Goal: Information Seeking & Learning: Find specific page/section

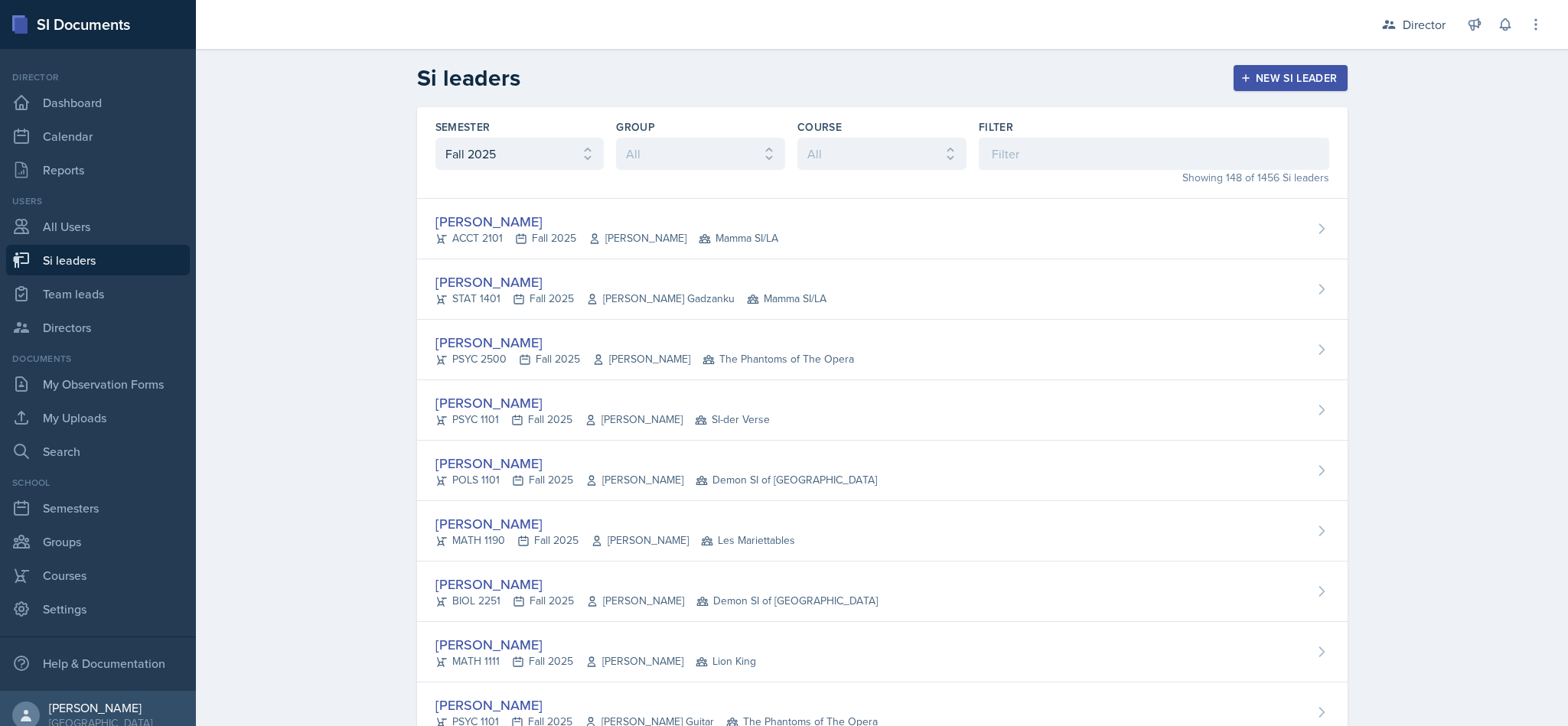
select select "2bed604d-1099-4043-b1bc-2365e8740244"
type input "[PERSON_NAME]"
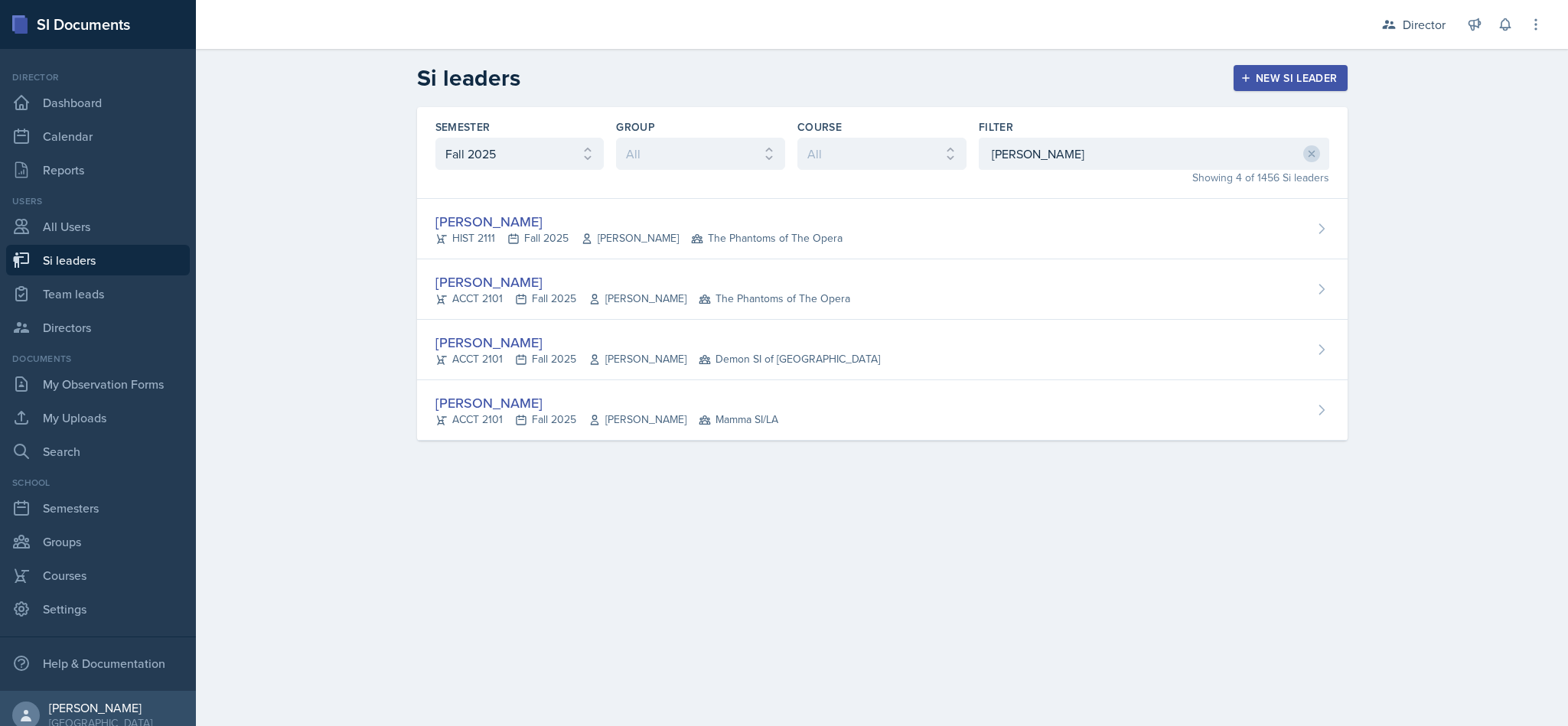
click at [813, 345] on div "[PERSON_NAME]" at bounding box center [657, 342] width 444 height 20
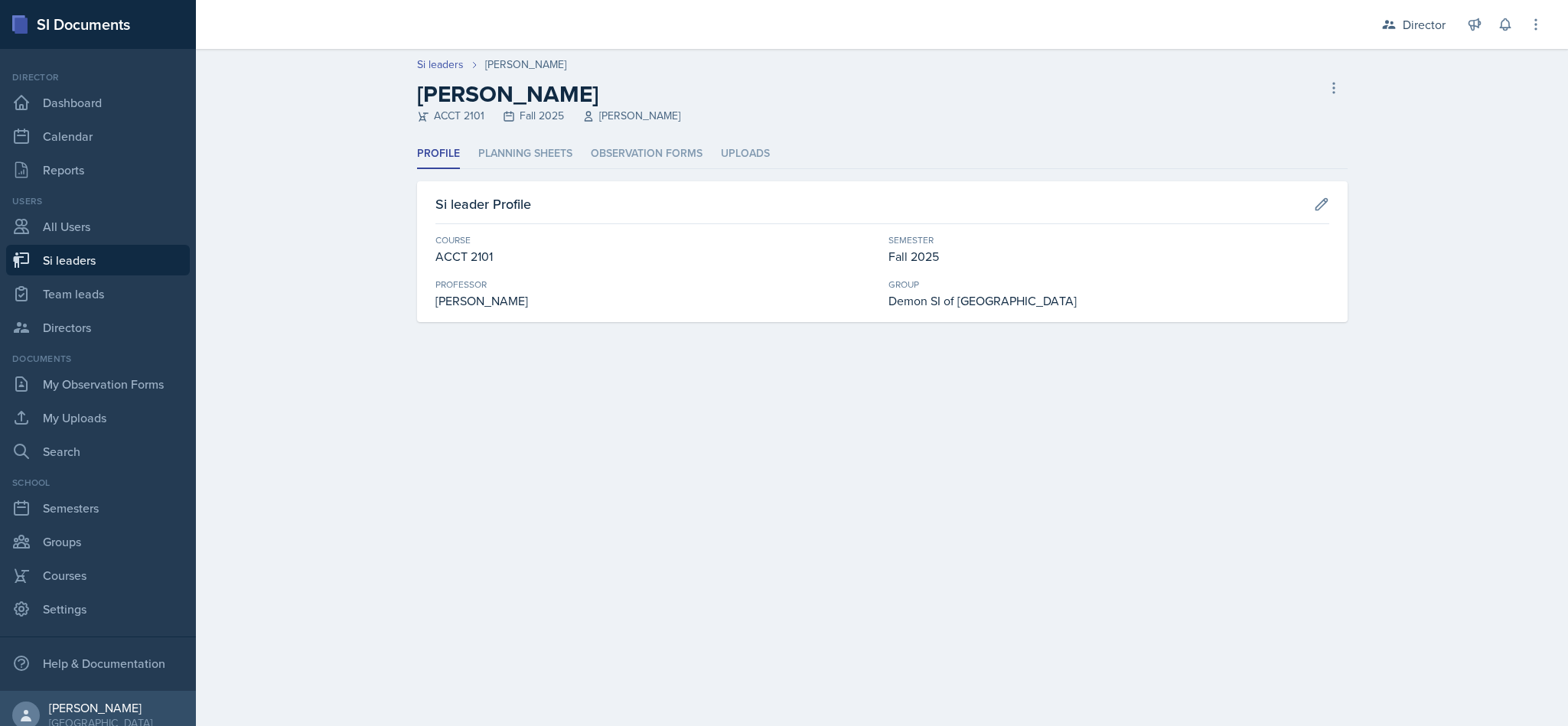
click at [521, 150] on li "Planning Sheets" at bounding box center [525, 154] width 94 height 30
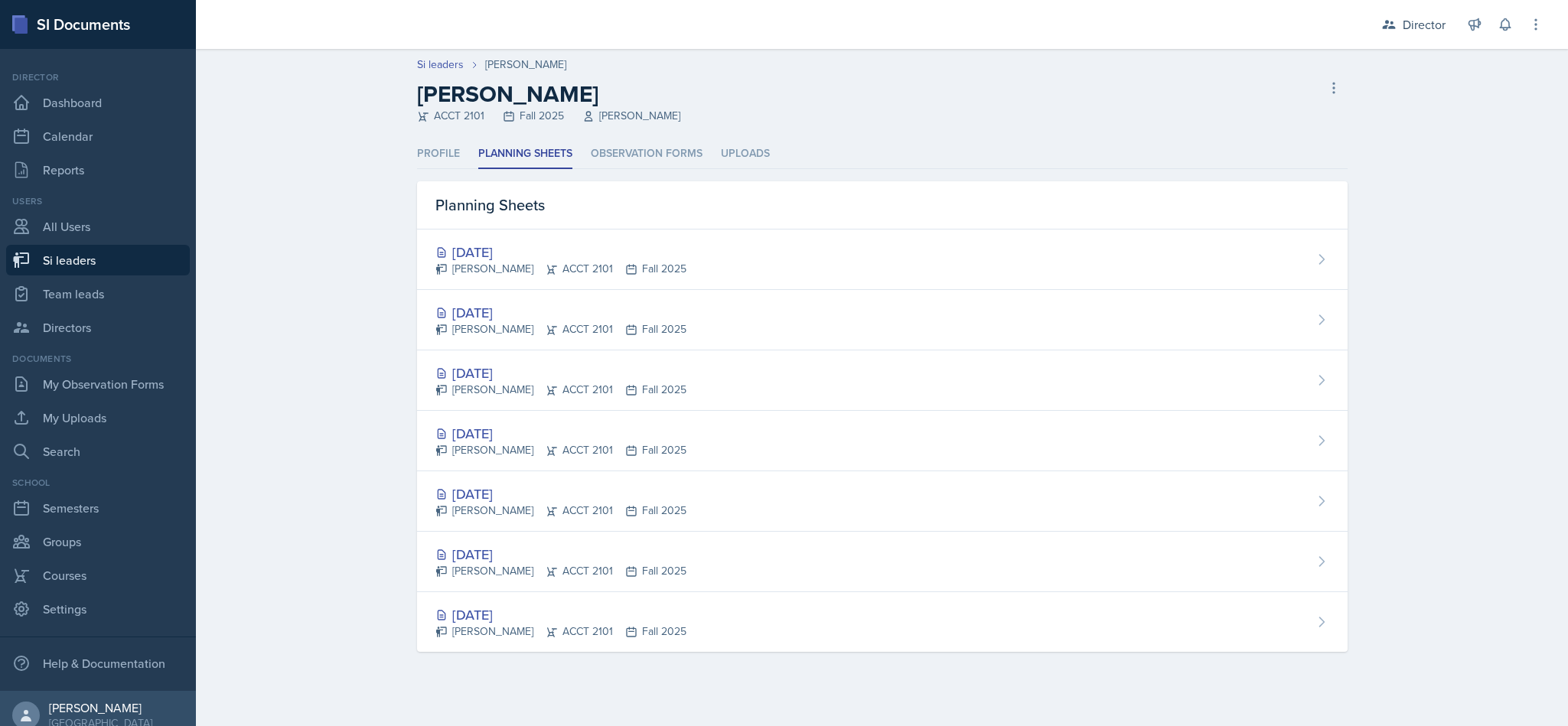
click at [691, 153] on li "Observation Forms" at bounding box center [646, 154] width 112 height 30
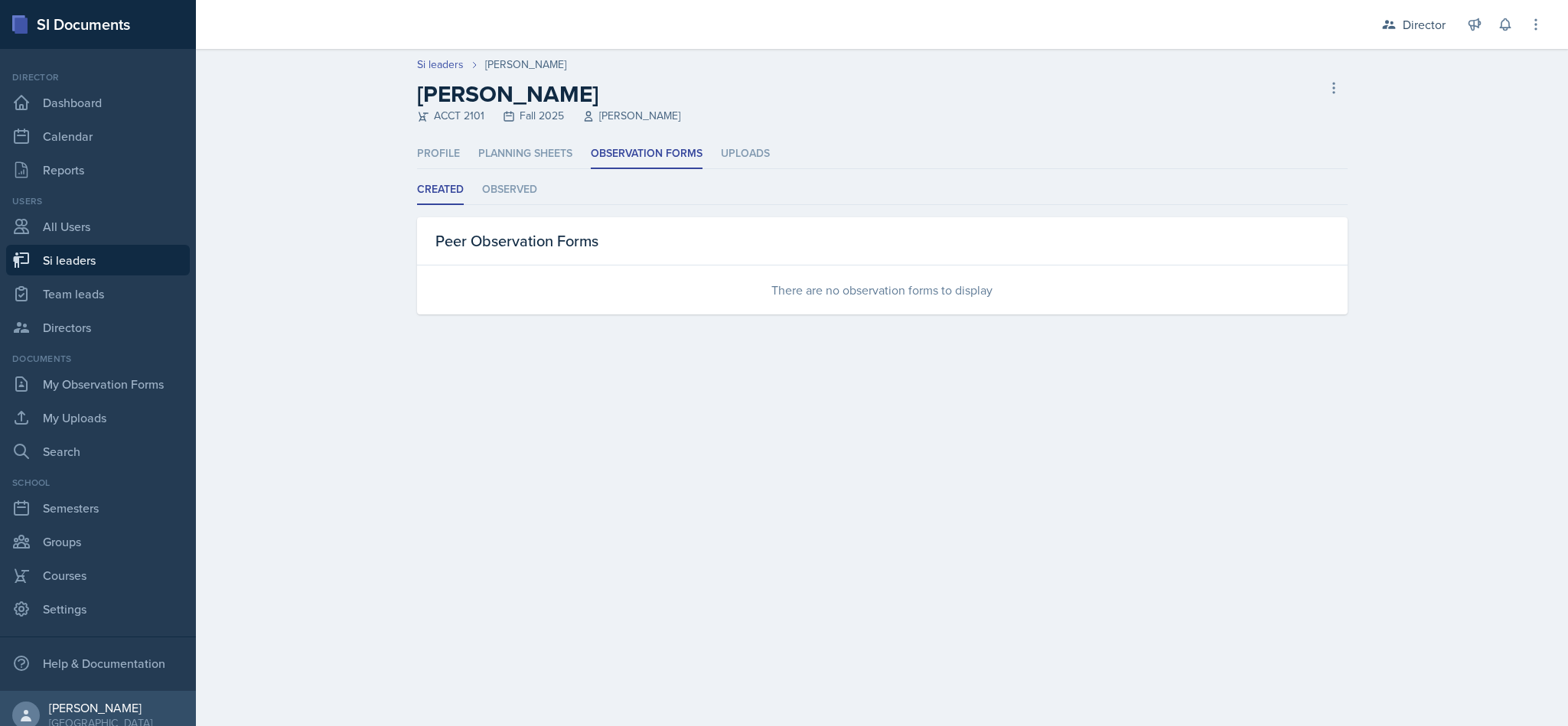
click at [556, 150] on li "Planning Sheets" at bounding box center [525, 154] width 94 height 30
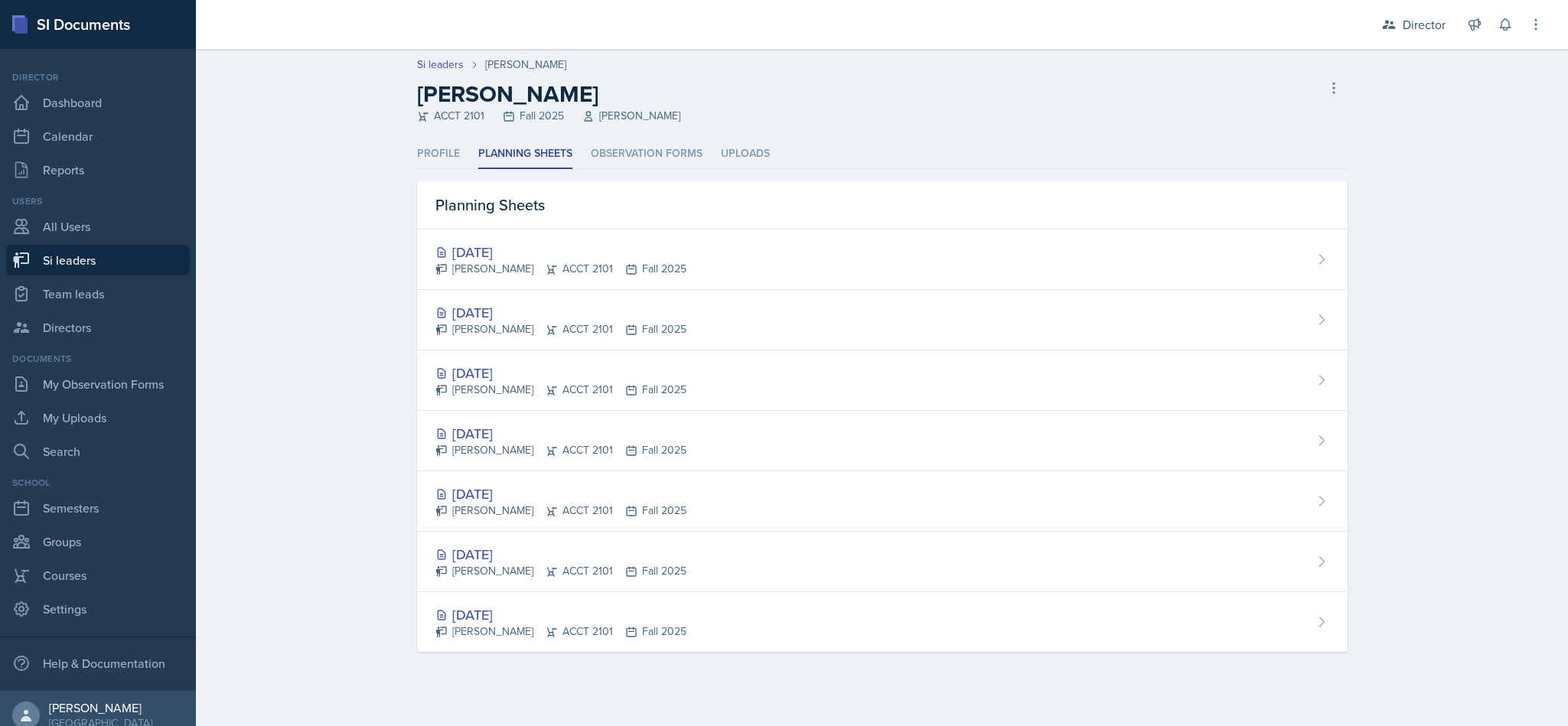
click at [128, 238] on link "All Users" at bounding box center [98, 227] width 184 height 31
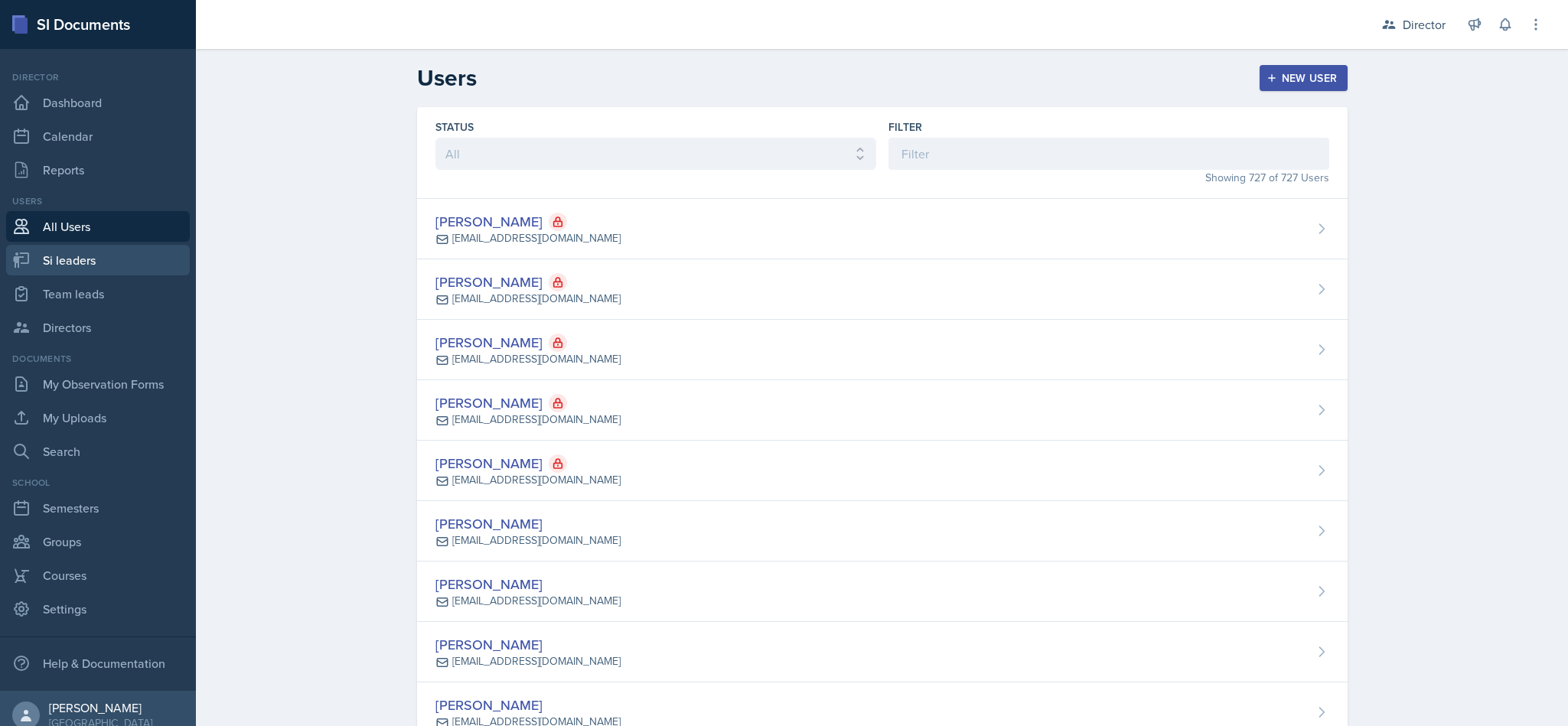
click at [127, 255] on link "Si leaders" at bounding box center [98, 260] width 184 height 31
select select "2bed604d-1099-4043-b1bc-2365e8740244"
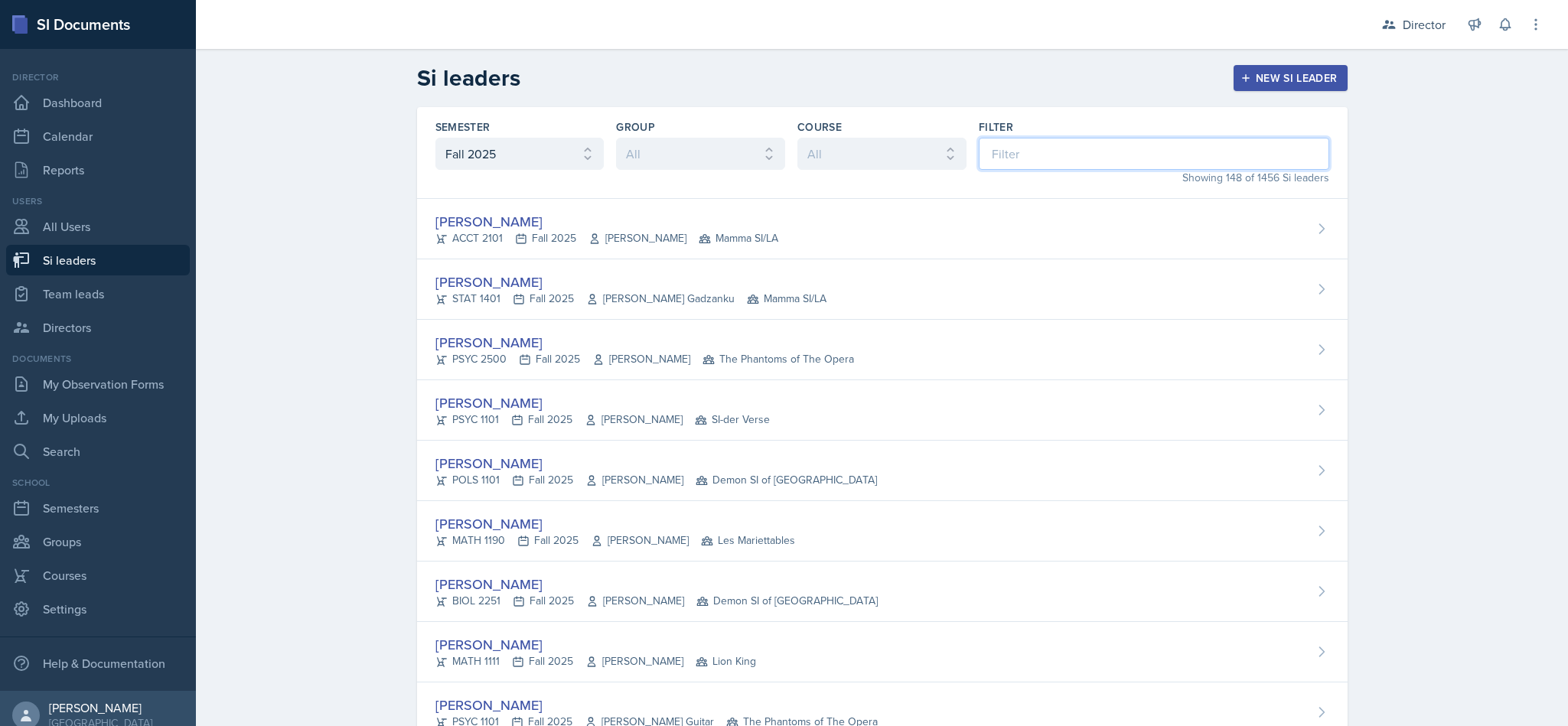
click at [1021, 146] on input at bounding box center [1154, 153] width 351 height 32
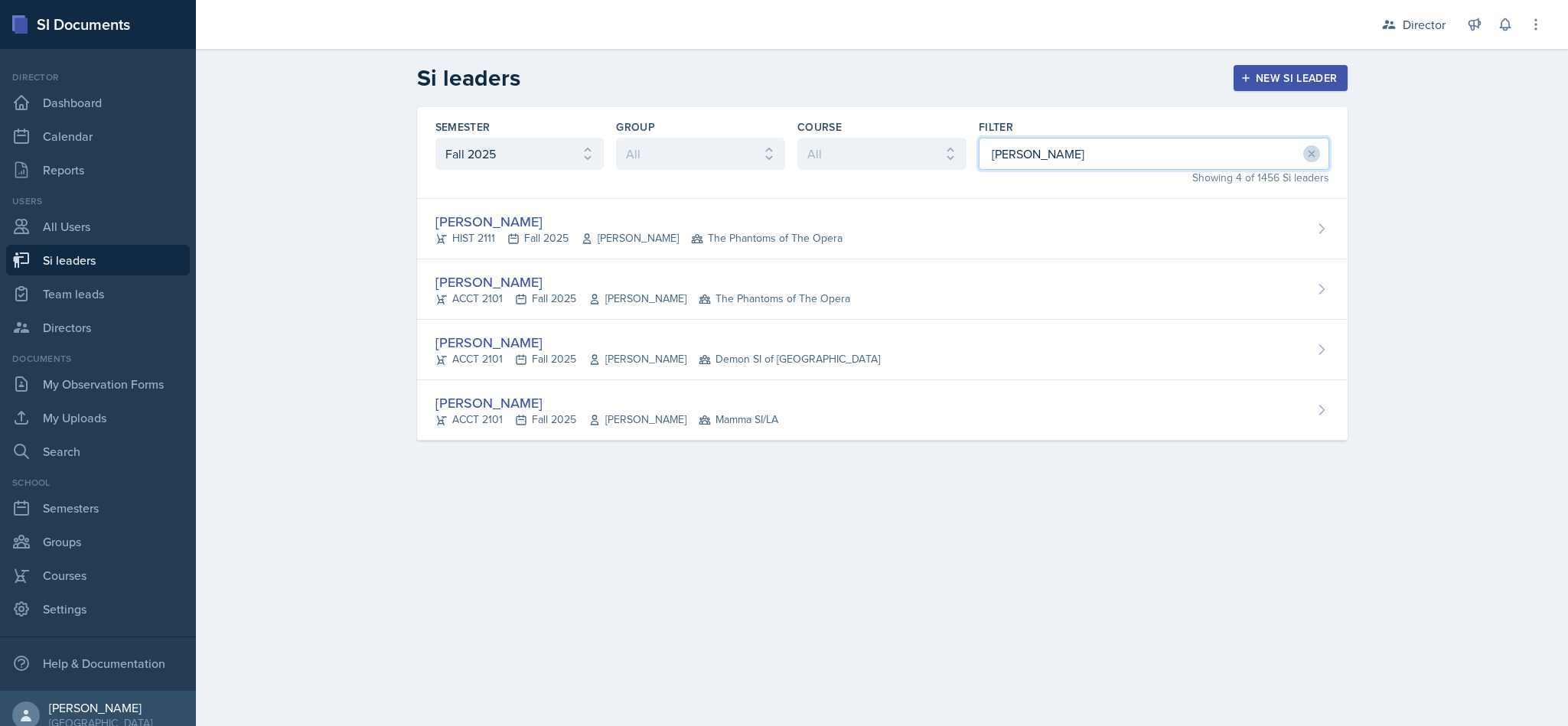
type input "[PERSON_NAME]"
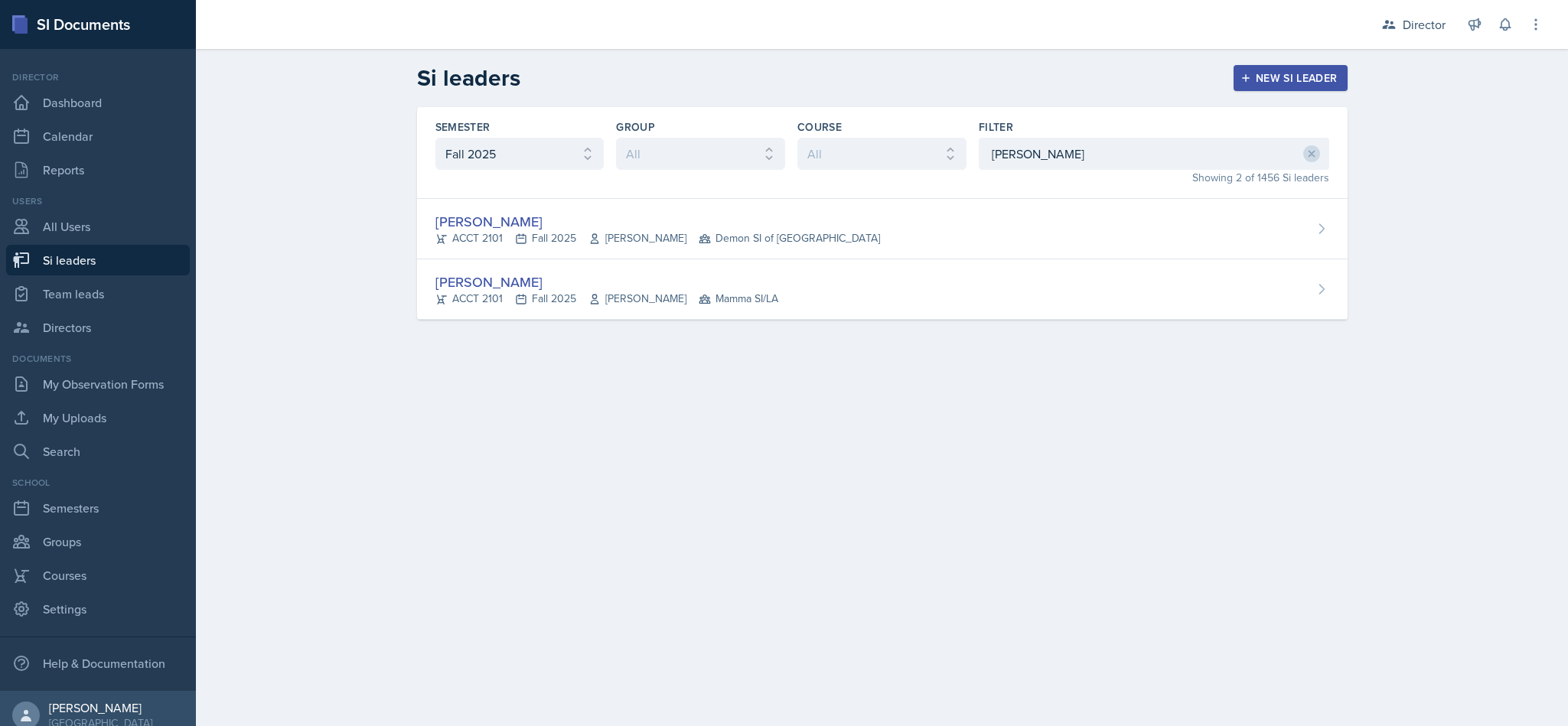
click at [831, 281] on div "[PERSON_NAME] ACCT 2101 Fall 2025 [PERSON_NAME] Mamma SI/LA" at bounding box center [882, 289] width 930 height 61
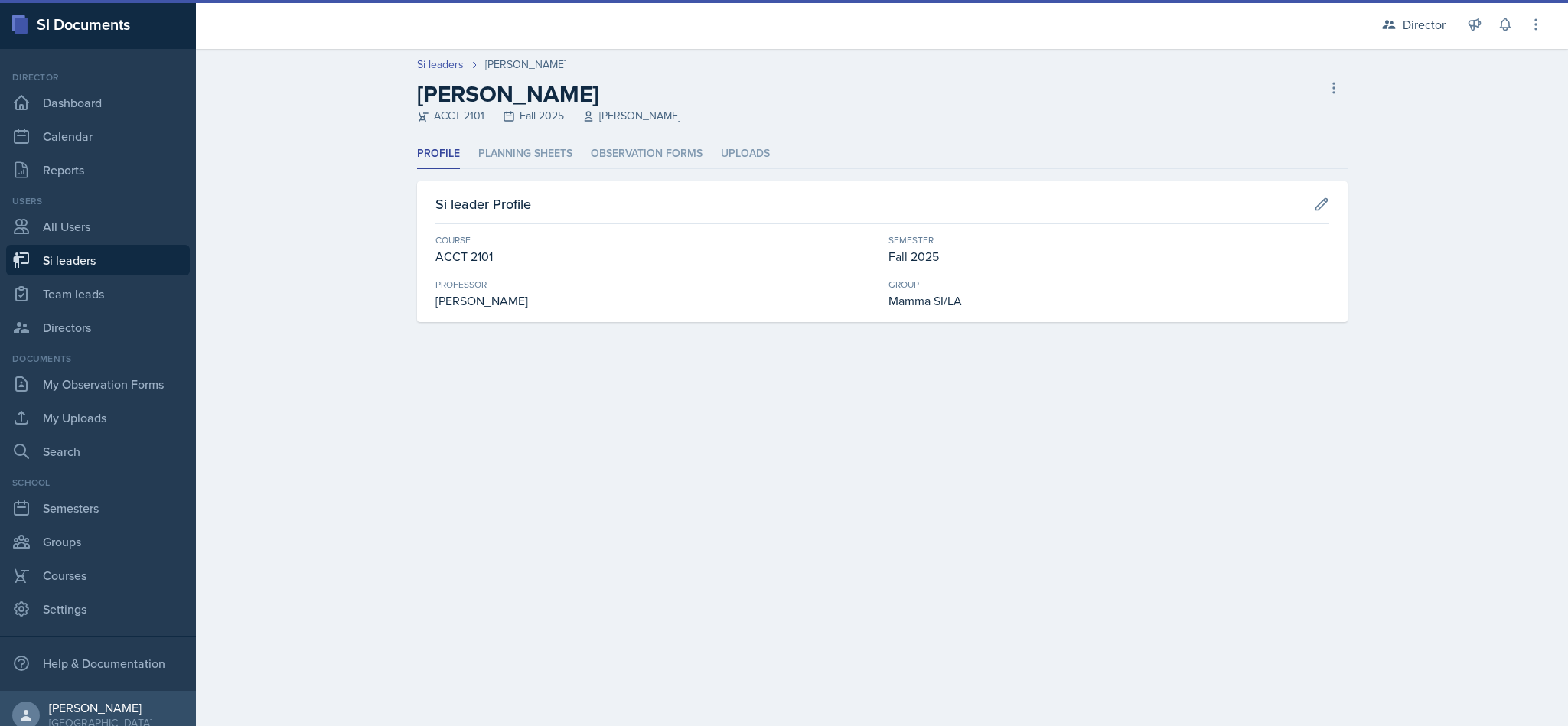
click at [544, 157] on li "Planning Sheets" at bounding box center [525, 154] width 94 height 30
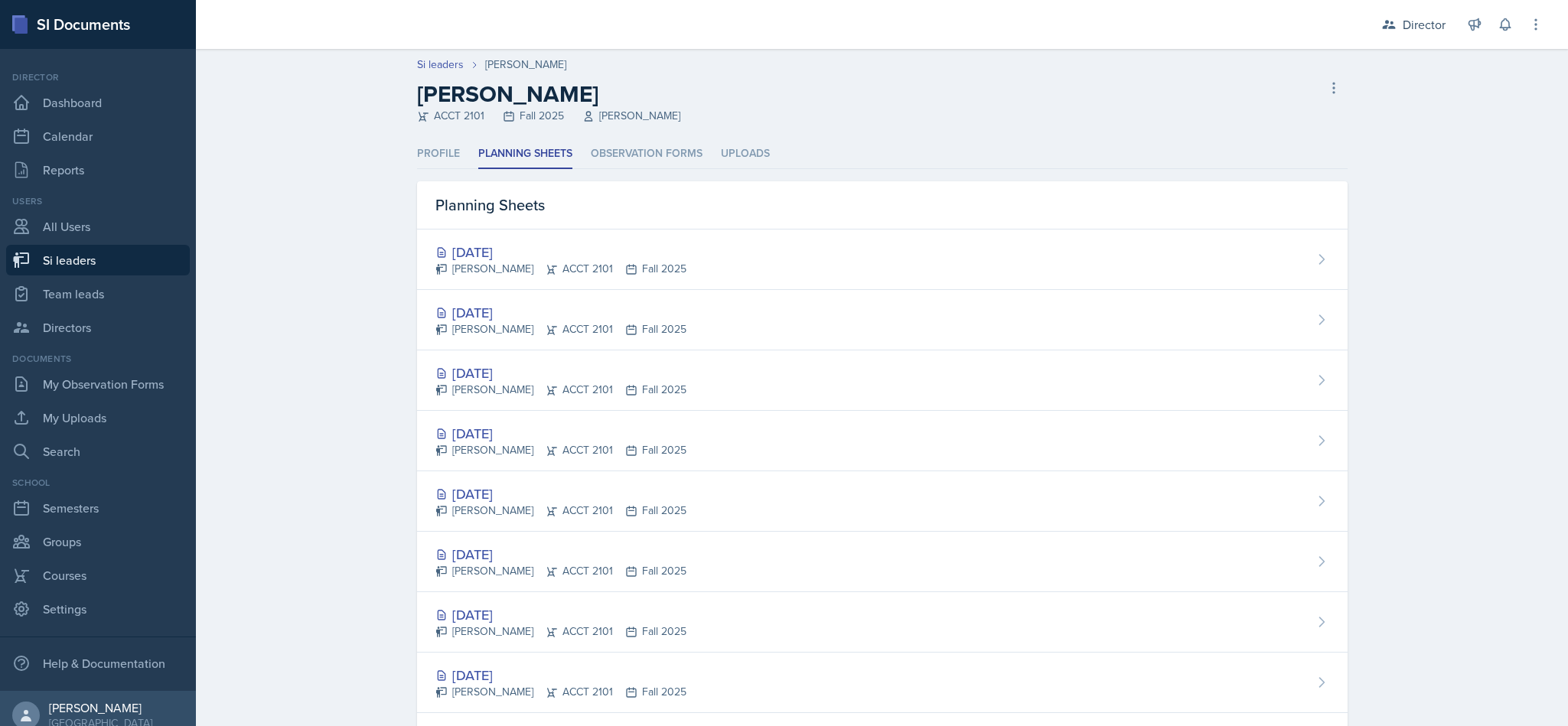
click at [668, 160] on li "Observation Forms" at bounding box center [646, 154] width 112 height 30
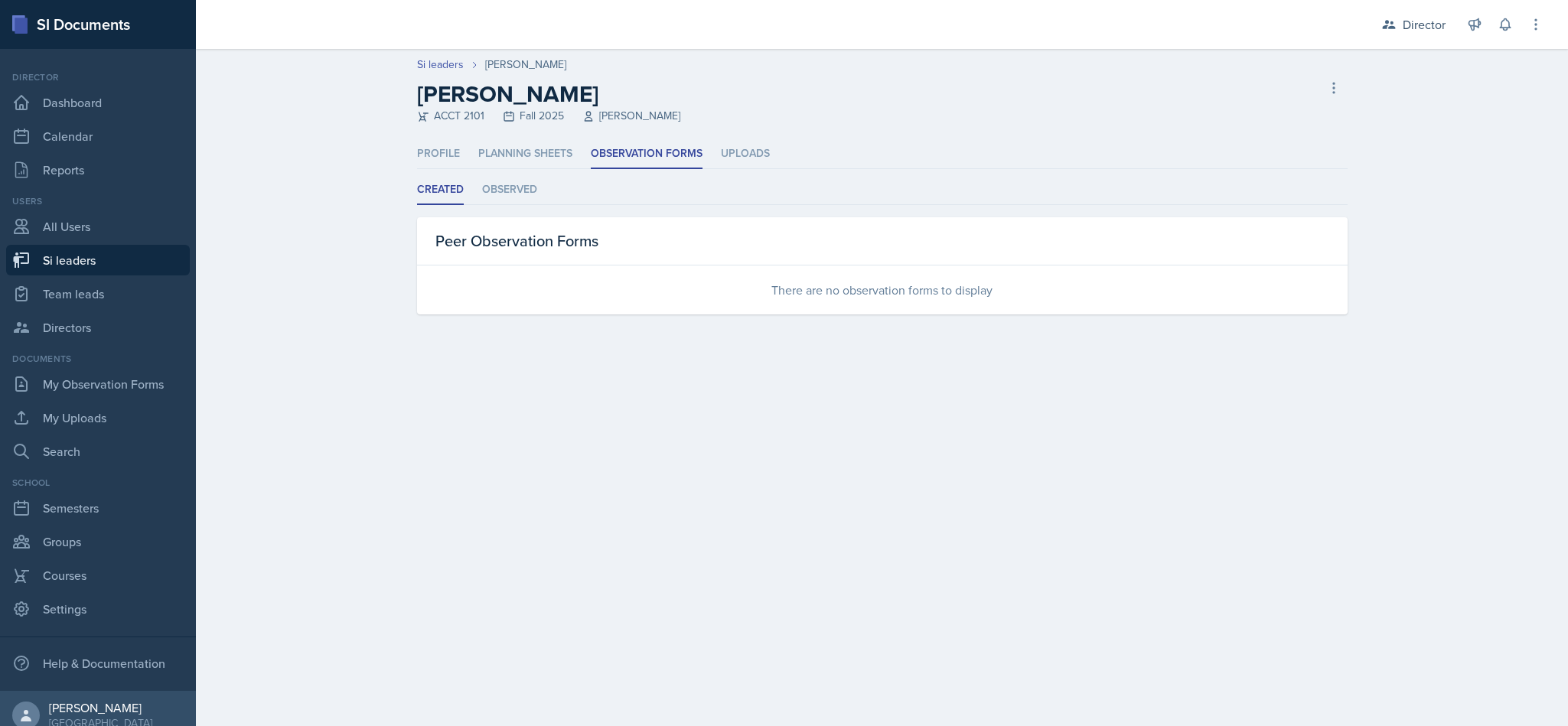
click at [528, 155] on li "Planning Sheets" at bounding box center [525, 154] width 94 height 30
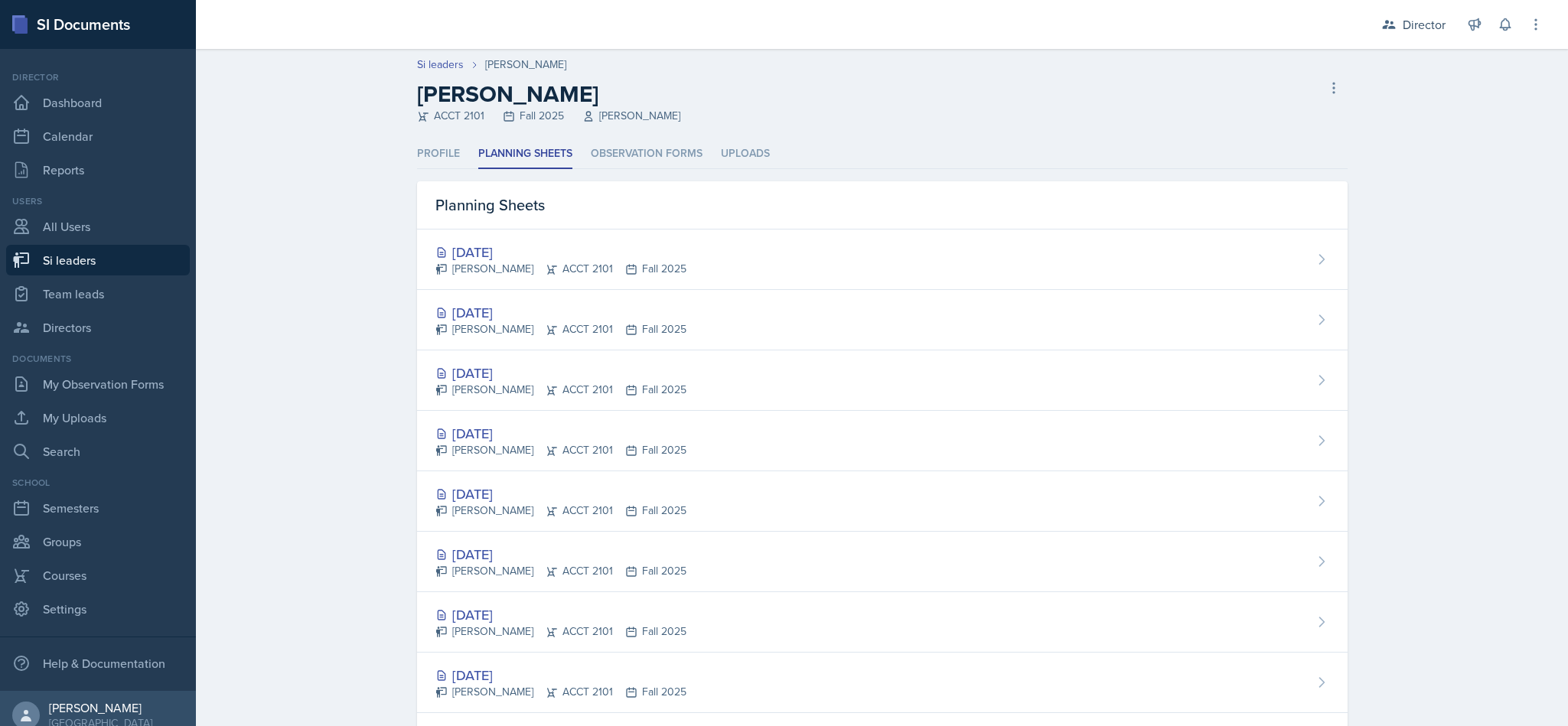
click at [450, 68] on link "Si leaders" at bounding box center [440, 64] width 46 height 16
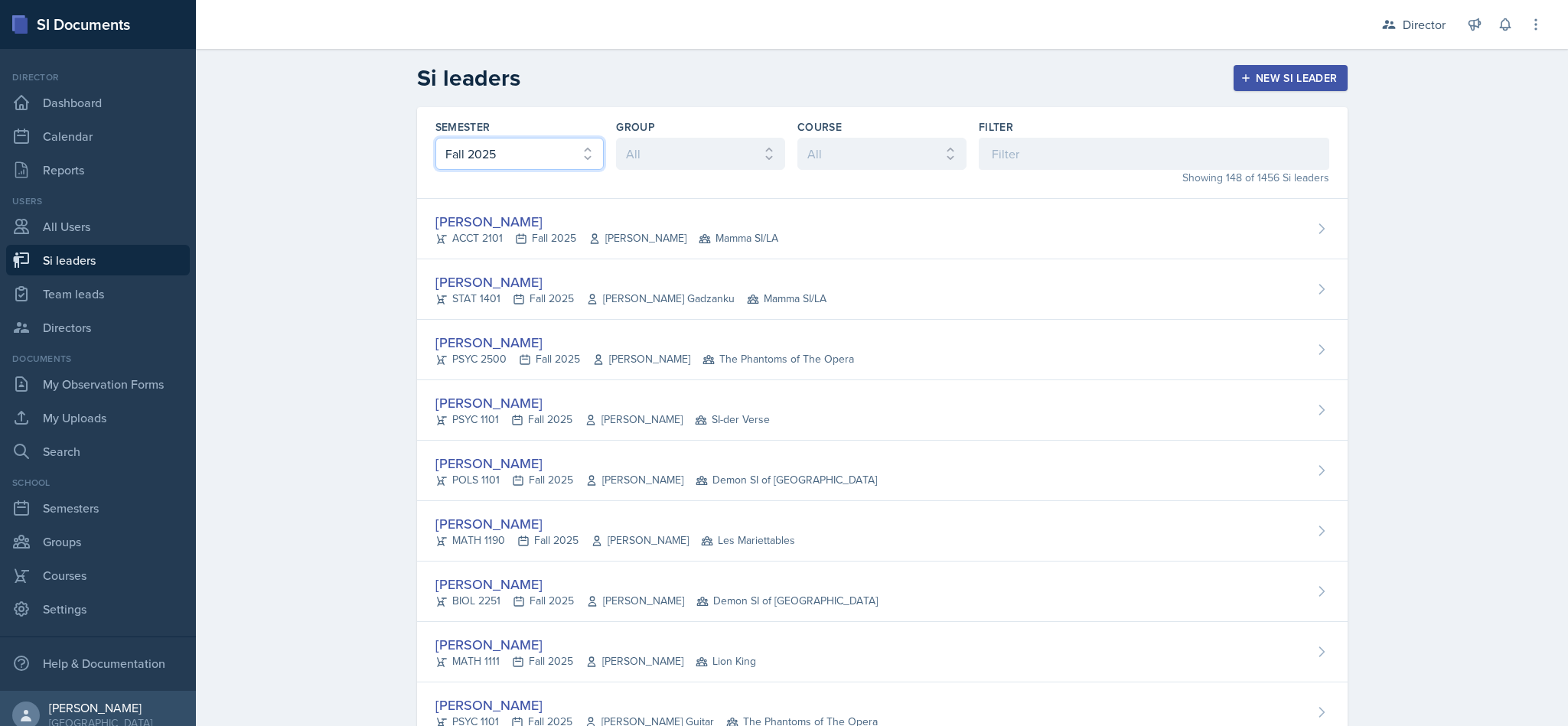
click at [560, 152] on select "All Fall 2025 Summer 2025 Spring 2025 Fall 2024 Summer 2024 Spring 2024 Fall 20…" at bounding box center [520, 153] width 169 height 32
select select "e2039551-f485-4c1b-a525-5b9893bb04c4"
click at [436, 138] on select "All Fall 2025 Summer 2025 Spring 2025 Fall 2024 Summer 2024 Spring 2024 Fall 20…" at bounding box center [520, 153] width 169 height 32
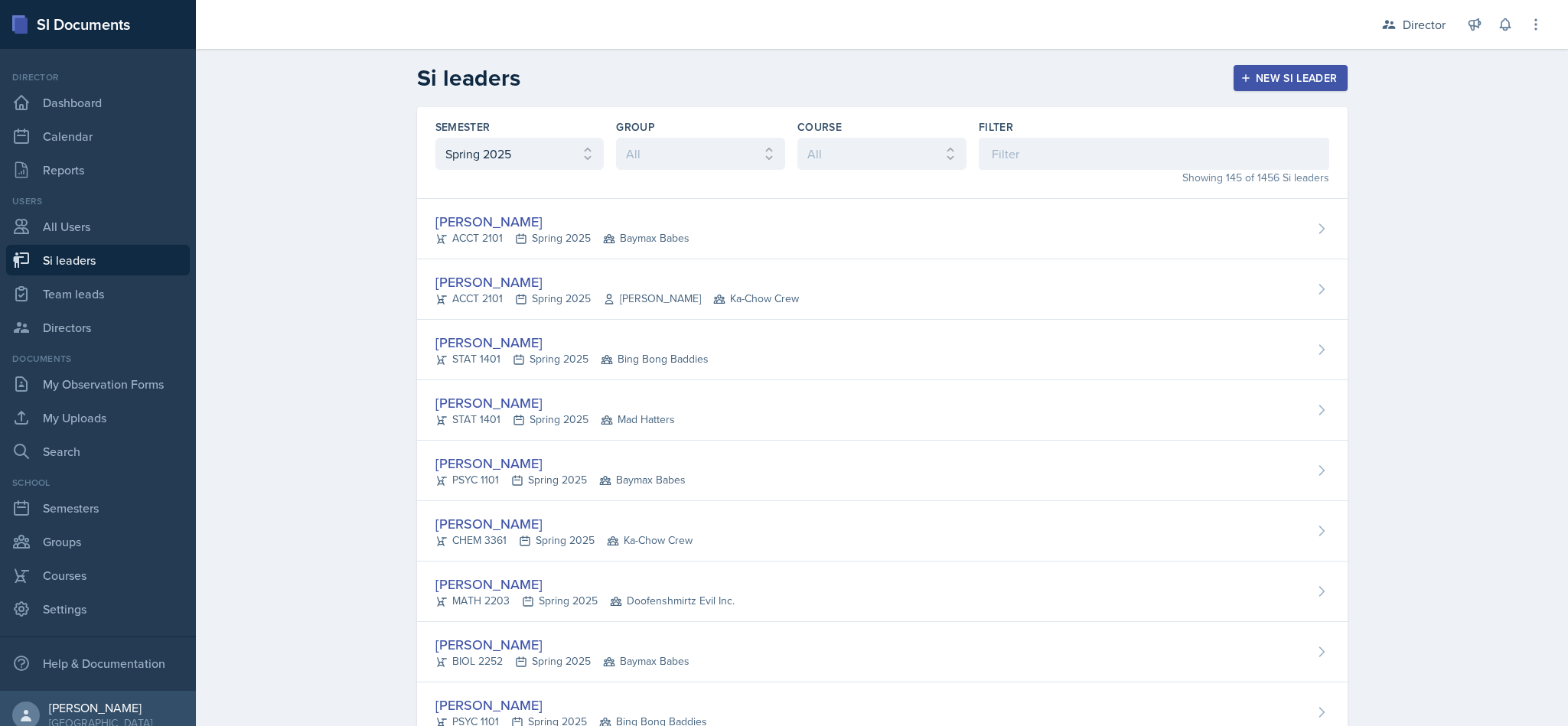
click at [1263, 90] on button "New Si leader" at bounding box center [1290, 78] width 114 height 26
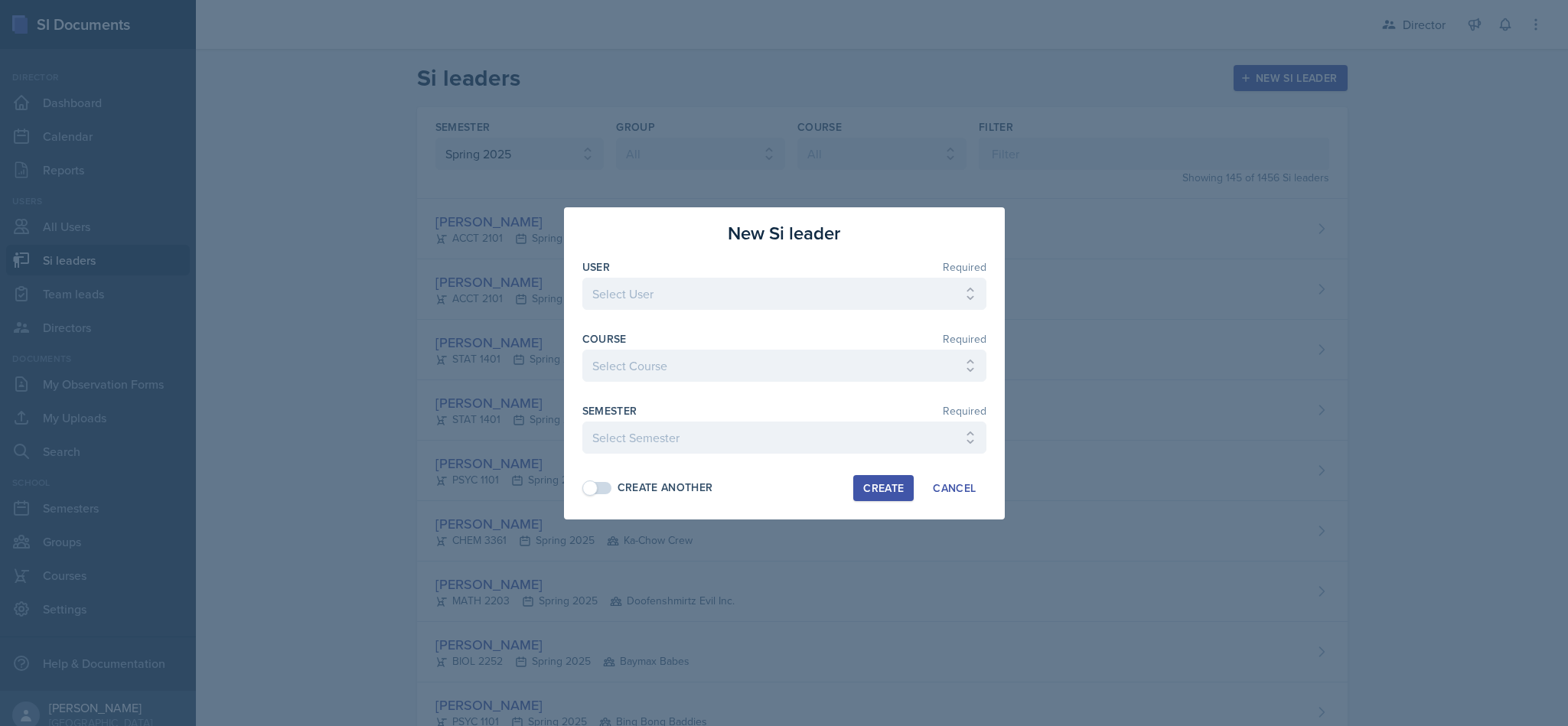
click at [972, 497] on button "Cancel" at bounding box center [955, 488] width 63 height 26
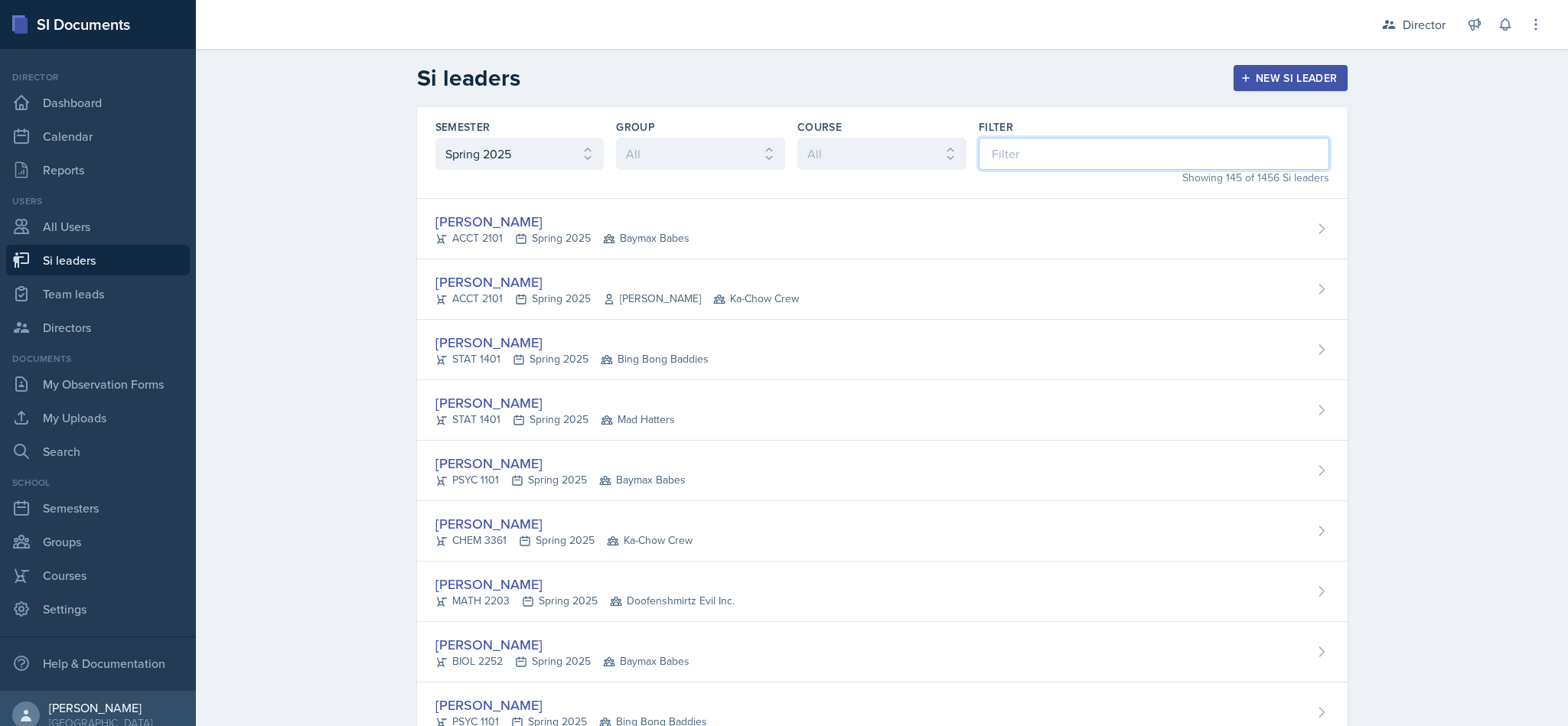
click at [1010, 157] on input at bounding box center [1154, 153] width 351 height 32
type input "me"
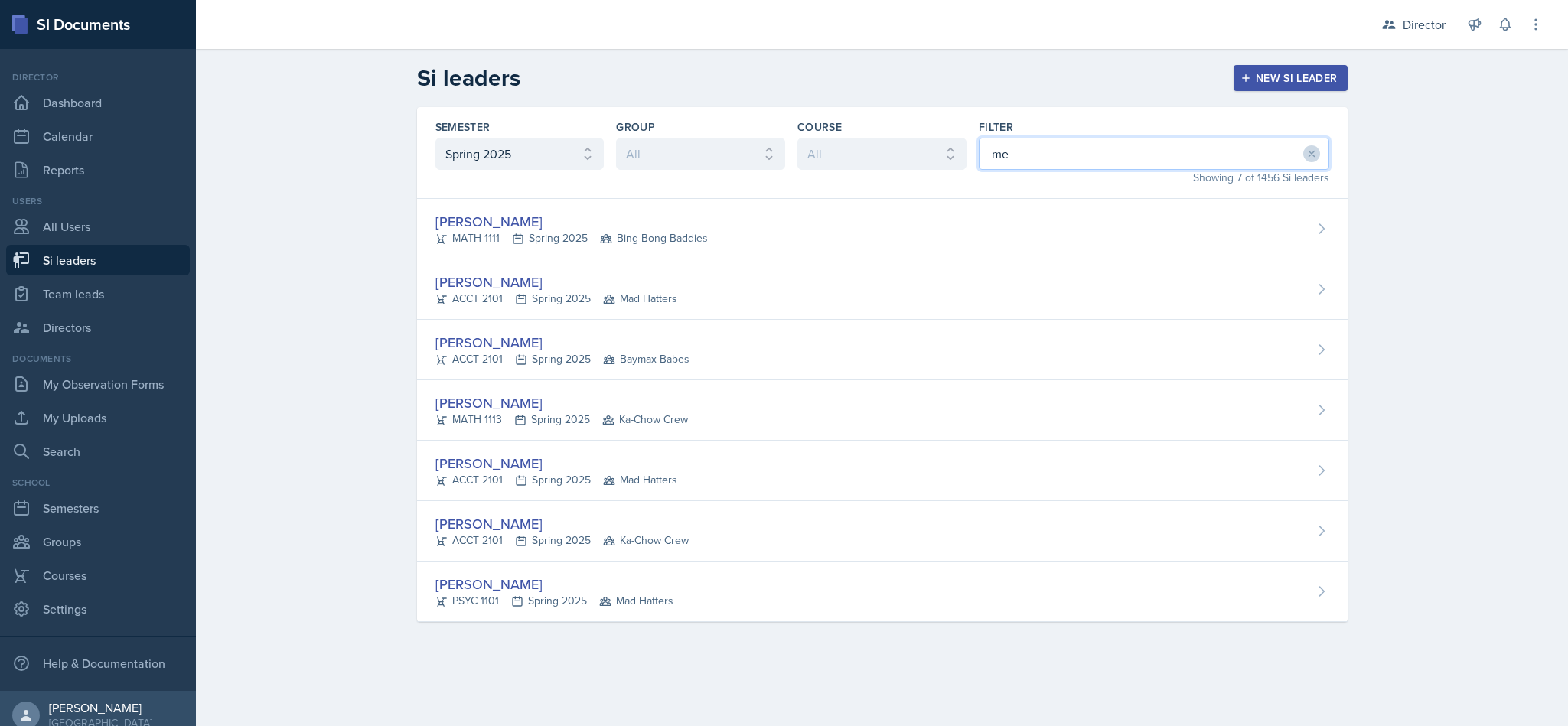
click at [680, 466] on div "[PERSON_NAME] ACCT 2101 Spring 2025 Mad Hatters" at bounding box center [882, 470] width 930 height 61
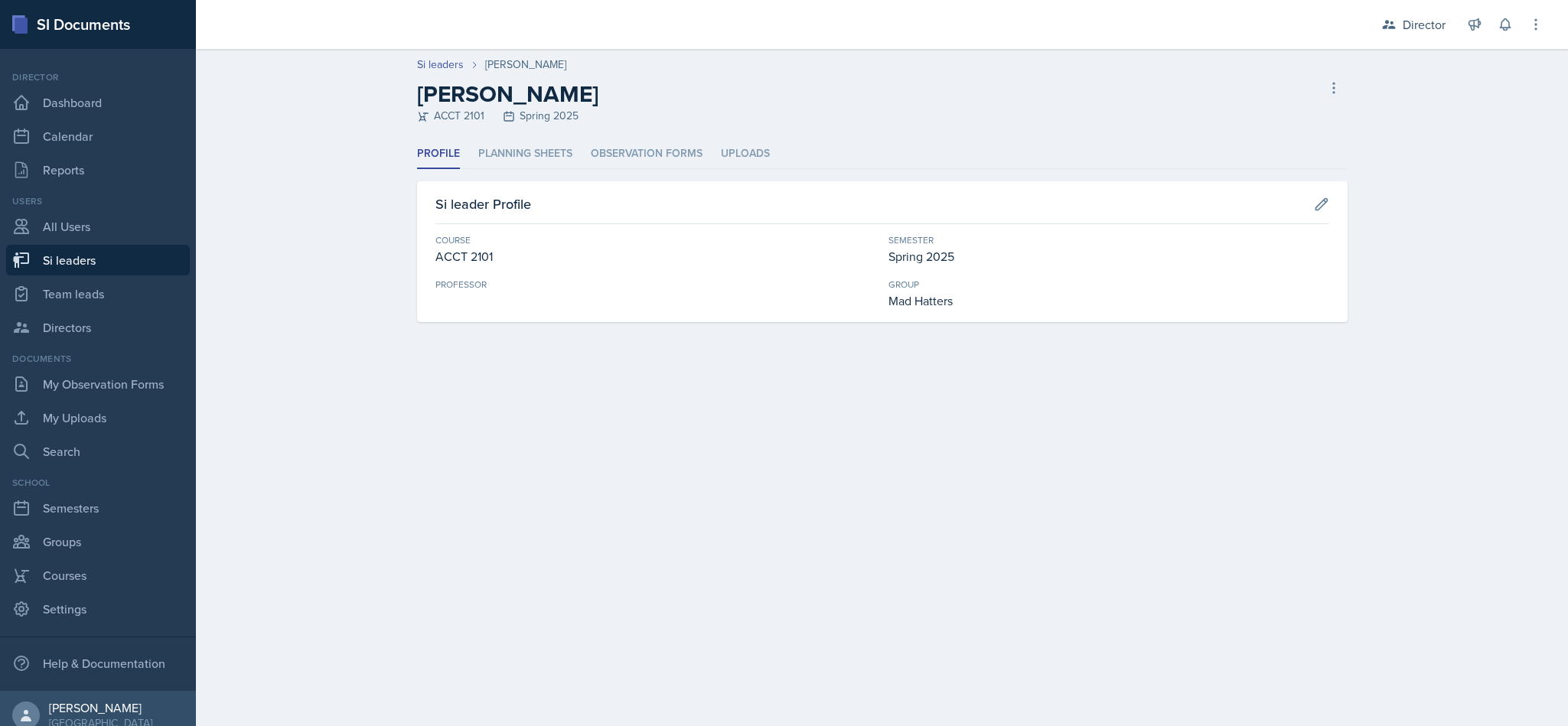
click at [550, 143] on li "Planning Sheets" at bounding box center [525, 154] width 94 height 30
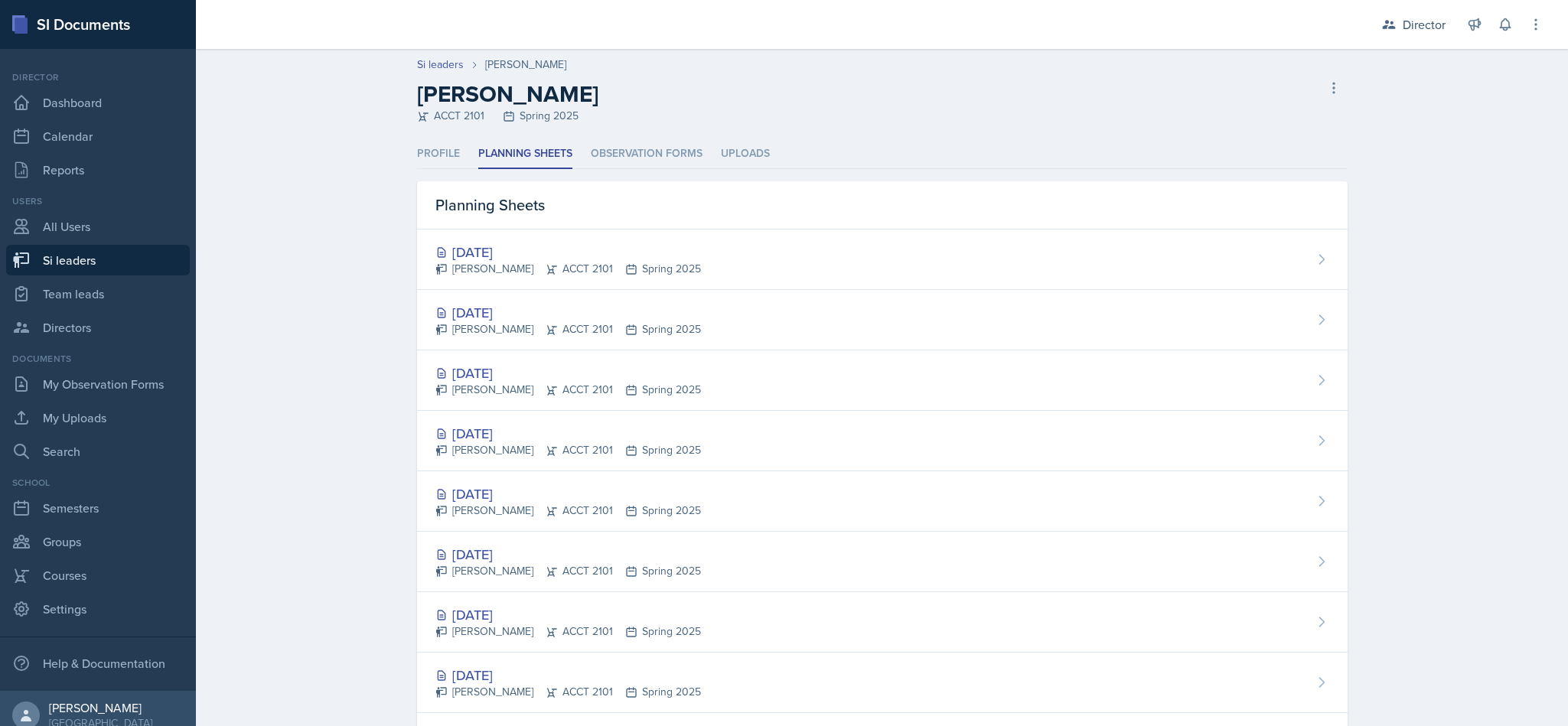
click at [637, 163] on li "Observation Forms" at bounding box center [646, 154] width 112 height 30
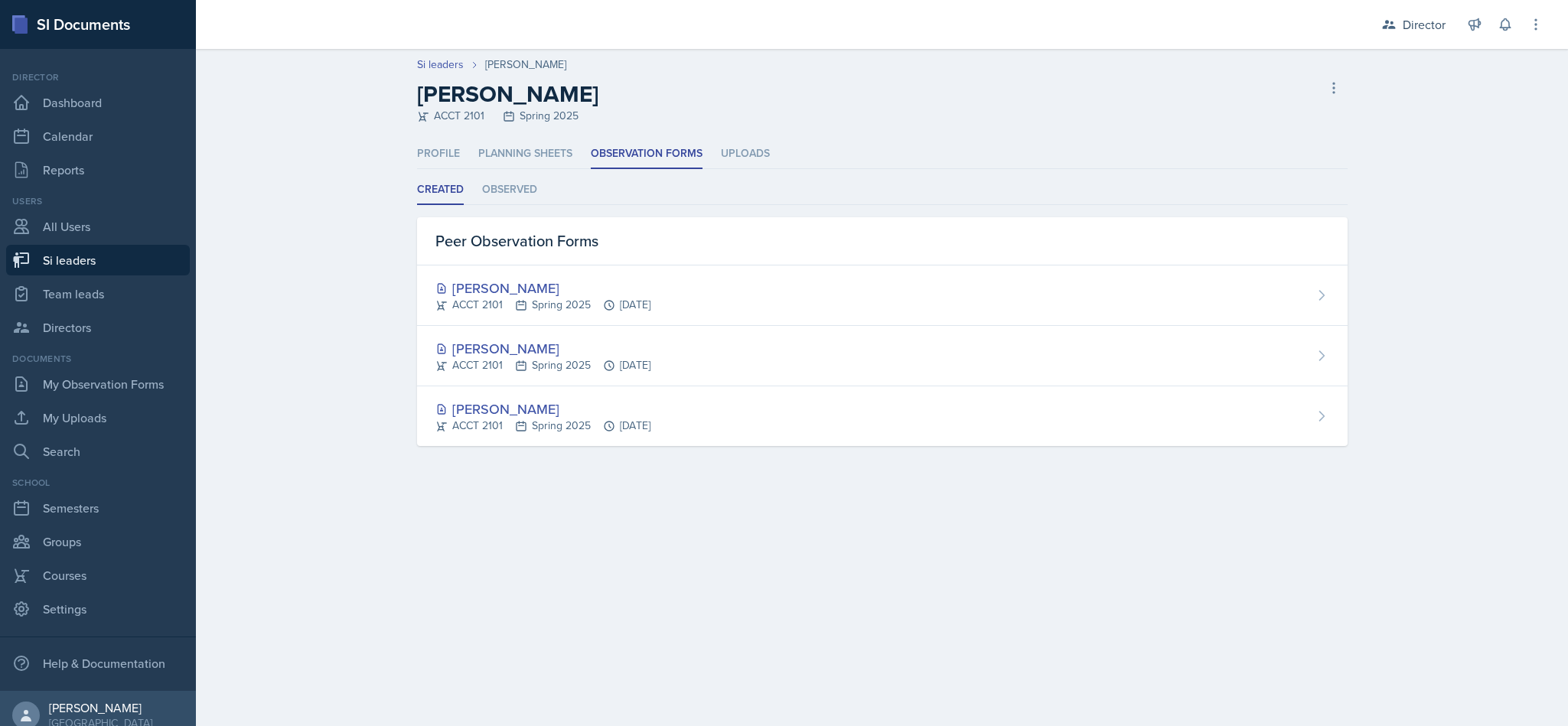
click at [444, 160] on li "Profile" at bounding box center [438, 154] width 42 height 30
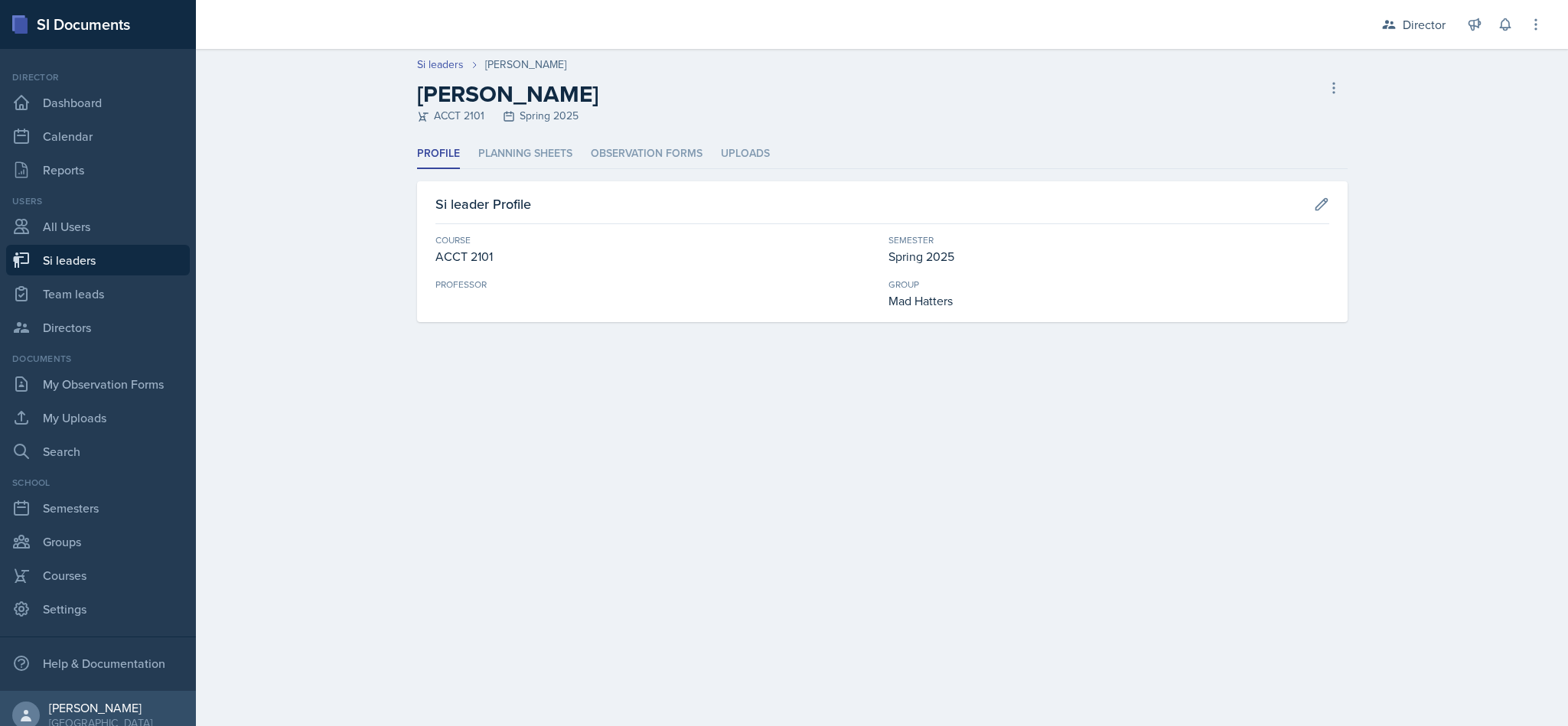
click at [417, 68] on link "Si leaders" at bounding box center [440, 64] width 46 height 16
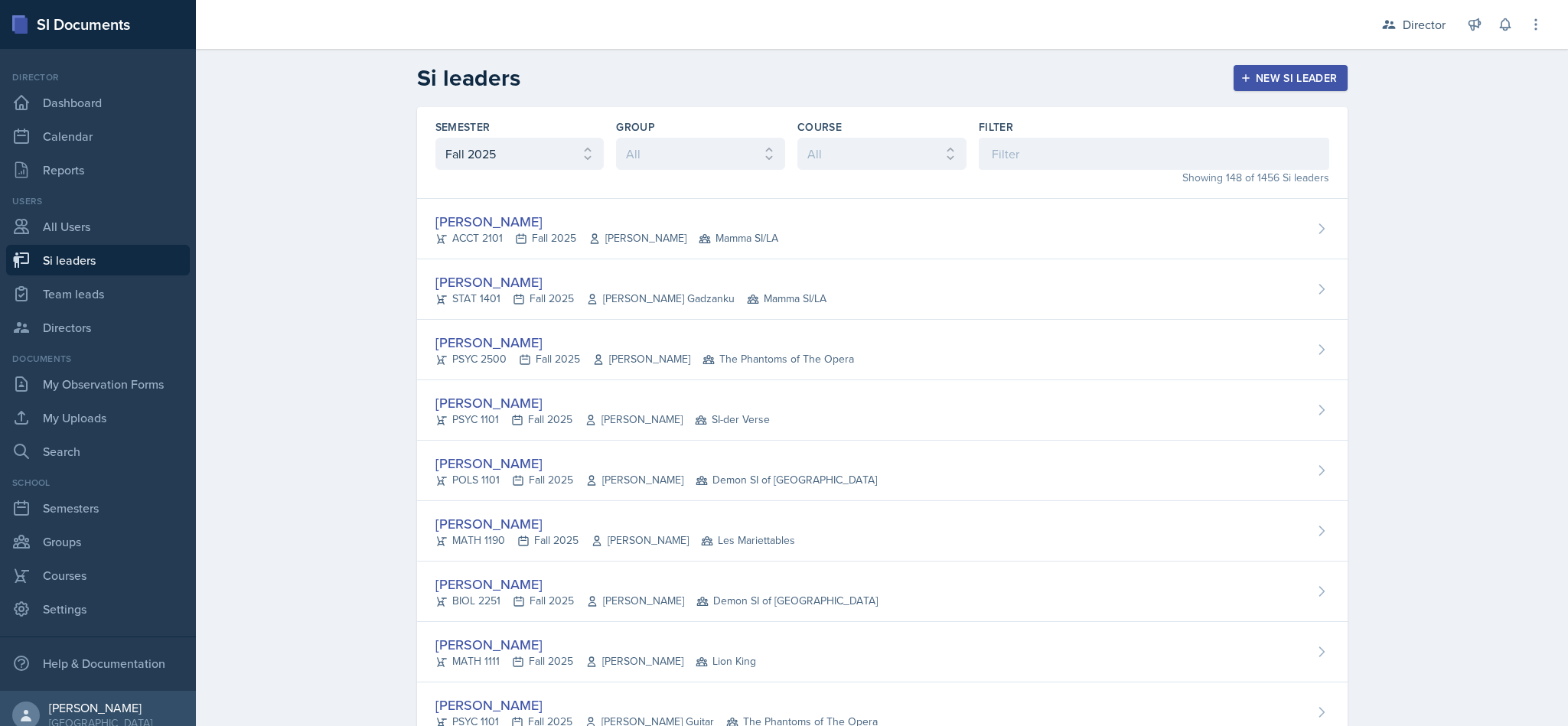
click at [443, 68] on h2 "Si leaders" at bounding box center [468, 78] width 103 height 28
click at [537, 142] on select "All Fall 2025 Summer 2025 Spring 2025 Fall 2024 Summer 2024 Spring 2024 Fall 20…" at bounding box center [520, 153] width 169 height 32
select select "e2039551-f485-4c1b-a525-5b9893bb04c4"
click at [436, 138] on select "All Fall 2025 Summer 2025 Spring 2025 Fall 2024 Summer 2024 Spring 2024 Fall 20…" at bounding box center [520, 153] width 169 height 32
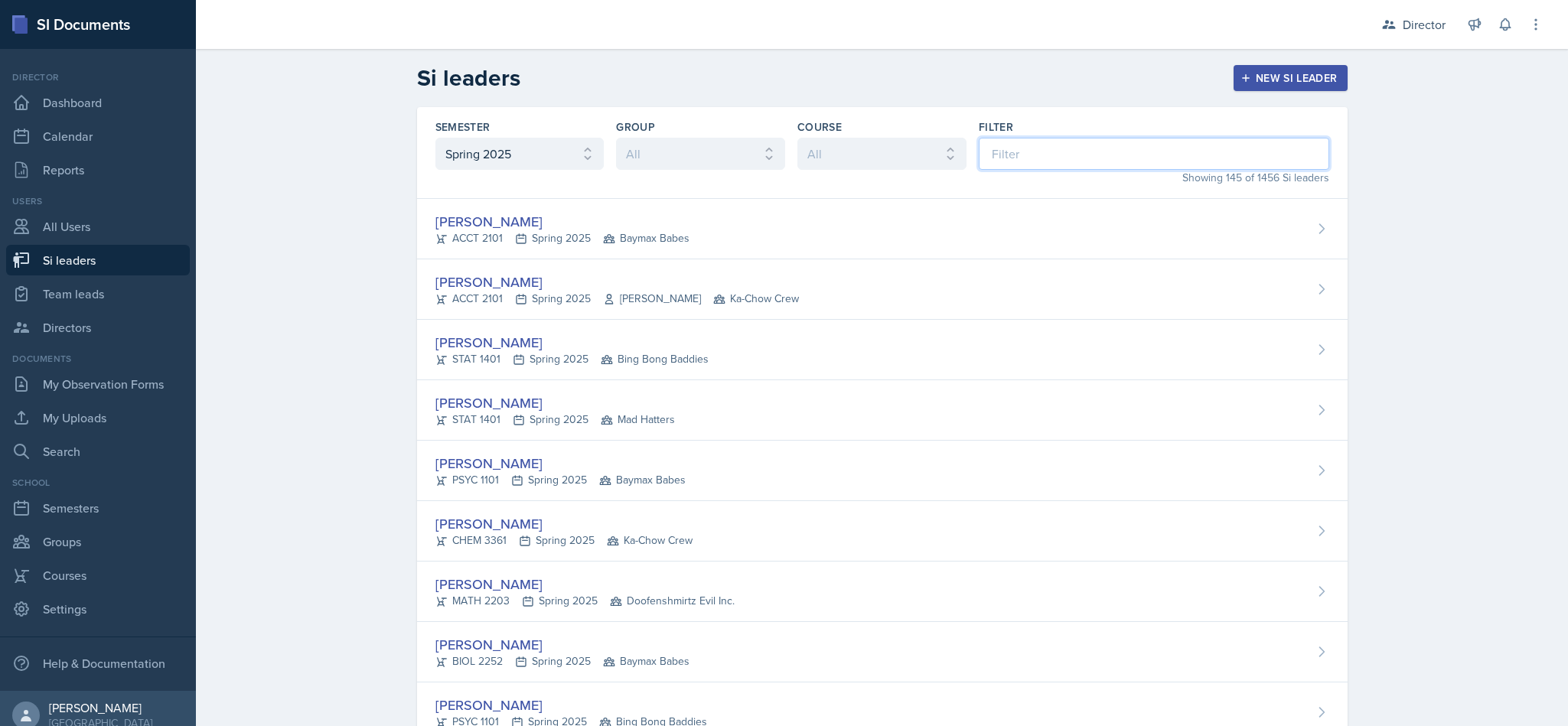
click at [1121, 160] on input at bounding box center [1154, 153] width 351 height 32
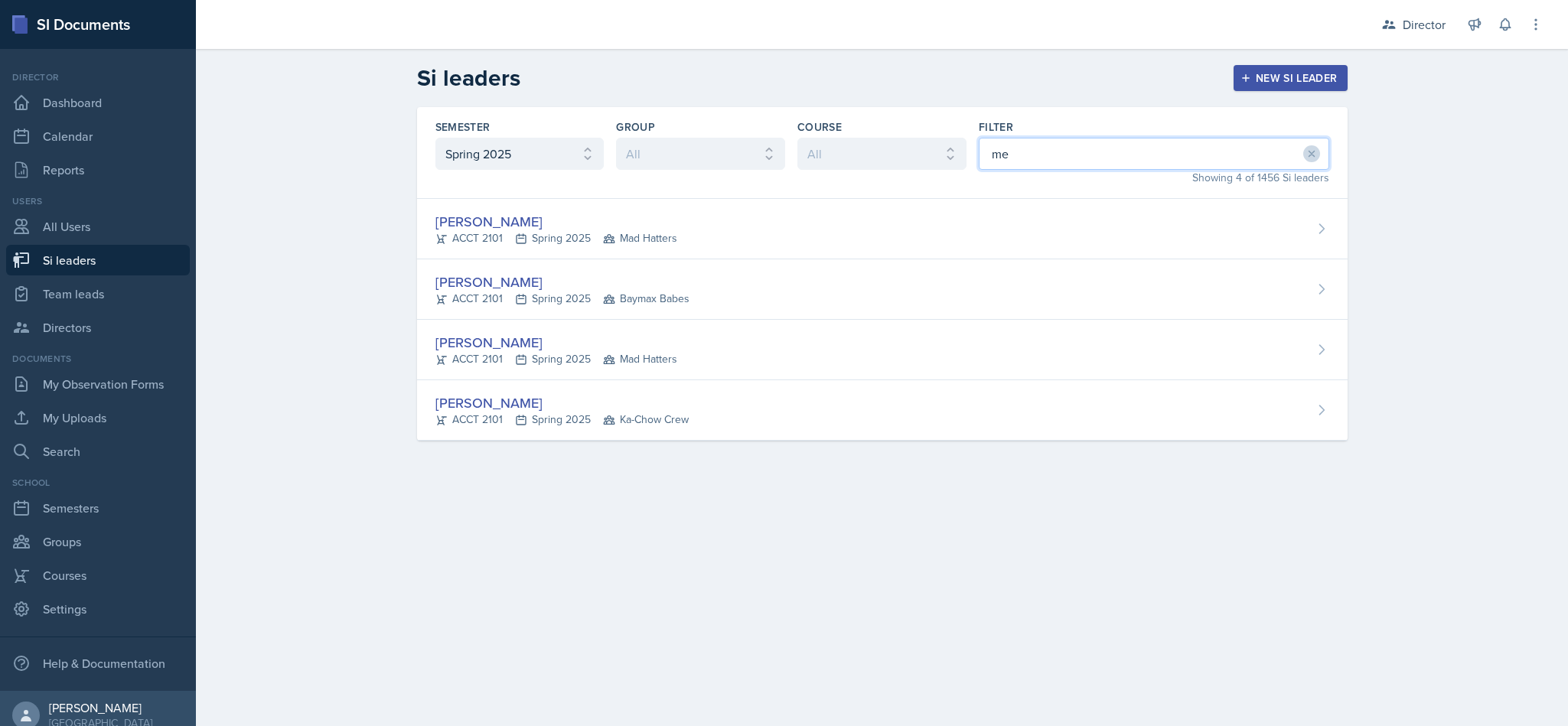
type input "m"
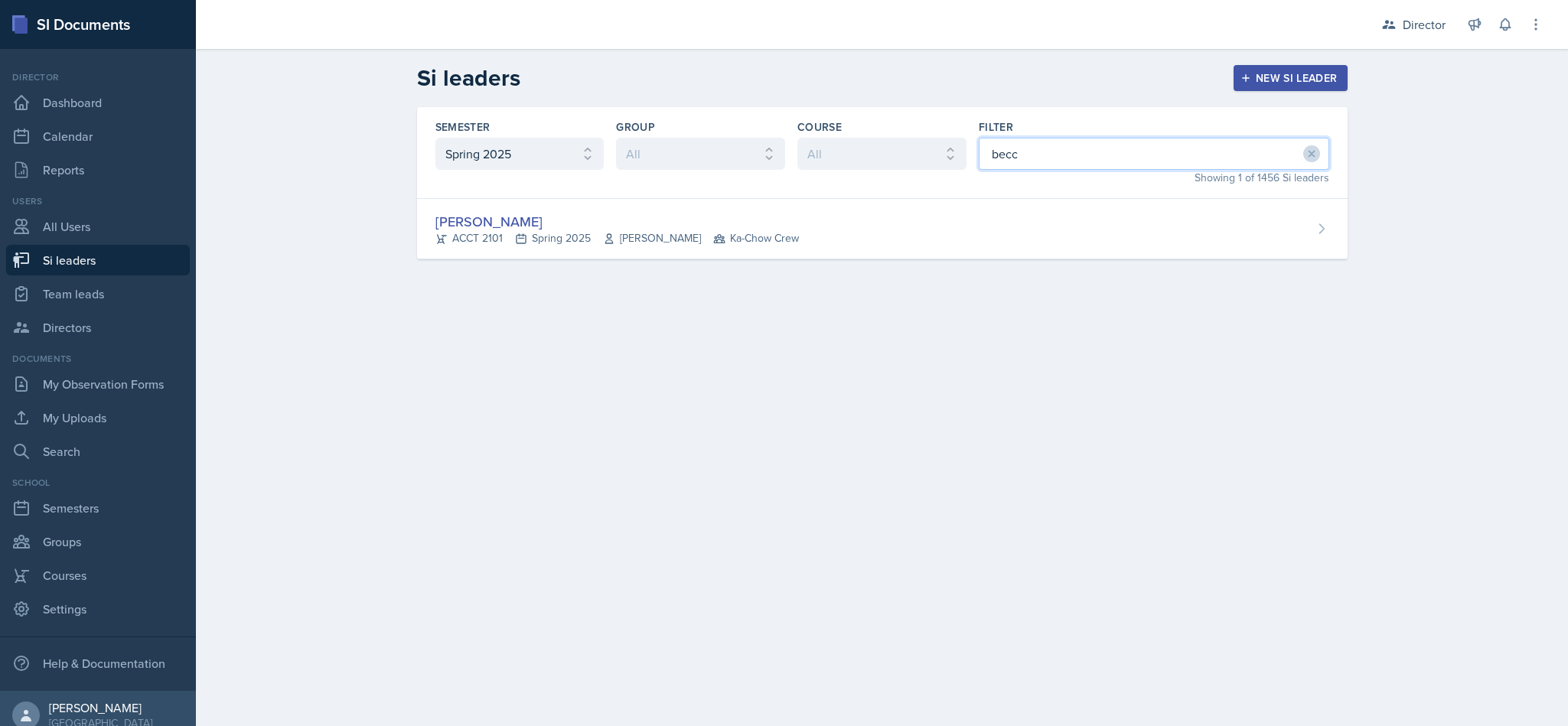
type input "becc"
click at [802, 485] on main "Si leaders New Si leader Semester All Fall 2025 Summer 2025 Spring 2025 Fall 20…" at bounding box center [882, 387] width 1372 height 677
click at [1167, 160] on input "becc" at bounding box center [1154, 153] width 351 height 32
click at [1277, 168] on input "becc" at bounding box center [1154, 153] width 351 height 32
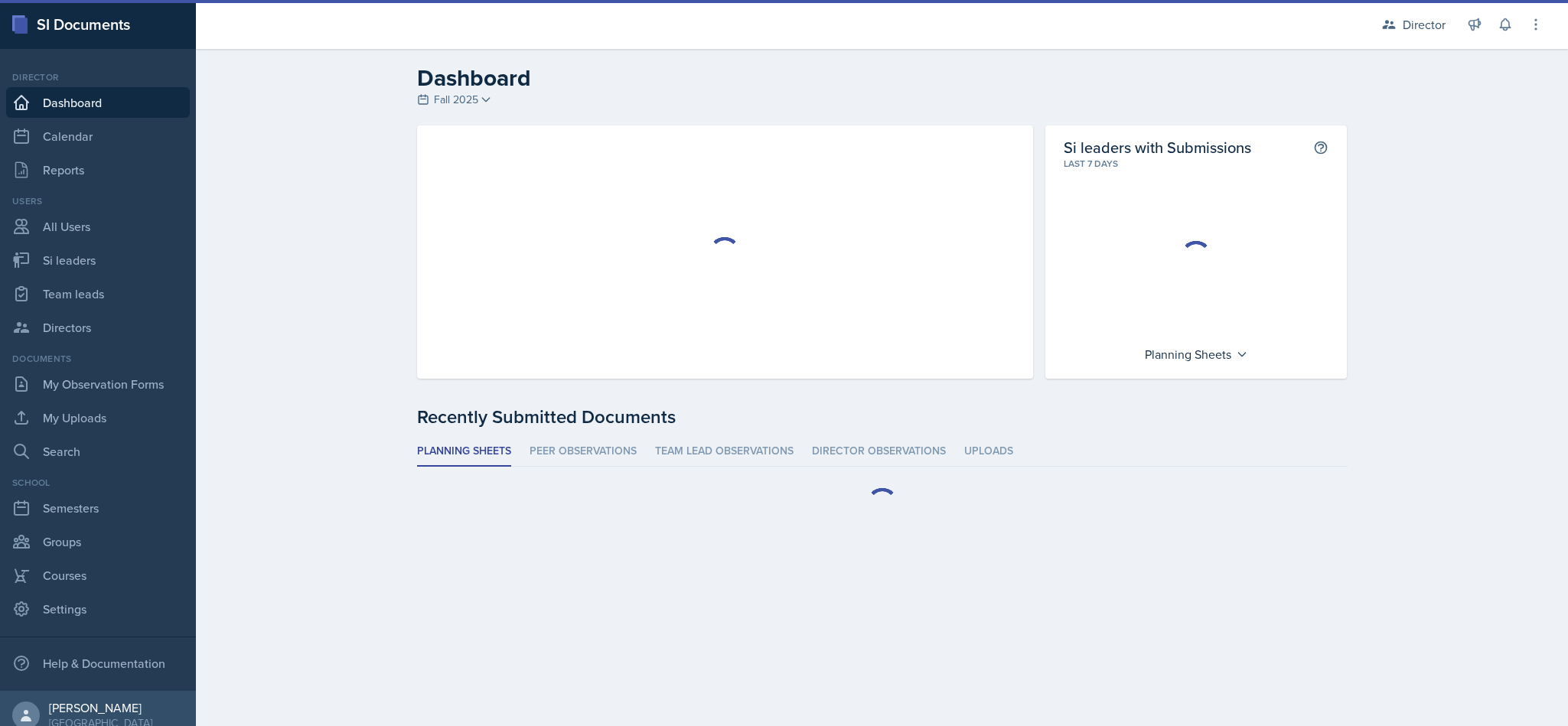
click at [1392, 60] on header "Dashboard Fall 2025 Fall 2025 Summer 2025 Spring 2025 Fall 2024 Summer 2024 Spr…" at bounding box center [882, 87] width 1372 height 76
click at [1408, 28] on div "Director" at bounding box center [1424, 24] width 42 height 18
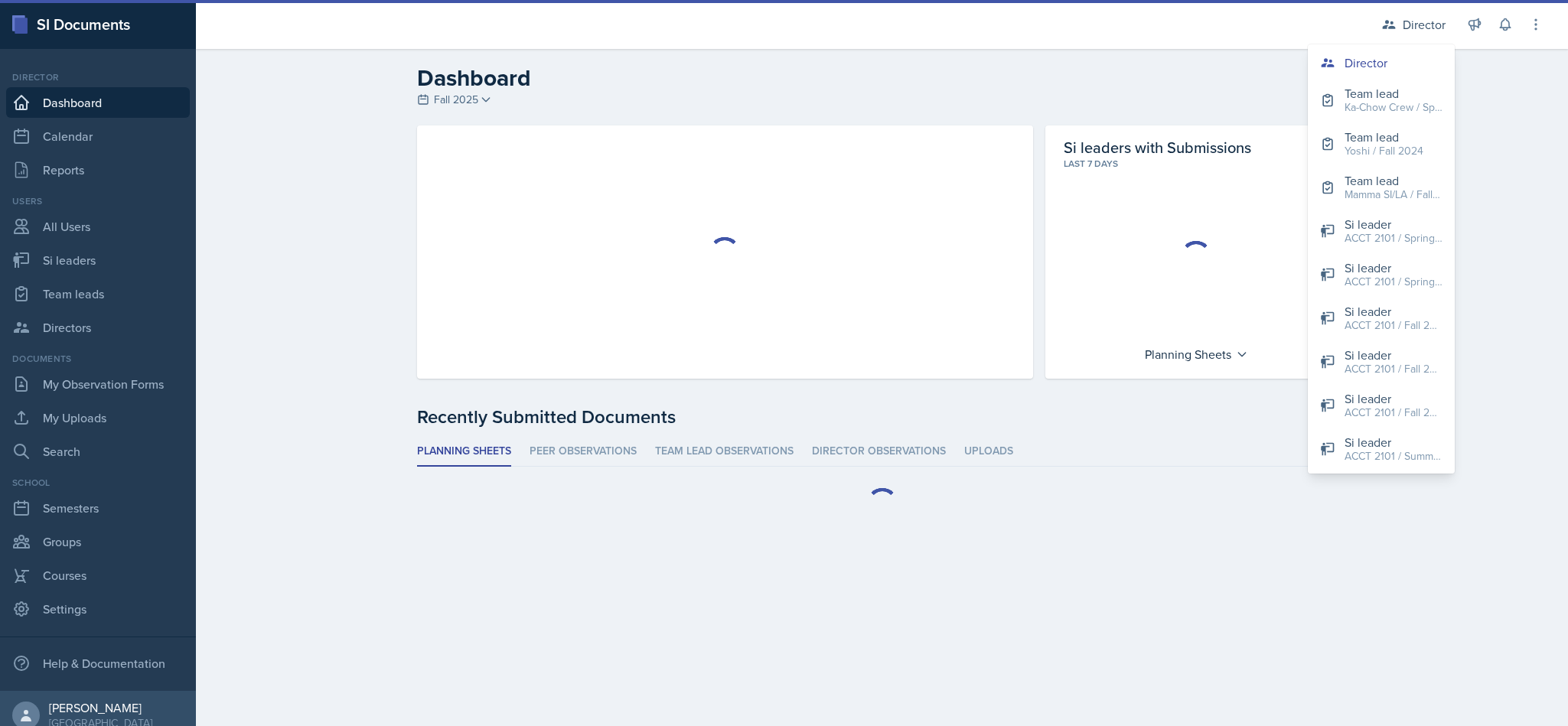
click at [1235, 83] on h2 "Dashboard" at bounding box center [882, 78] width 930 height 28
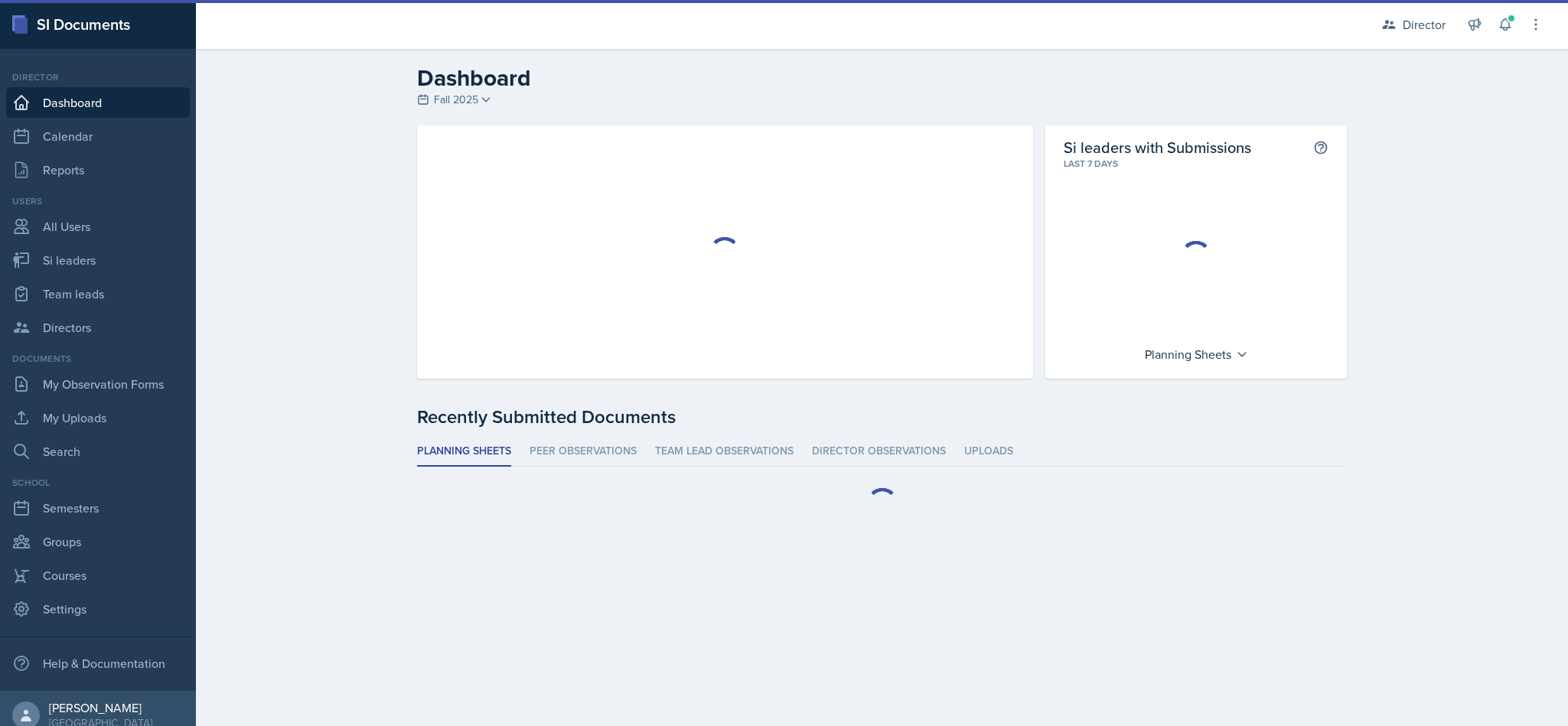
click at [86, 262] on link "Si leaders" at bounding box center [98, 260] width 184 height 31
select select "2bed604d-1099-4043-b1bc-2365e8740244"
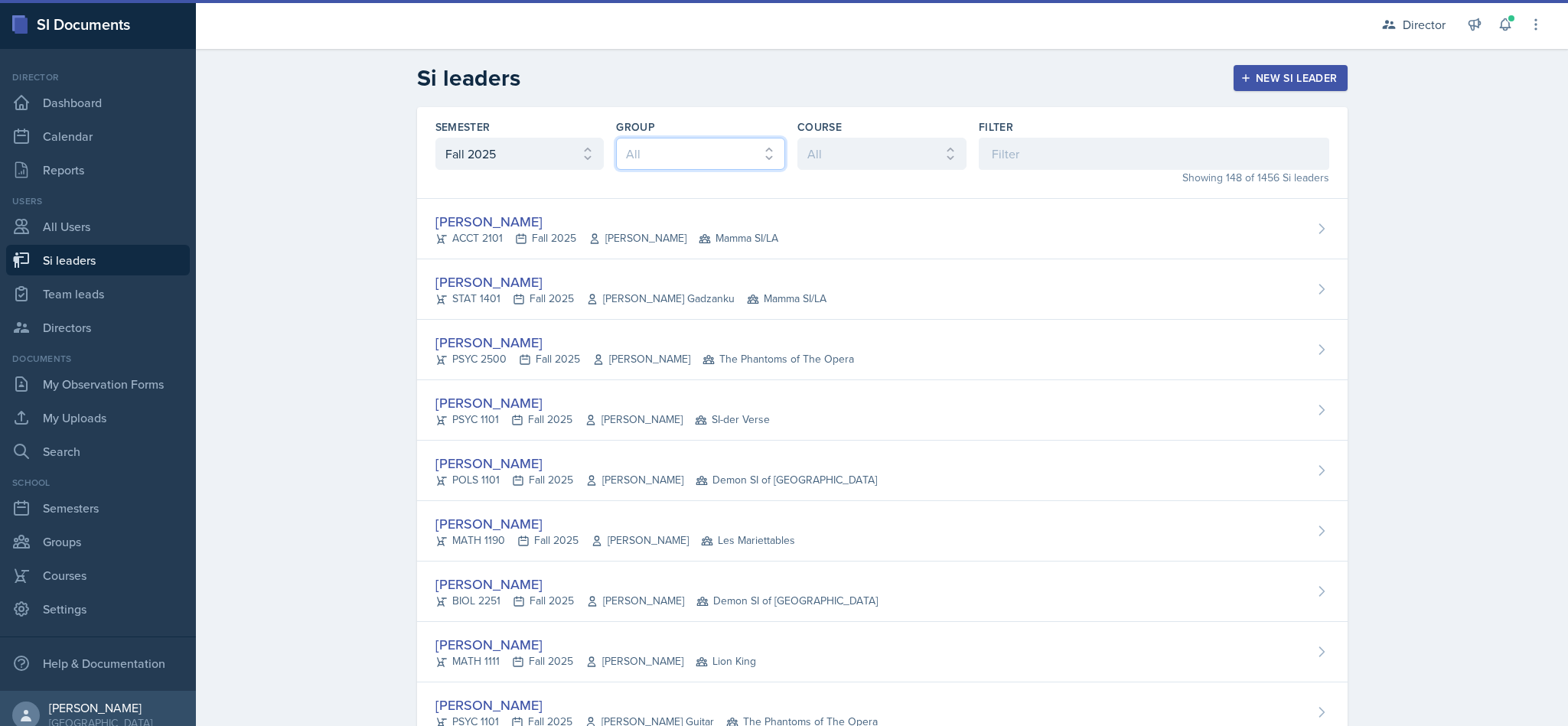
click at [757, 163] on select "All Les Mariettables Lion King Demon SI of Fleet Street Mamma SI/LA SI-der Vers…" at bounding box center [700, 153] width 169 height 32
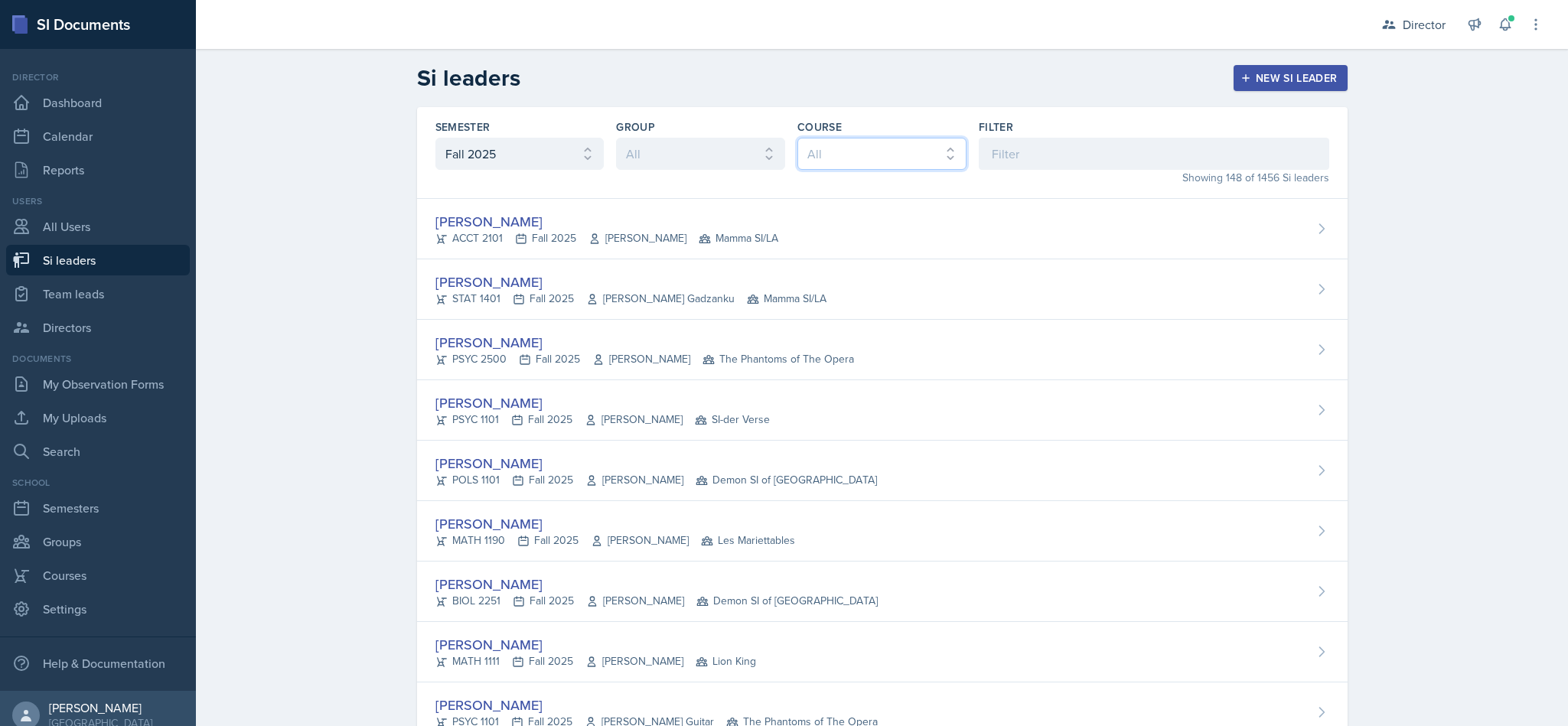
click at [845, 163] on select "All ACCT 2101 ACCT 2102 ACCT 4050 ANTH 1102 ANTH 3301 ARCH 1000 ARCH 1000 ARCH …" at bounding box center [882, 153] width 169 height 32
click at [797, 138] on select "All ACCT 2101 ACCT 2102 ACCT 4050 ANTH 1102 ANTH 3301 ARCH 1000 ARCH 1000 ARCH …" at bounding box center [882, 153] width 169 height 32
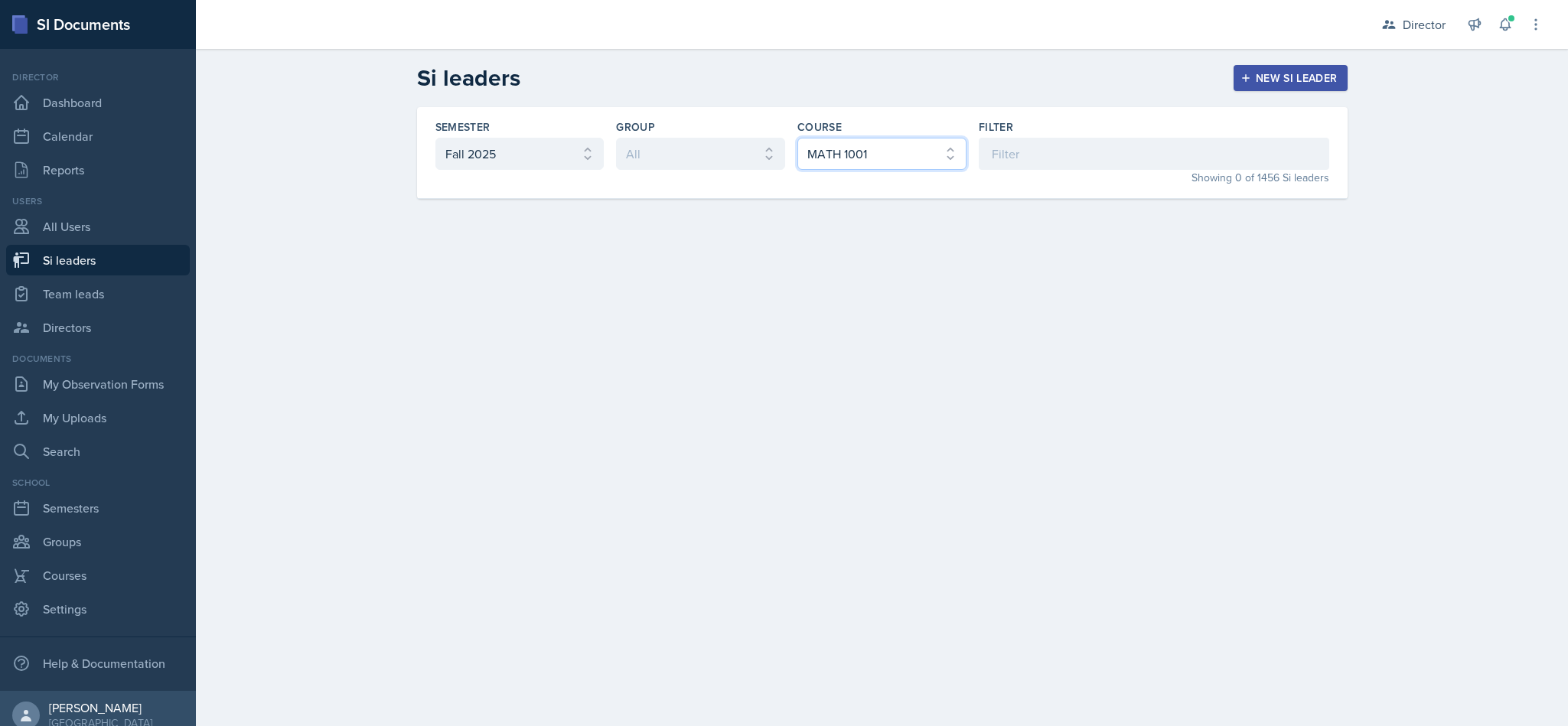
click at [953, 163] on select "All ACCT 2101 ACCT 2102 ACCT 4050 ANTH 1102 ANTH 3301 ARCH 1000 ARCH 1000 ARCH …" at bounding box center [882, 153] width 169 height 32
select select "5bfde3fe-6375-4519-a868-95dd30d0bb1b"
click at [797, 138] on select "All ACCT 2101 ACCT 2102 ACCT 4050 ANTH 1102 ANTH 3301 ARCH 1000 ARCH 1000 ARCH …" at bounding box center [882, 153] width 169 height 32
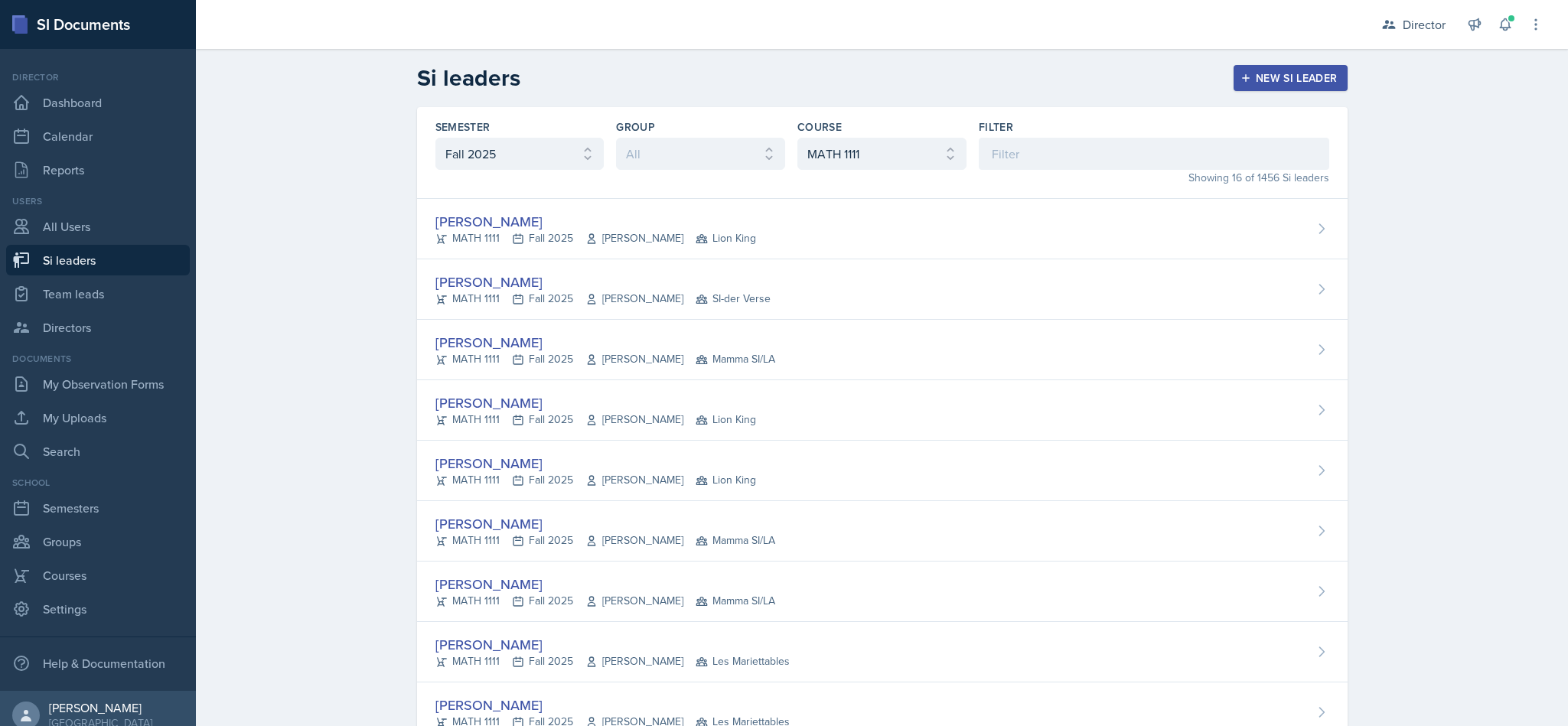
click at [1010, 407] on div "Alyssa Bryant MATH 1111 Fall 2025 Mahdiyeh Soltaninejad Lion King" at bounding box center [882, 411] width 930 height 61
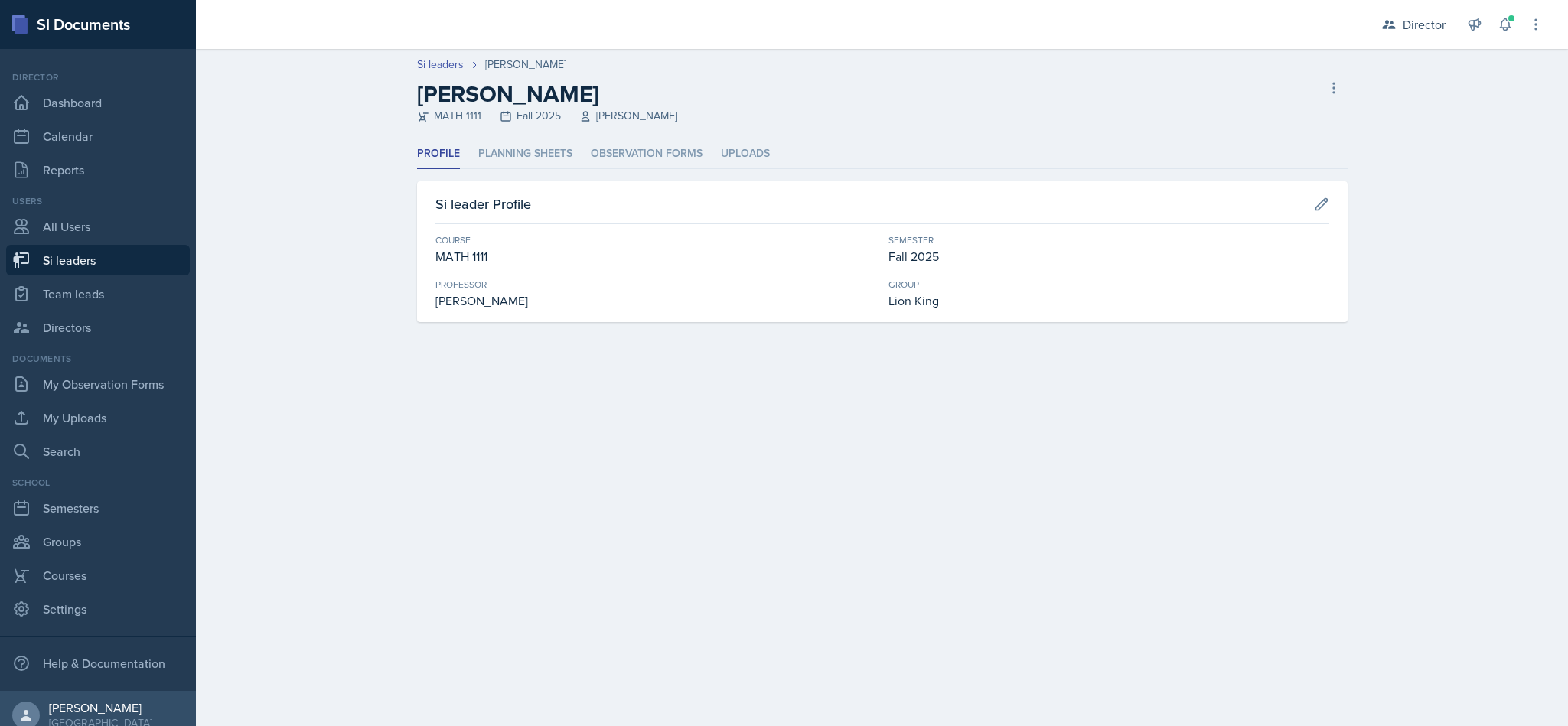
select select "2bed604d-1099-4043-b1bc-2365e8740244"
select select "5bfde3fe-6375-4519-a868-95dd30d0bb1b"
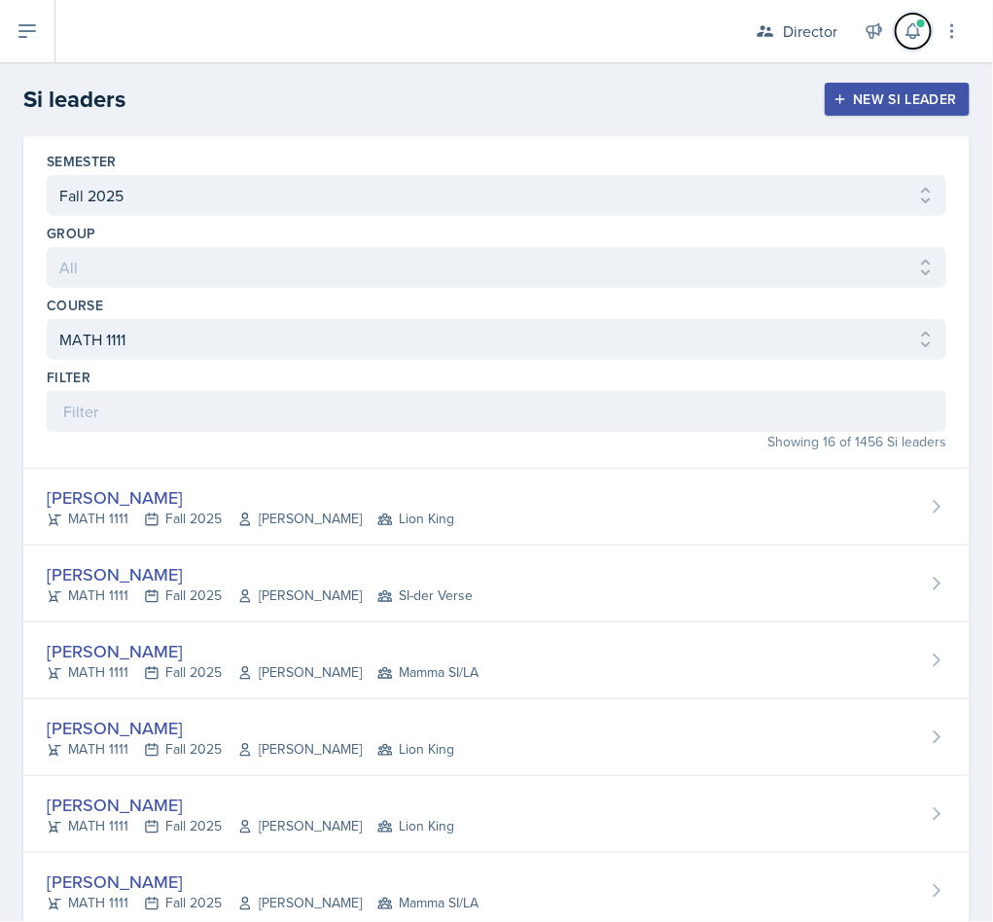
click at [921, 42] on button at bounding box center [913, 31] width 35 height 35
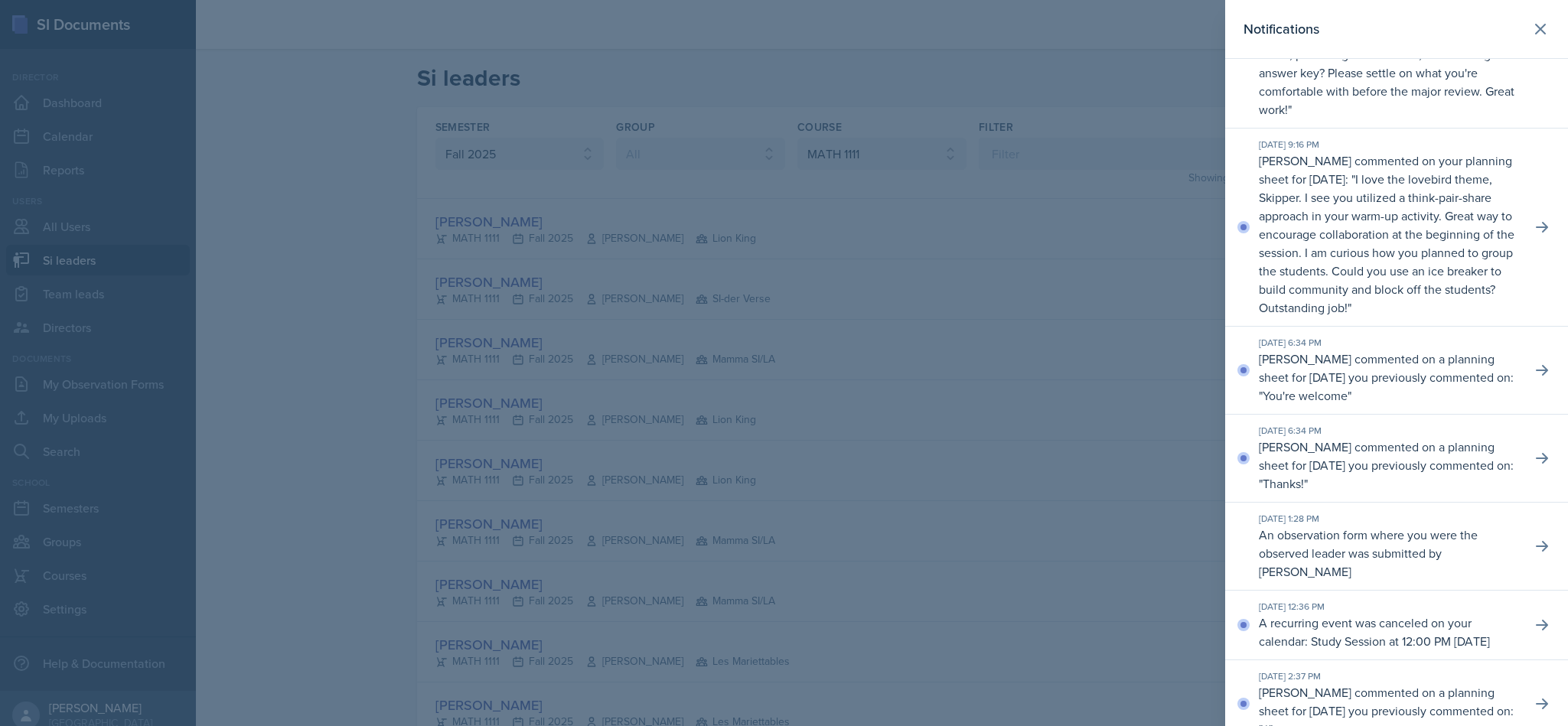
scroll to position [213, 0]
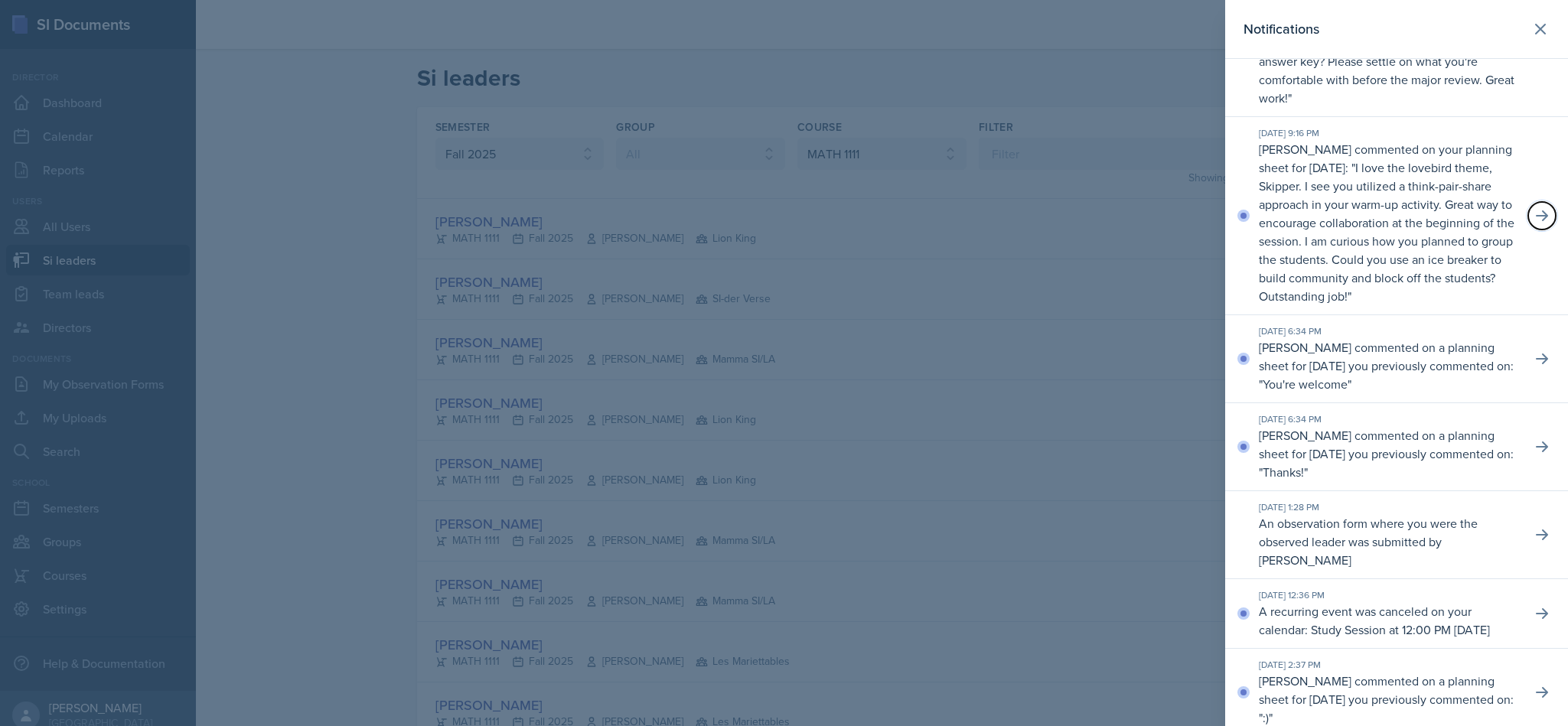
click at [1536, 221] on icon at bounding box center [1542, 216] width 13 height 11
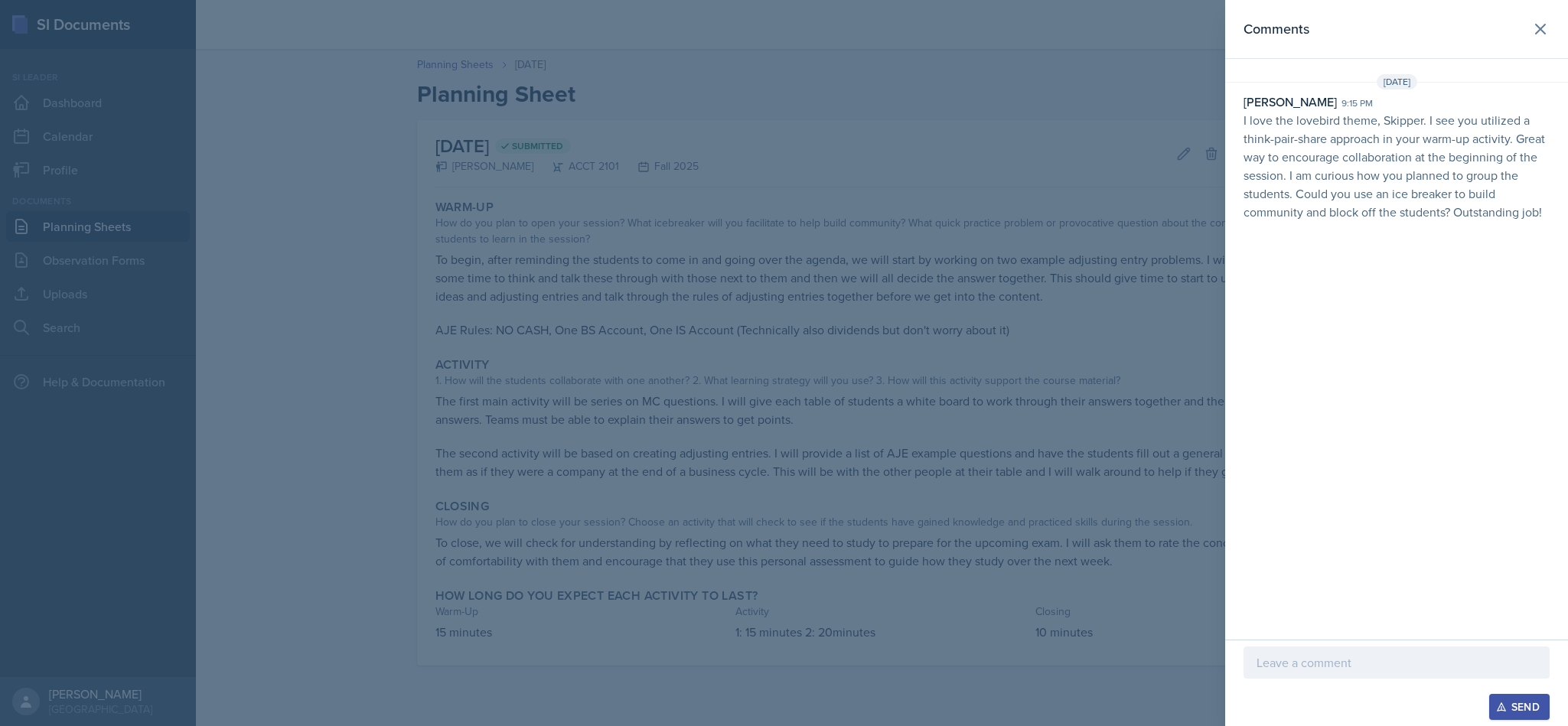
click at [1526, 31] on button at bounding box center [1540, 29] width 31 height 31
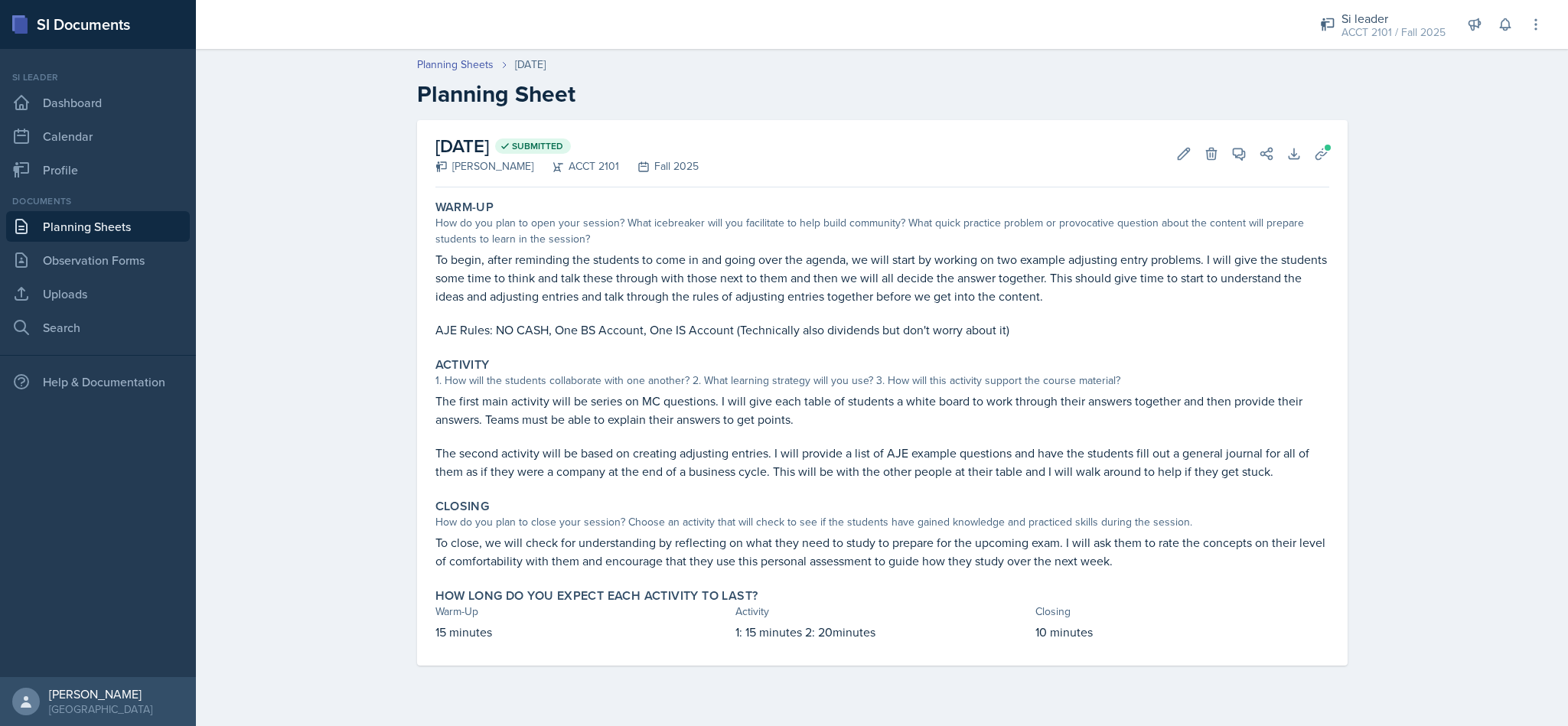
click at [1492, 35] on div "Si leader ACCT 2101 / Fall 2025 Director Team lead Ka-Chow Crew / Spring 2025 T…" at bounding box center [1420, 24] width 245 height 49
click at [1454, 28] on div "Si leader ACCT 2101 / Fall 2025" at bounding box center [1382, 25] width 144 height 41
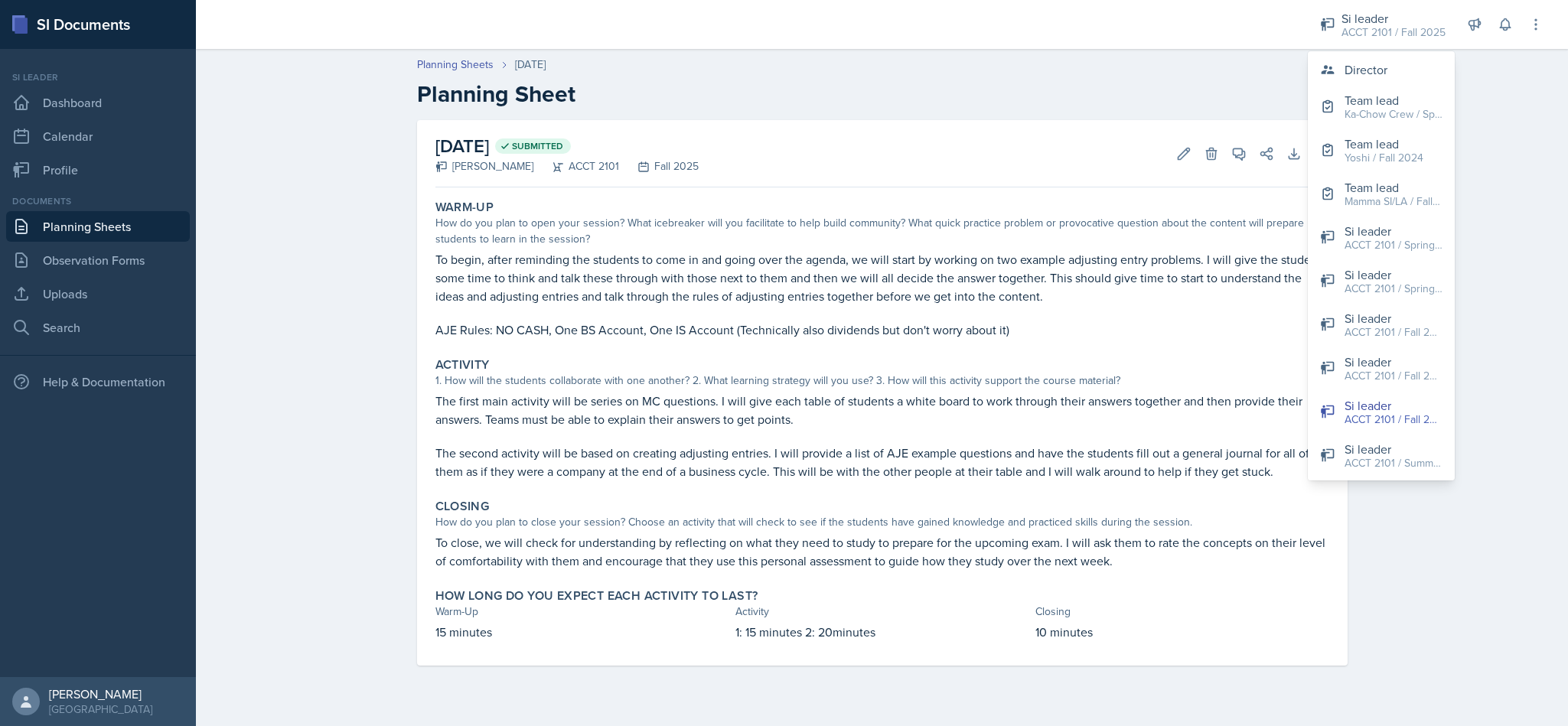
click at [1492, 69] on header "Planning Sheets Sep 17th, 2025 Planning Sheet" at bounding box center [882, 83] width 1372 height 82
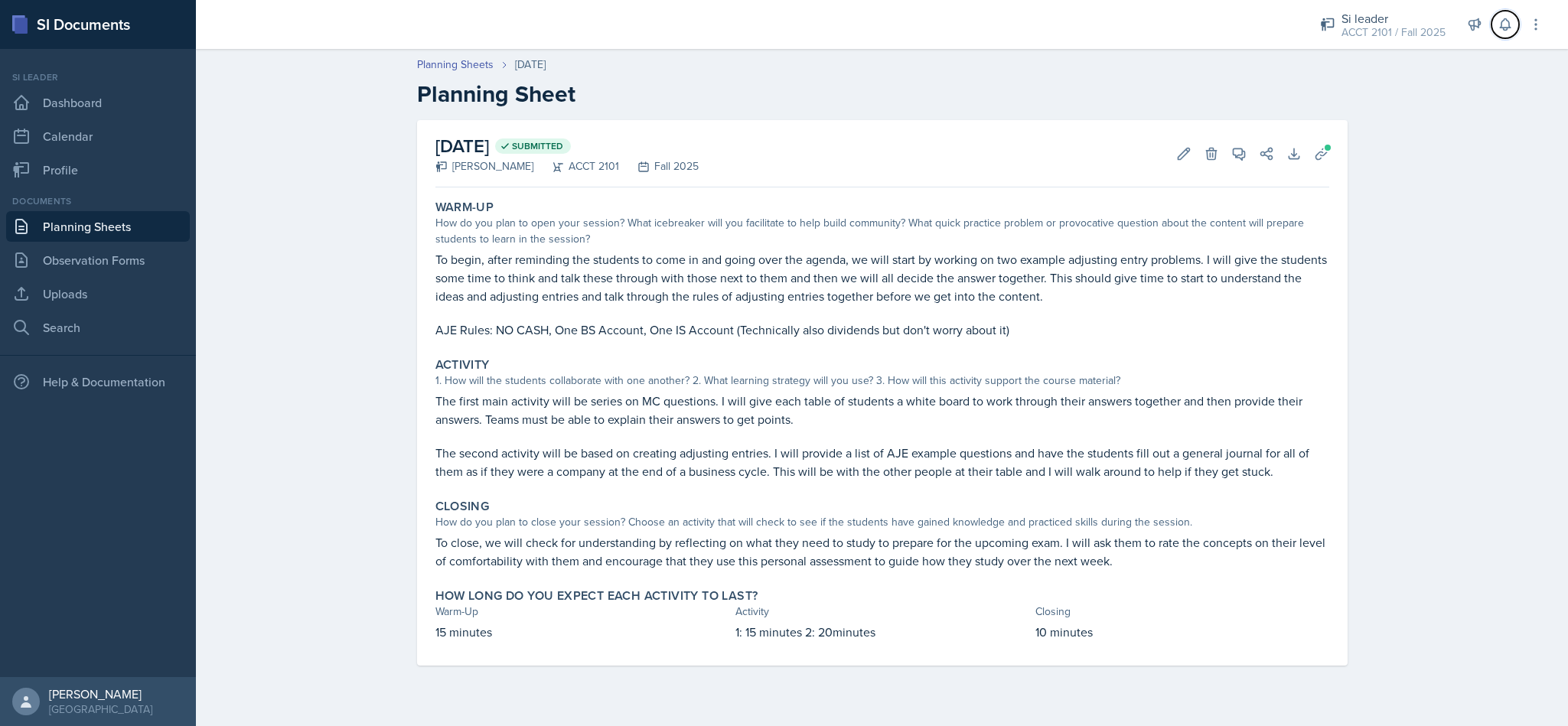
click at [1509, 33] on button at bounding box center [1504, 24] width 28 height 28
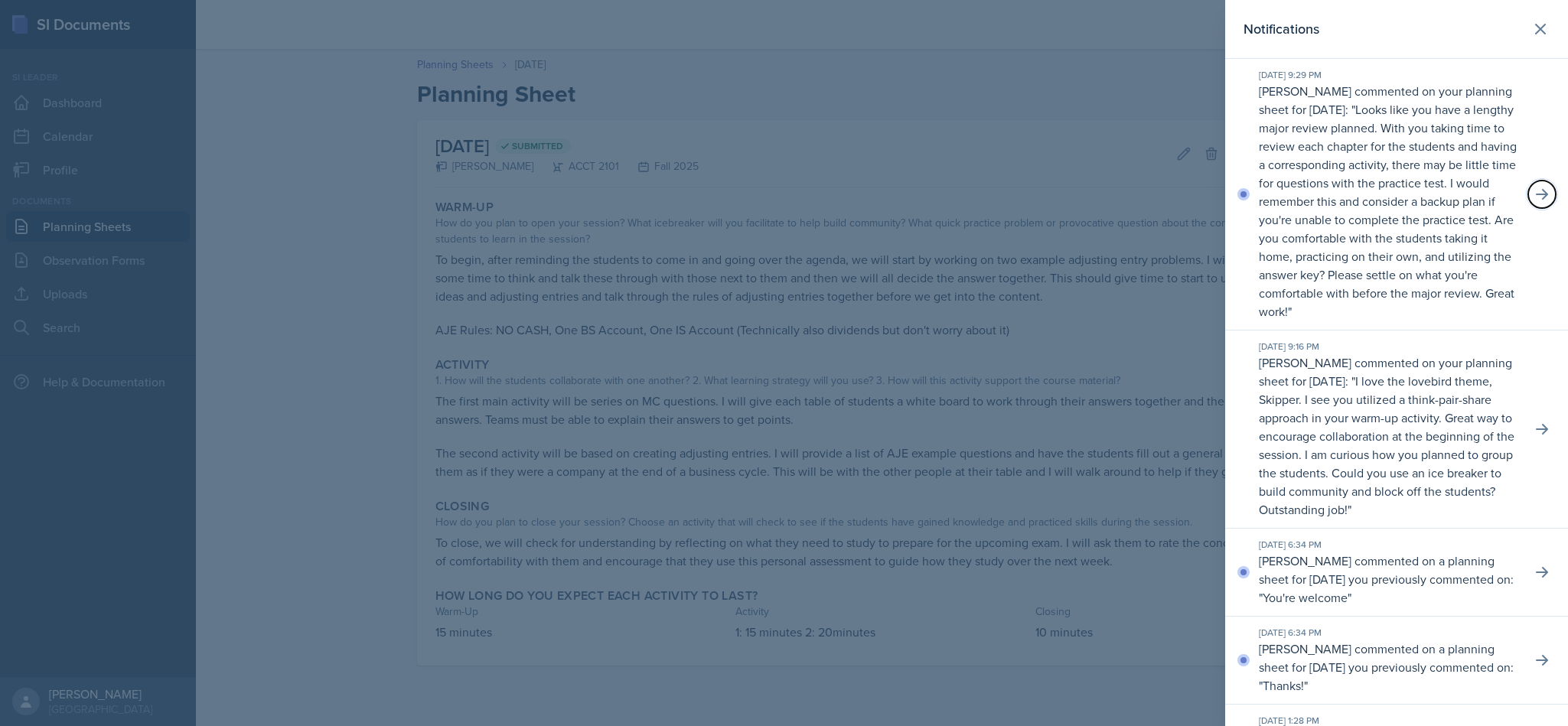
click at [1529, 208] on button at bounding box center [1541, 194] width 28 height 28
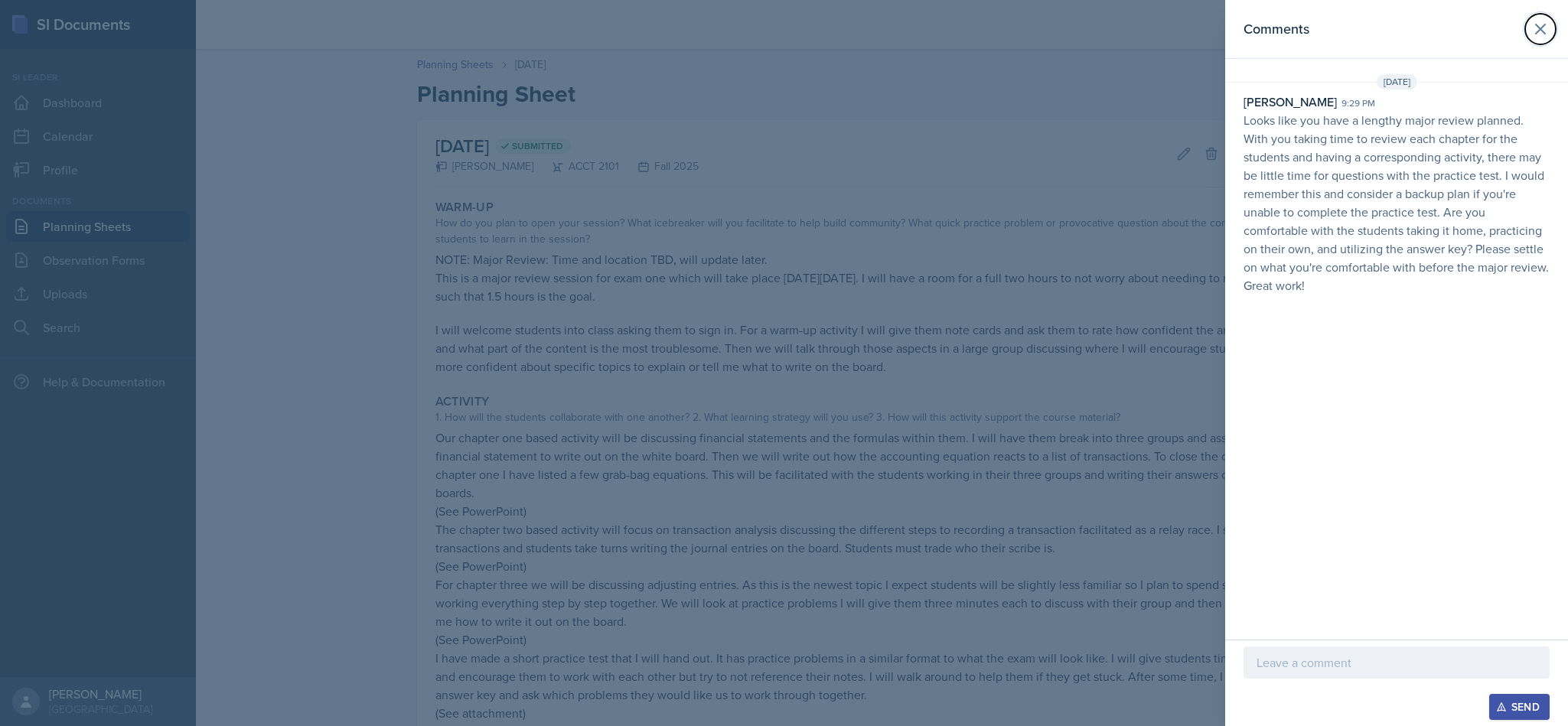
click at [1525, 31] on button at bounding box center [1540, 29] width 31 height 31
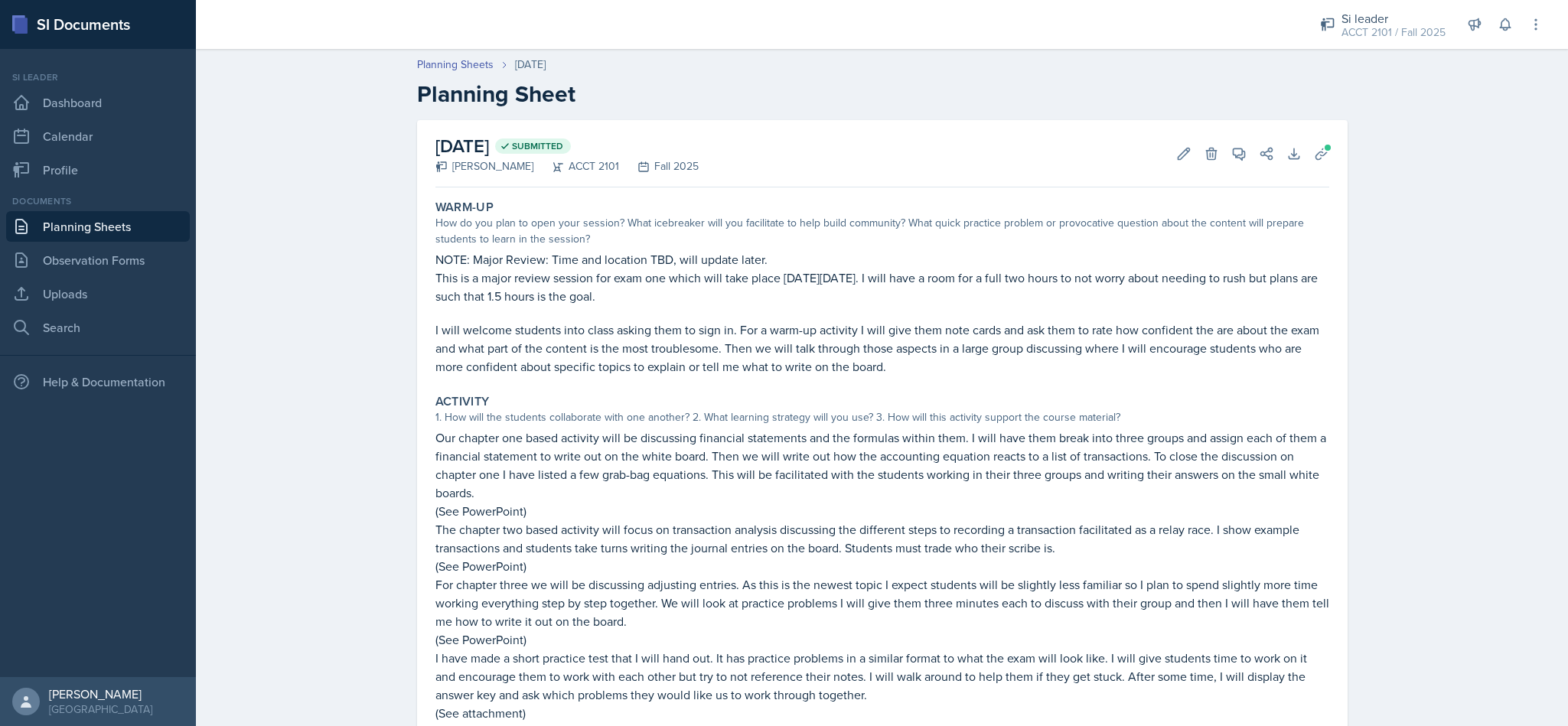
click at [422, 68] on link "Planning Sheets" at bounding box center [455, 64] width 76 height 16
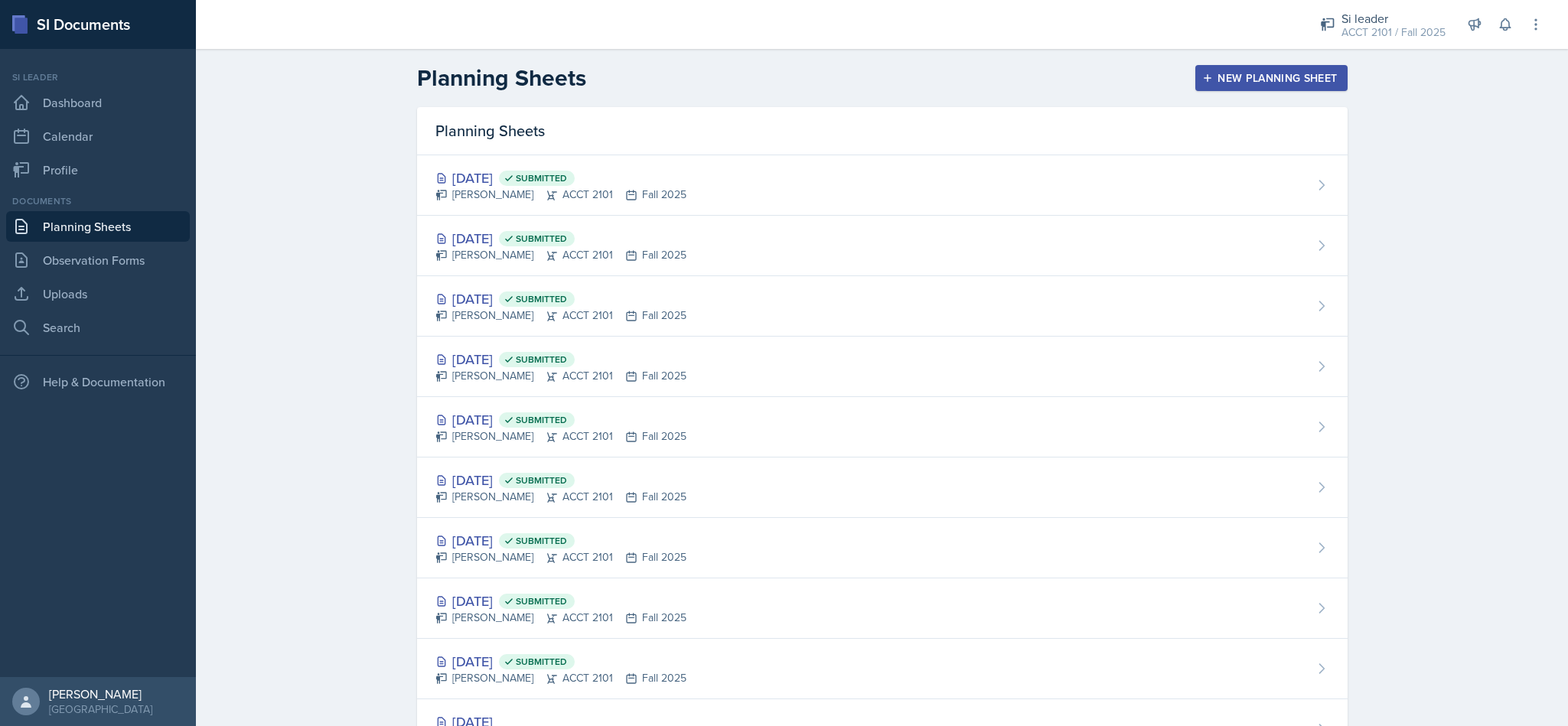
click at [738, 317] on div "Sep 15th, 2025 Submitted Becca Adams ACCT 2101 Fall 2025" at bounding box center [882, 306] width 930 height 61
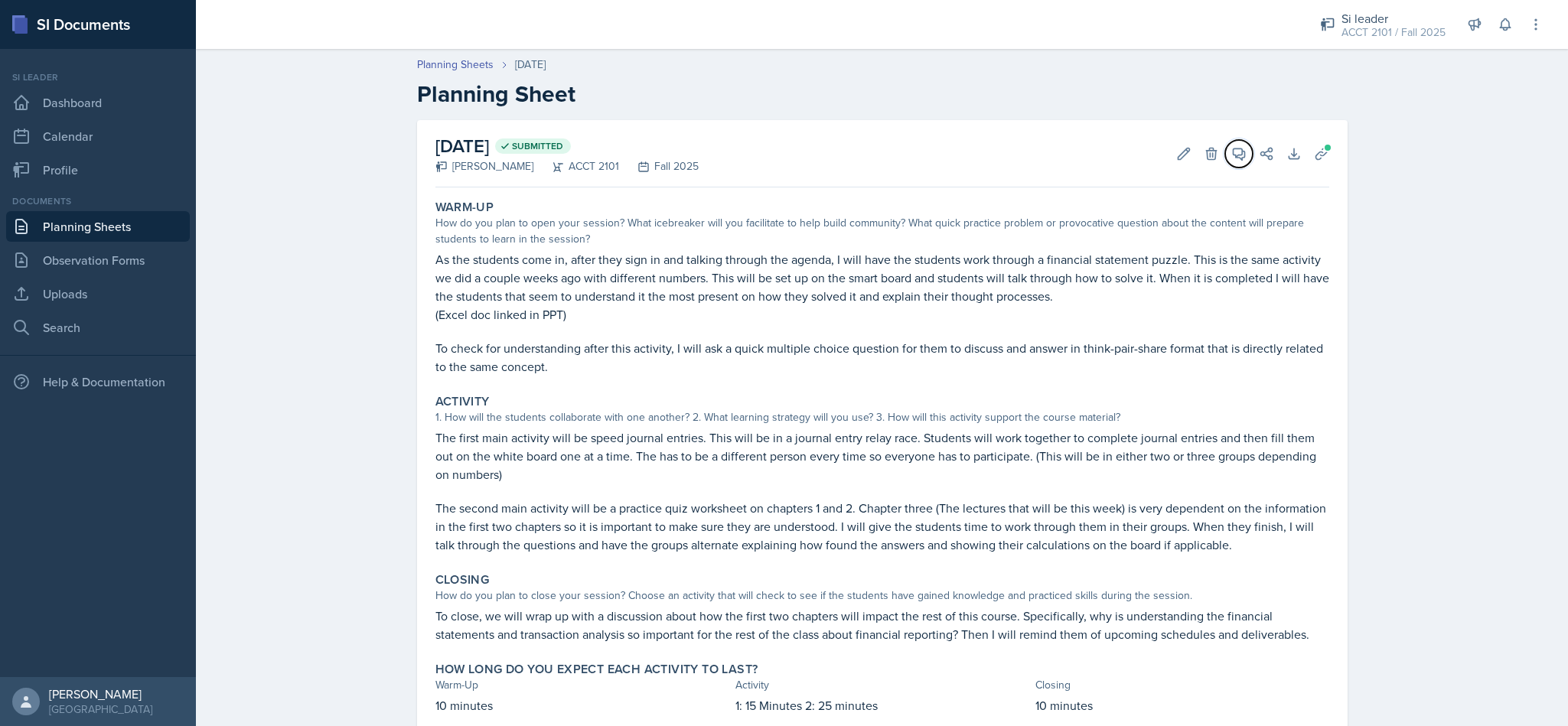
click at [1238, 160] on button "View Comments" at bounding box center [1239, 153] width 28 height 28
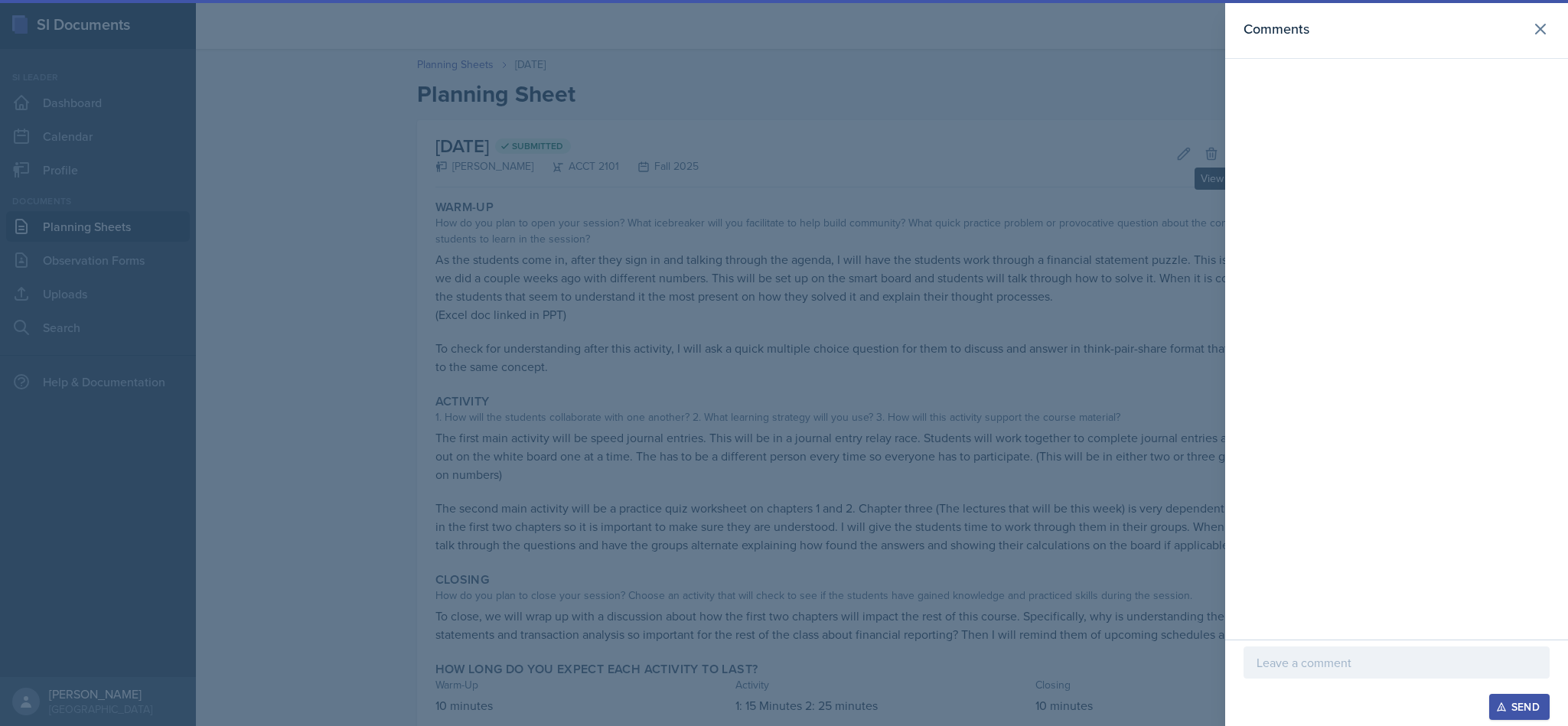
click at [1531, 43] on header "Comments" at bounding box center [1397, 29] width 343 height 59
click at [1539, 31] on icon at bounding box center [1540, 29] width 9 height 9
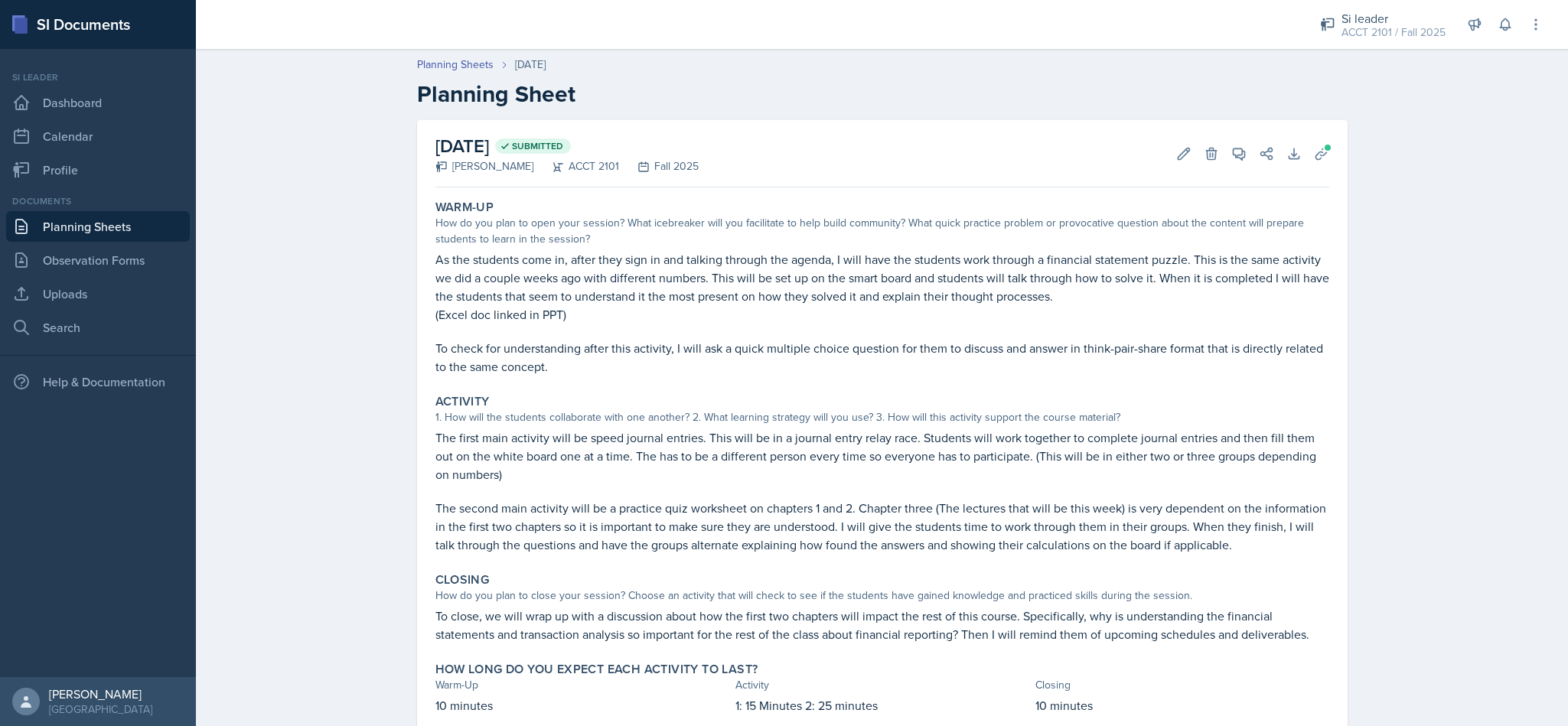
click at [61, 218] on link "Planning Sheets" at bounding box center [98, 227] width 184 height 31
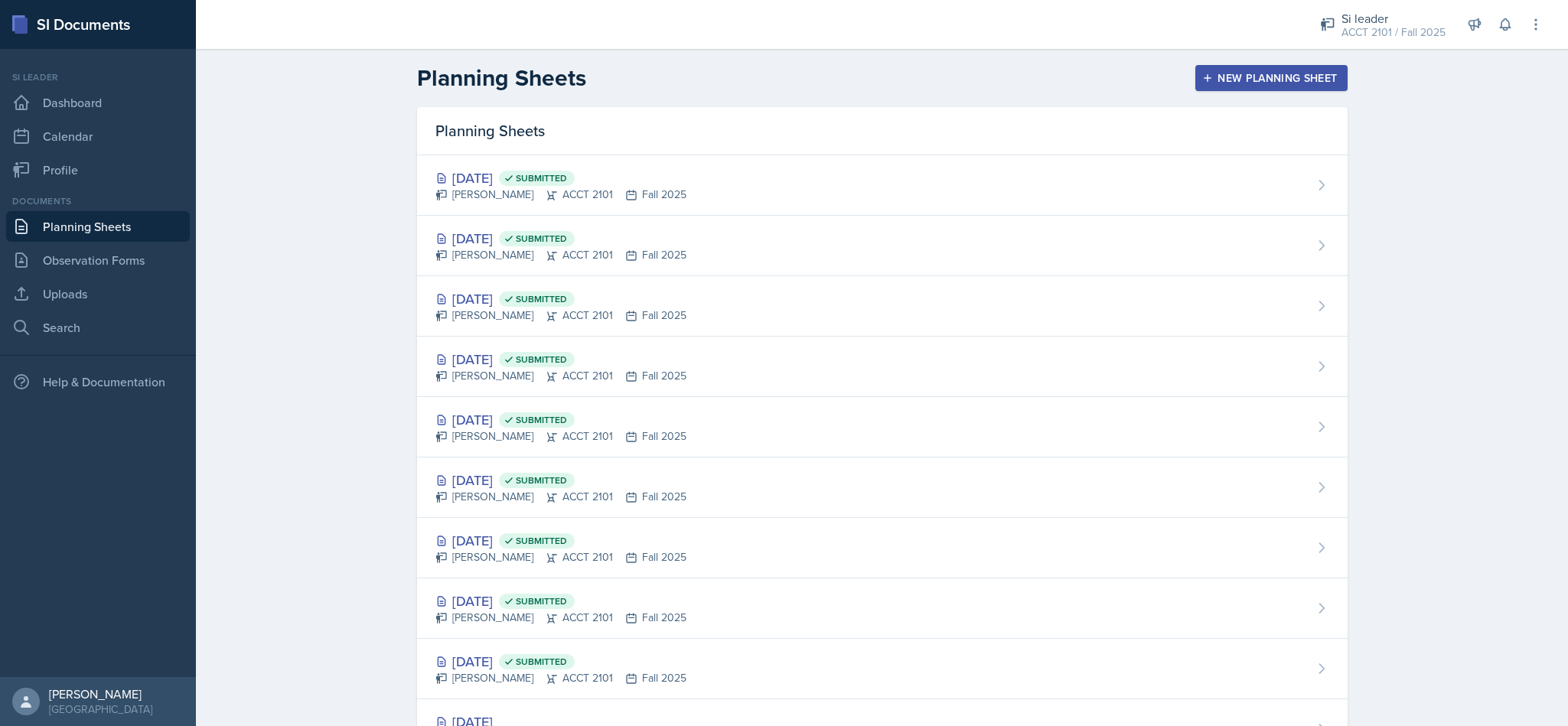
click at [1408, 32] on div "ACCT 2101 / Fall 2025" at bounding box center [1393, 32] width 104 height 16
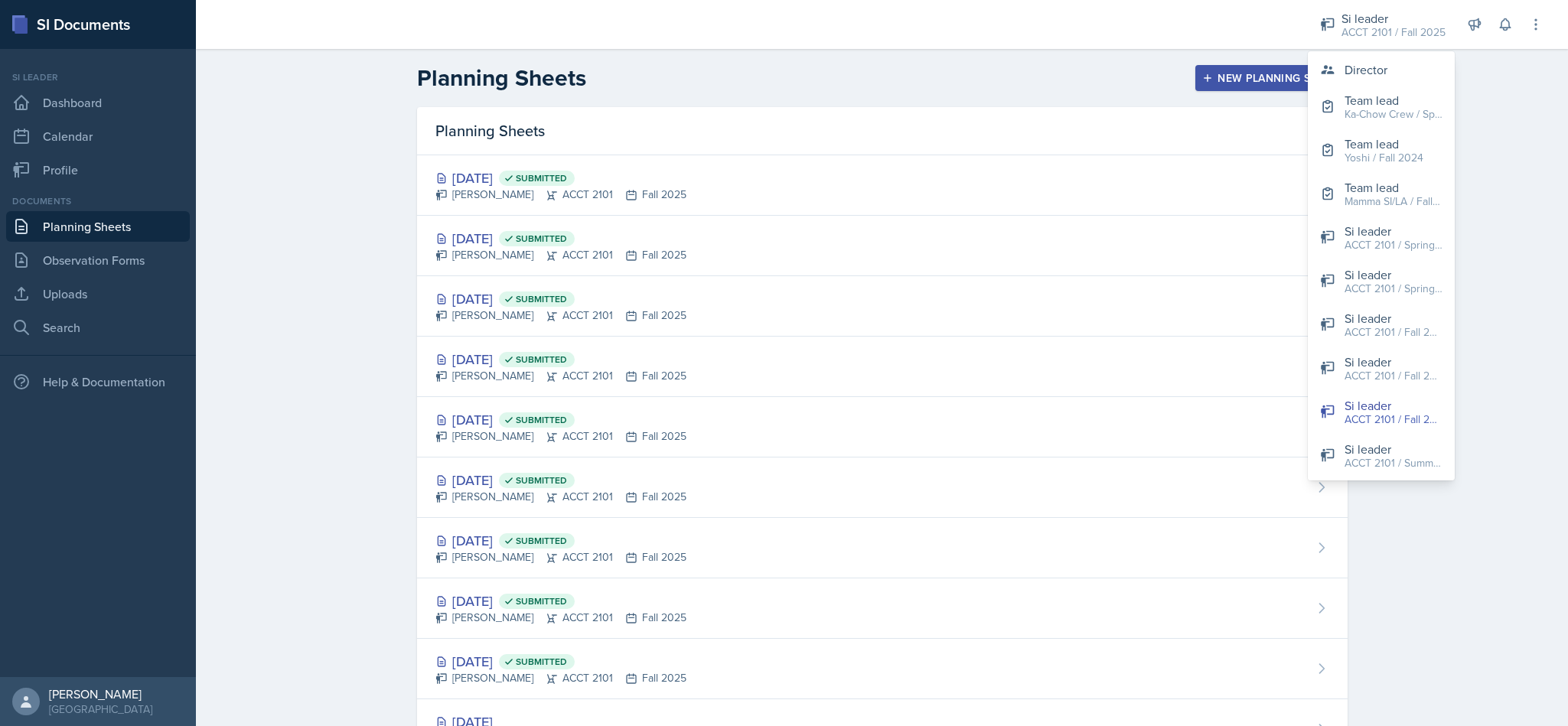
click at [1389, 69] on button "Director" at bounding box center [1381, 69] width 147 height 31
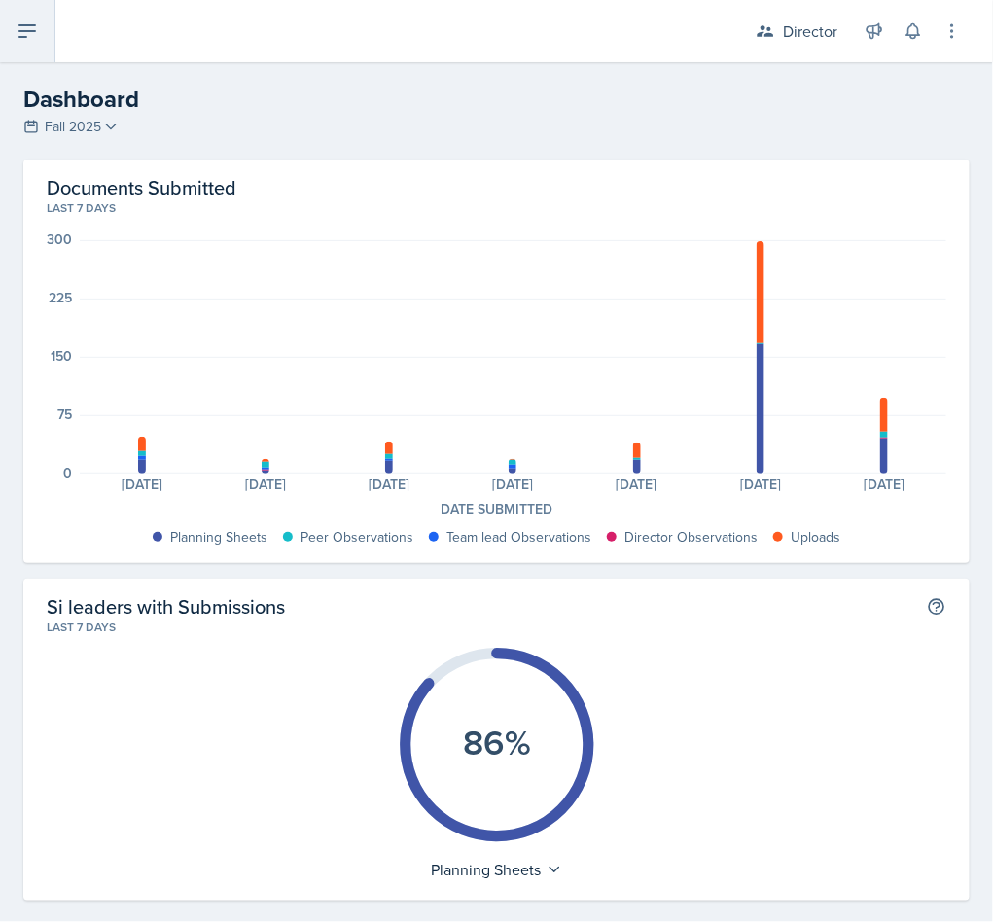
click at [51, 39] on button at bounding box center [27, 31] width 55 height 62
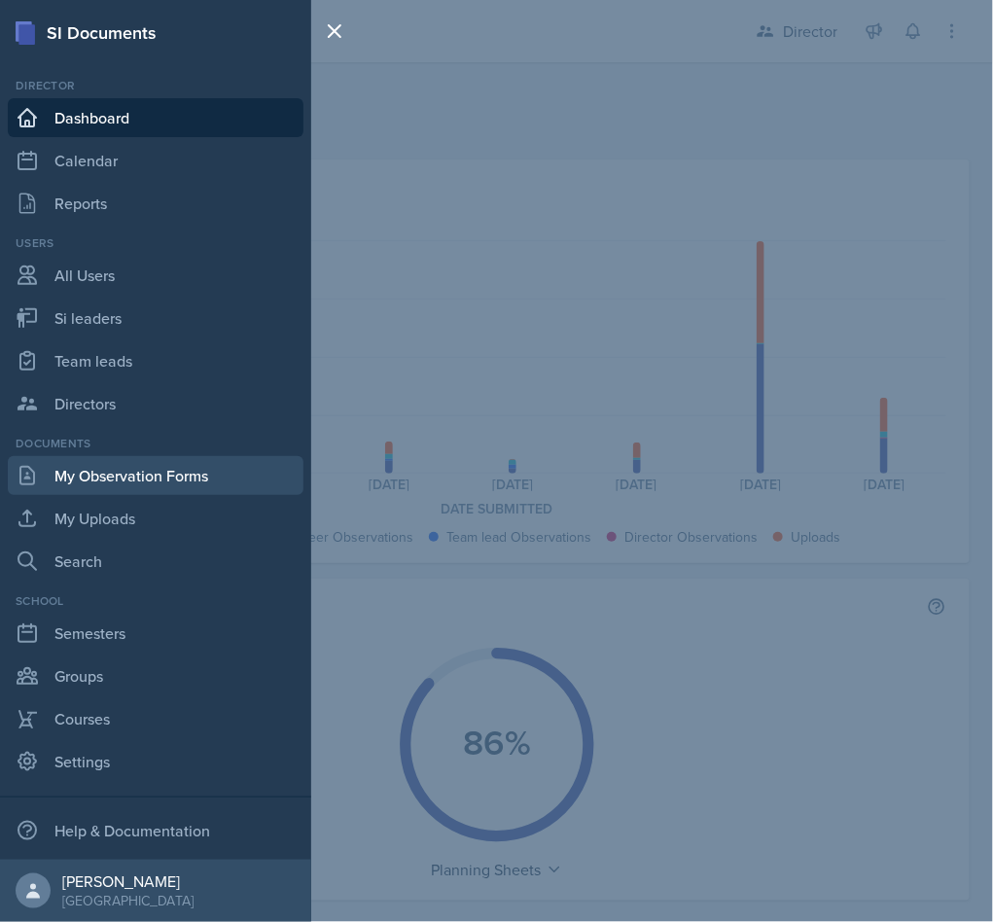
click at [181, 473] on link "My Observation Forms" at bounding box center [156, 475] width 296 height 39
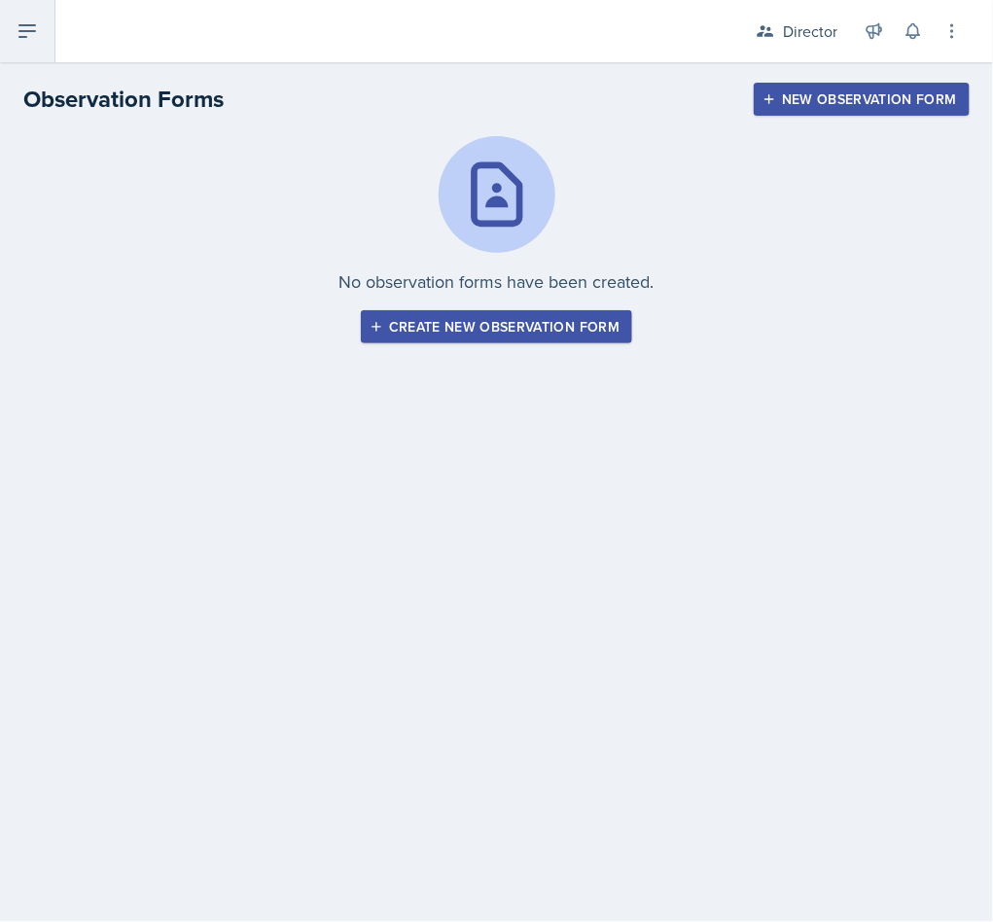
click at [45, 44] on button at bounding box center [27, 31] width 55 height 62
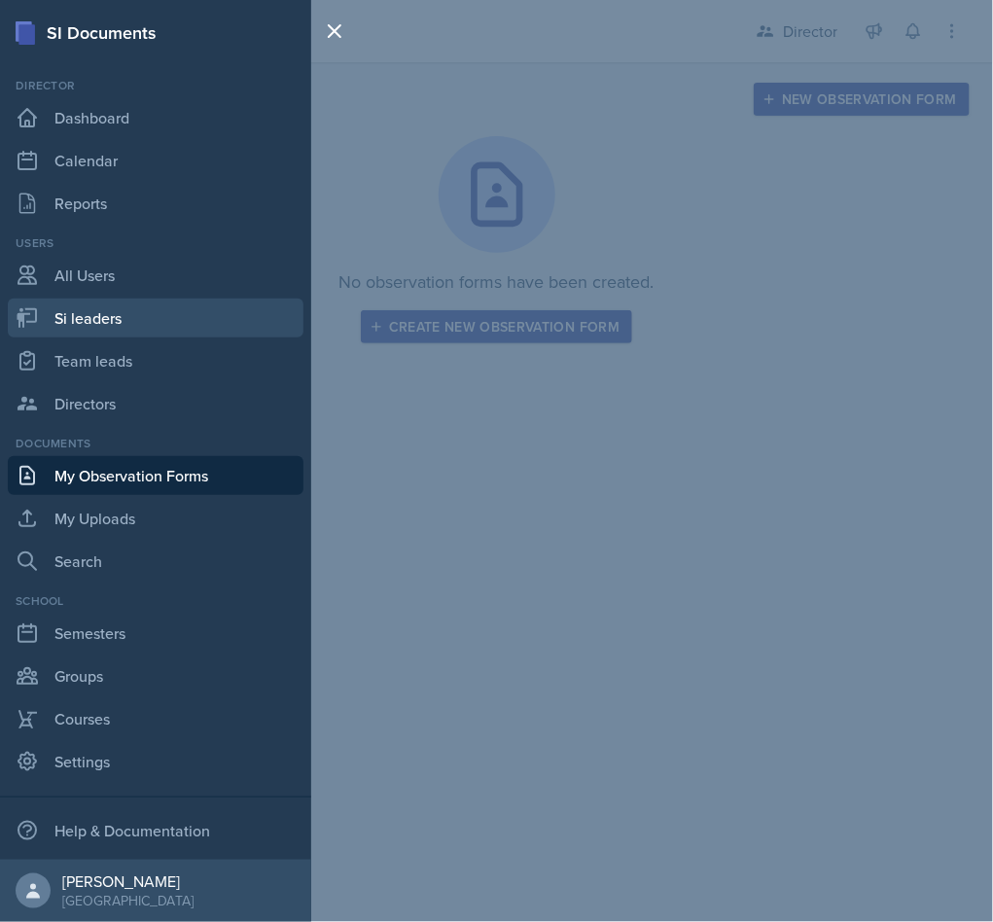
click at [162, 315] on link "Si leaders" at bounding box center [156, 318] width 296 height 39
select select "2bed604d-1099-4043-b1bc-2365e8740244"
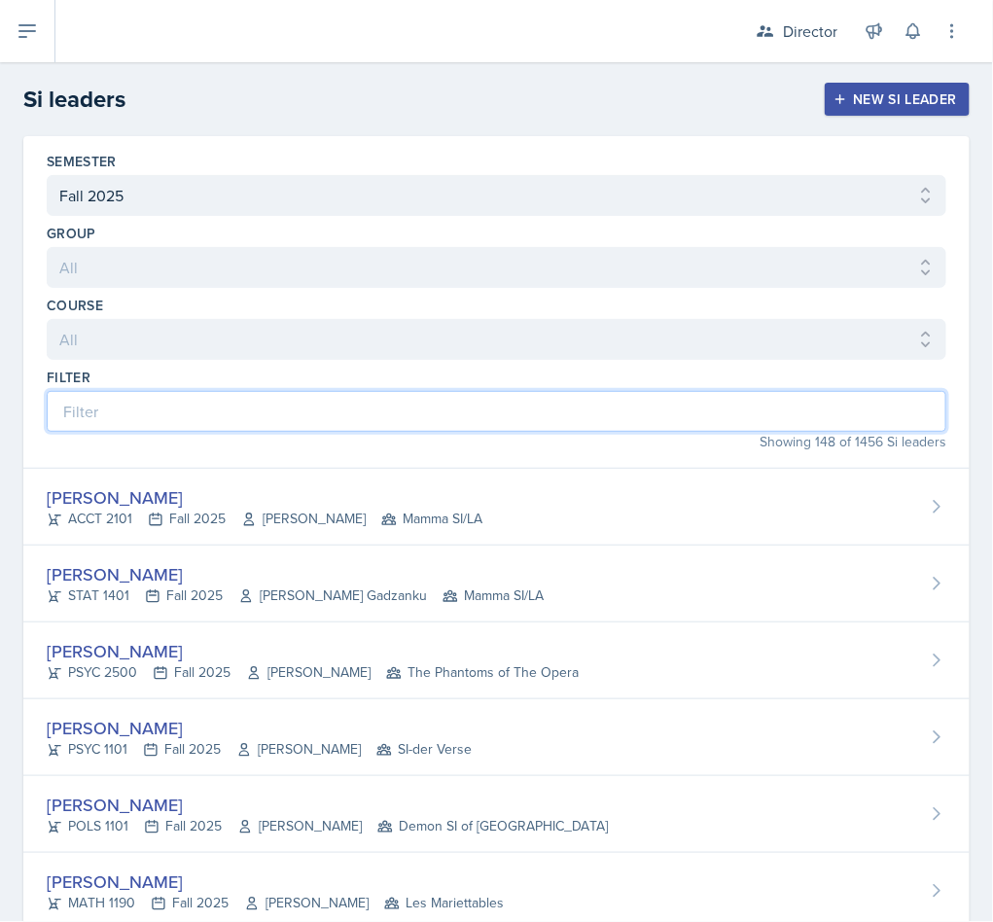
click at [722, 418] on input at bounding box center [497, 411] width 900 height 41
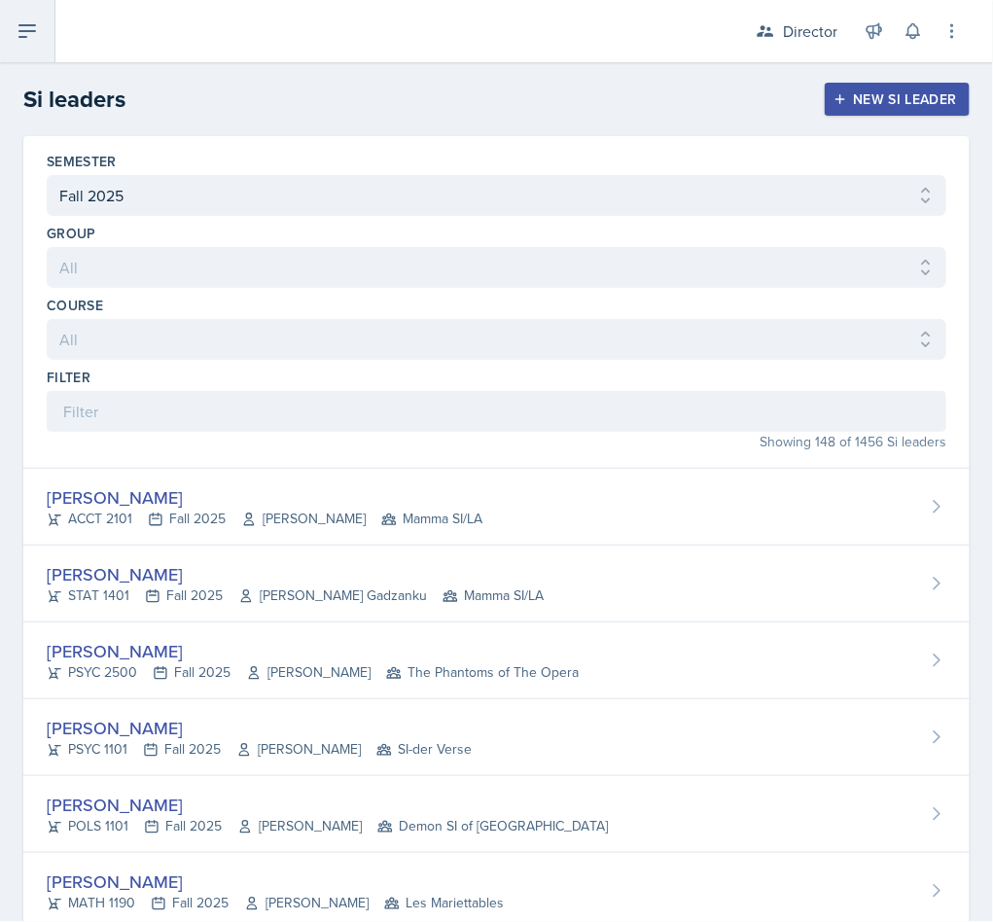
click at [45, 48] on button at bounding box center [27, 31] width 55 height 62
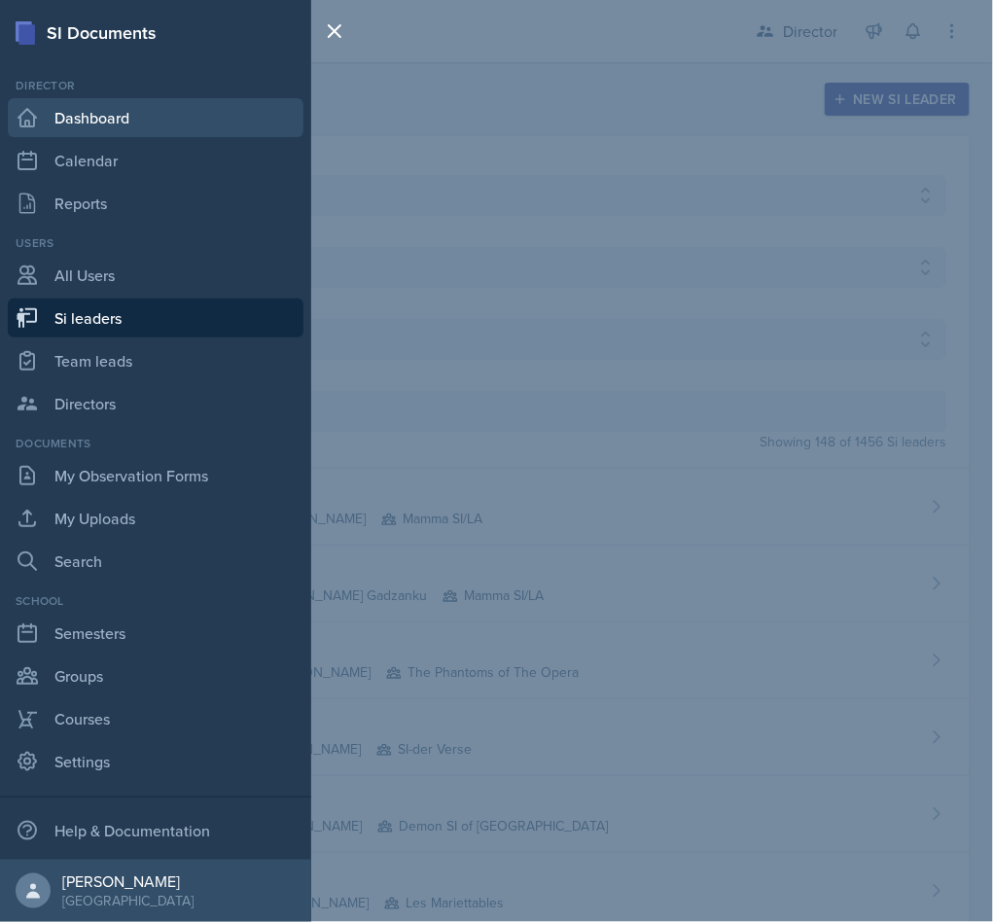
click at [164, 128] on link "Dashboard" at bounding box center [156, 117] width 296 height 39
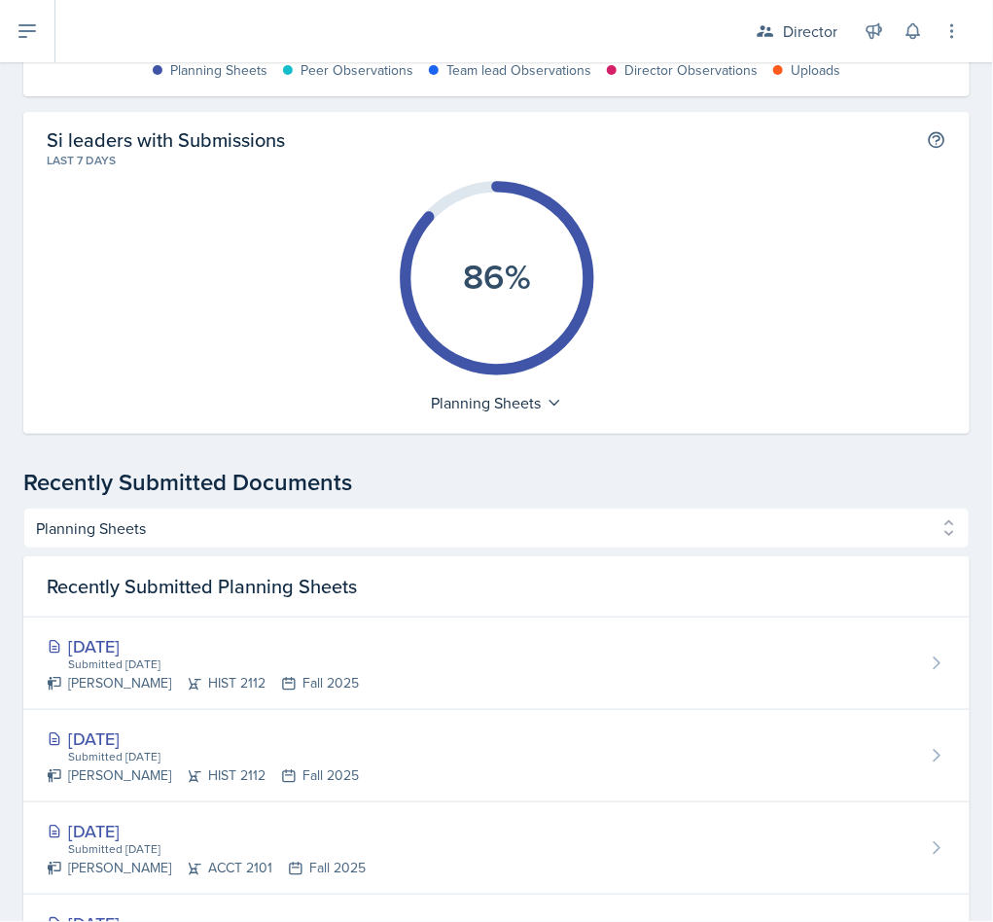
scroll to position [474, 0]
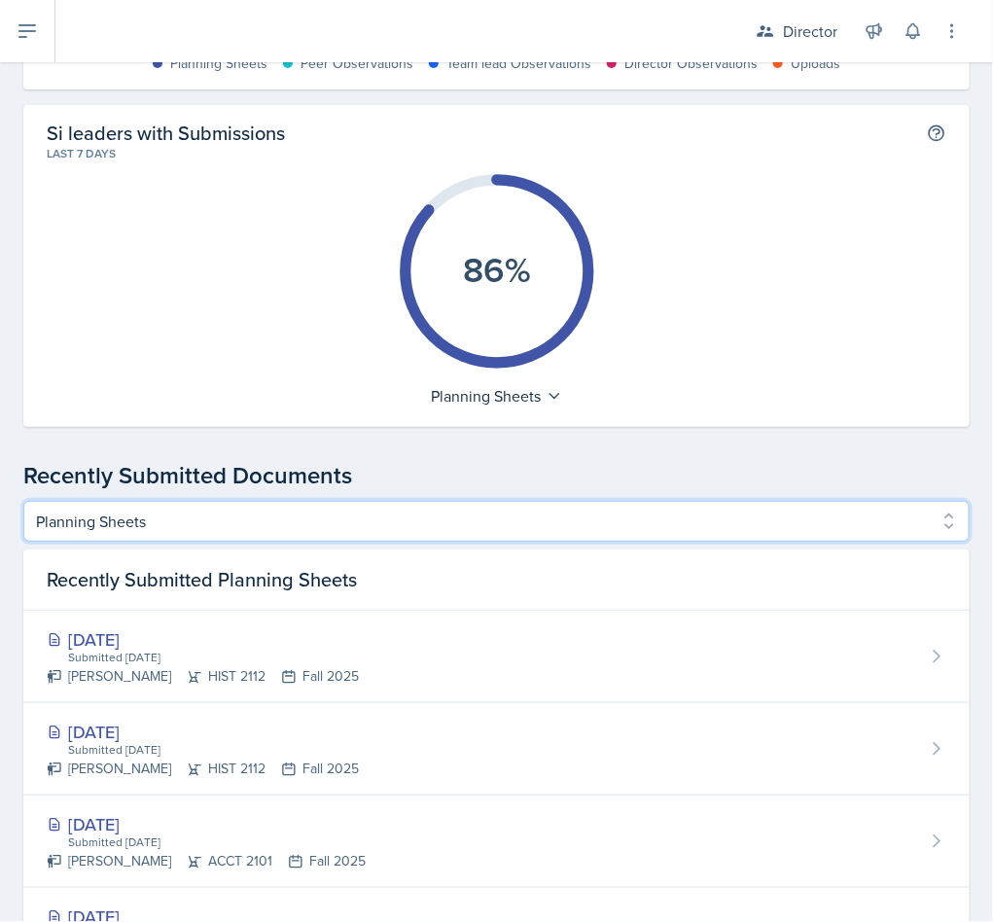
click at [576, 532] on select "Planning Sheets Peer Observations Team lead Observations Director Observations …" at bounding box center [496, 521] width 947 height 41
select select "Team lead Observations"
click at [23, 501] on select "Planning Sheets Peer Observations Team lead Observations Director Observations …" at bounding box center [496, 521] width 947 height 41
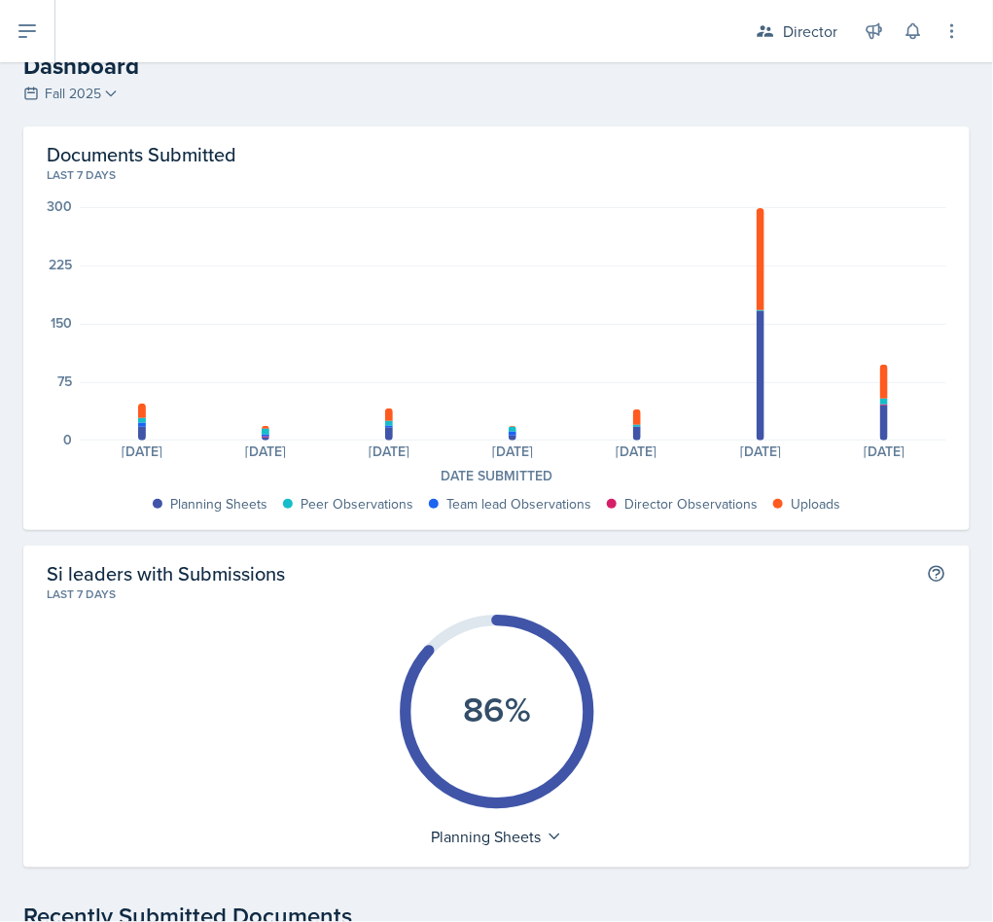
scroll to position [0, 0]
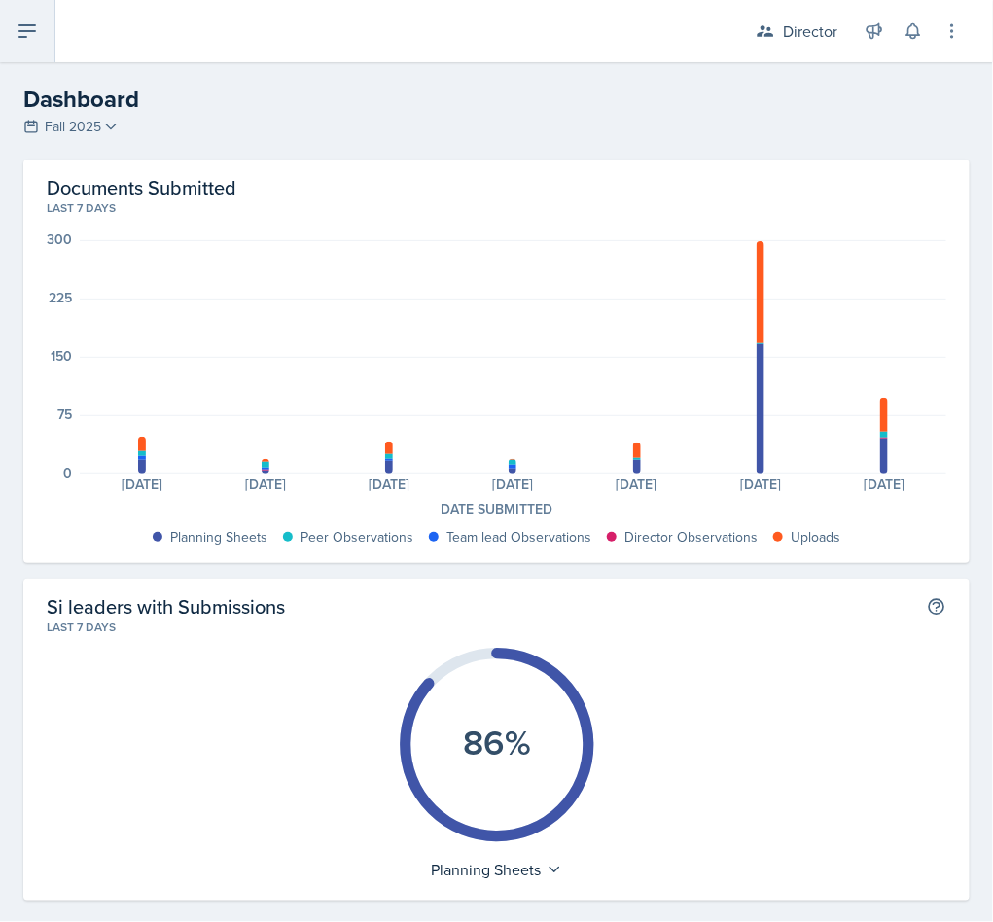
click at [50, 48] on button at bounding box center [27, 31] width 55 height 62
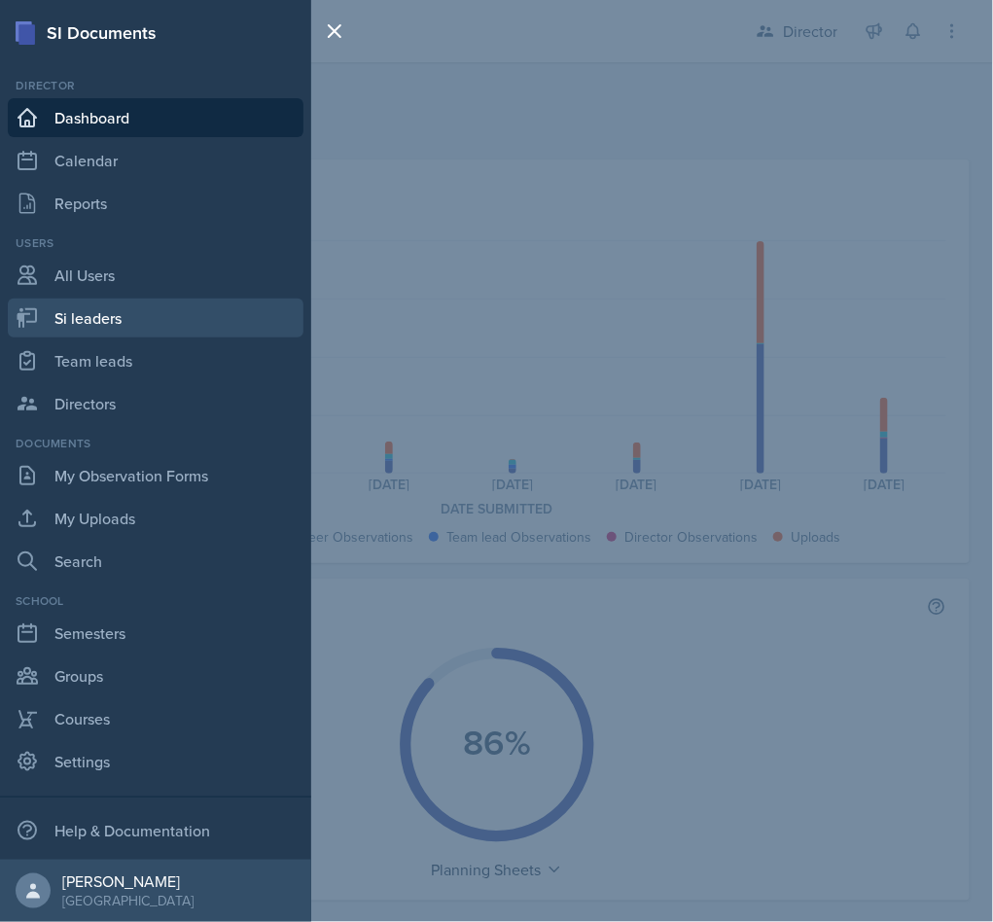
click at [64, 319] on link "Si leaders" at bounding box center [156, 318] width 296 height 39
select select "2bed604d-1099-4043-b1bc-2365e8740244"
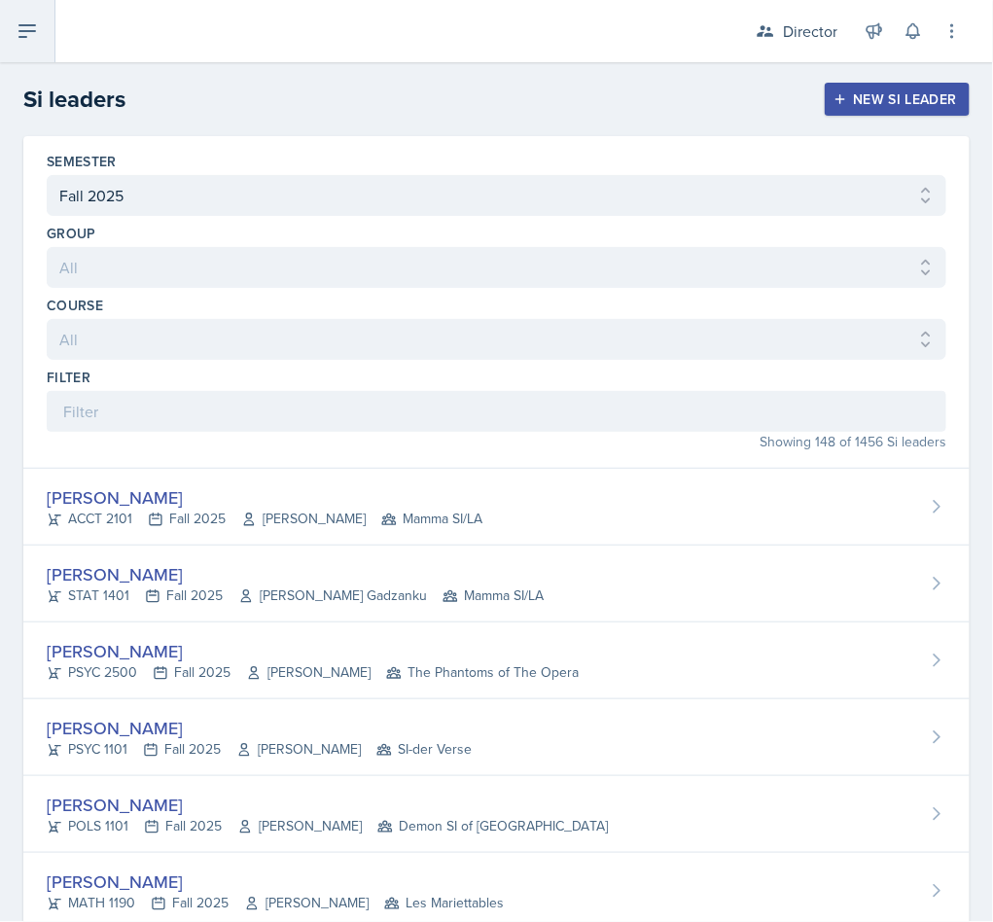
click at [18, 24] on icon at bounding box center [27, 30] width 23 height 23
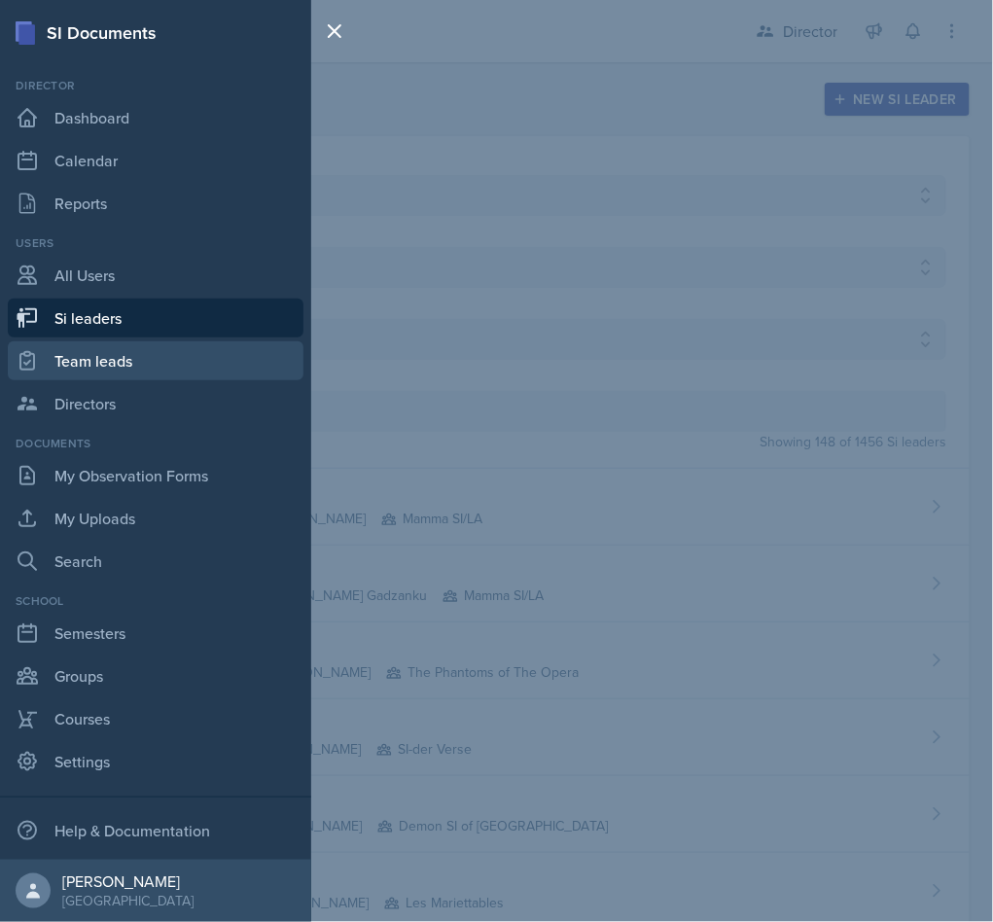
click at [67, 363] on link "Team leads" at bounding box center [156, 361] width 296 height 39
select select "2bed604d-1099-4043-b1bc-2365e8740244"
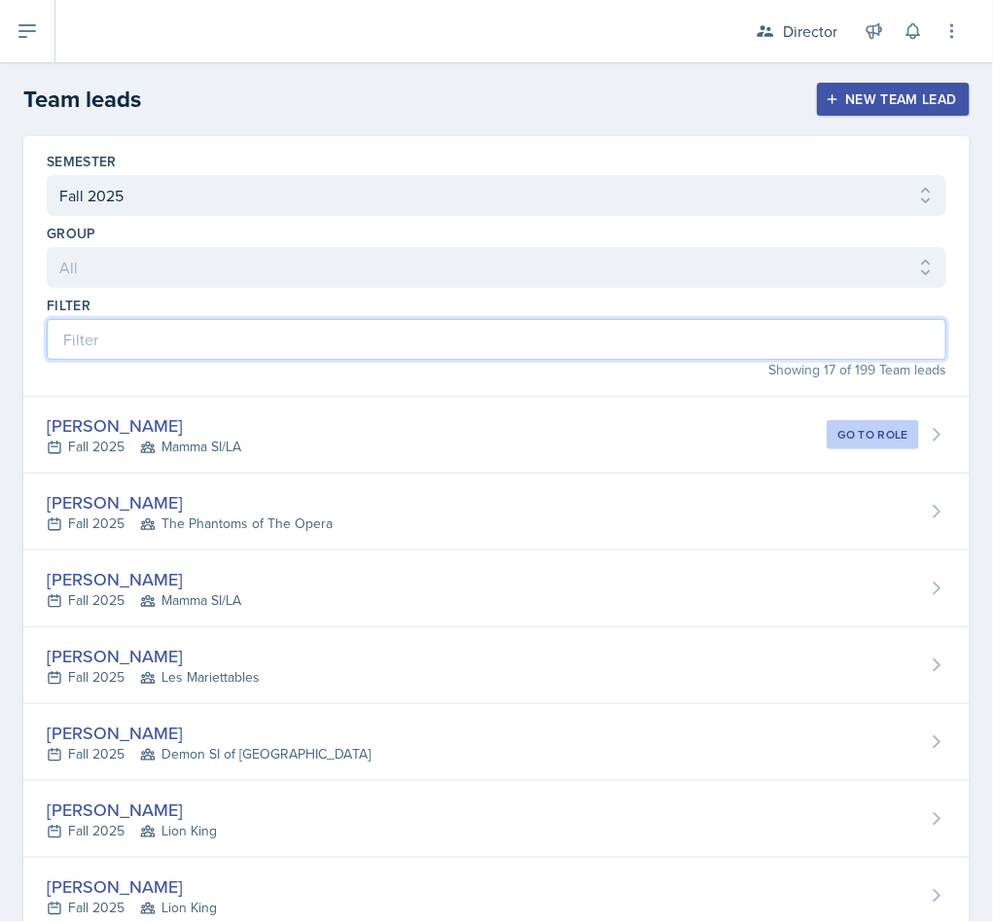
click at [79, 348] on input at bounding box center [497, 339] width 900 height 41
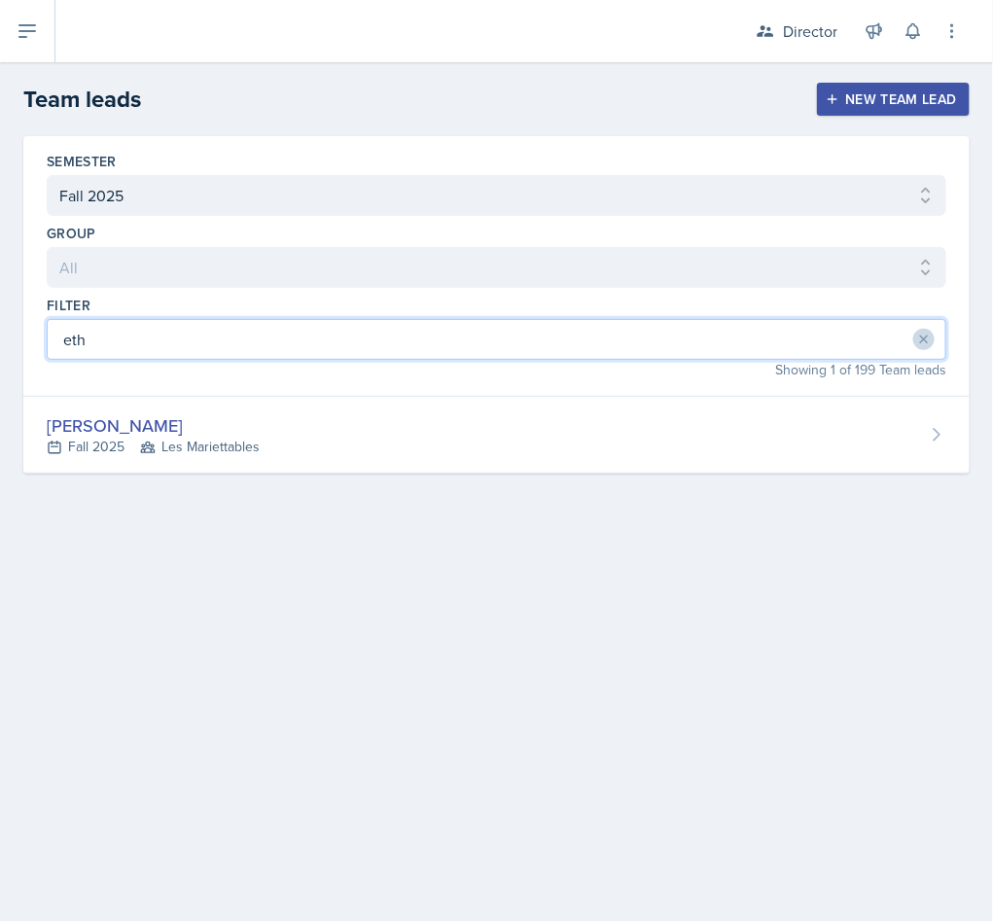
type input "eth"
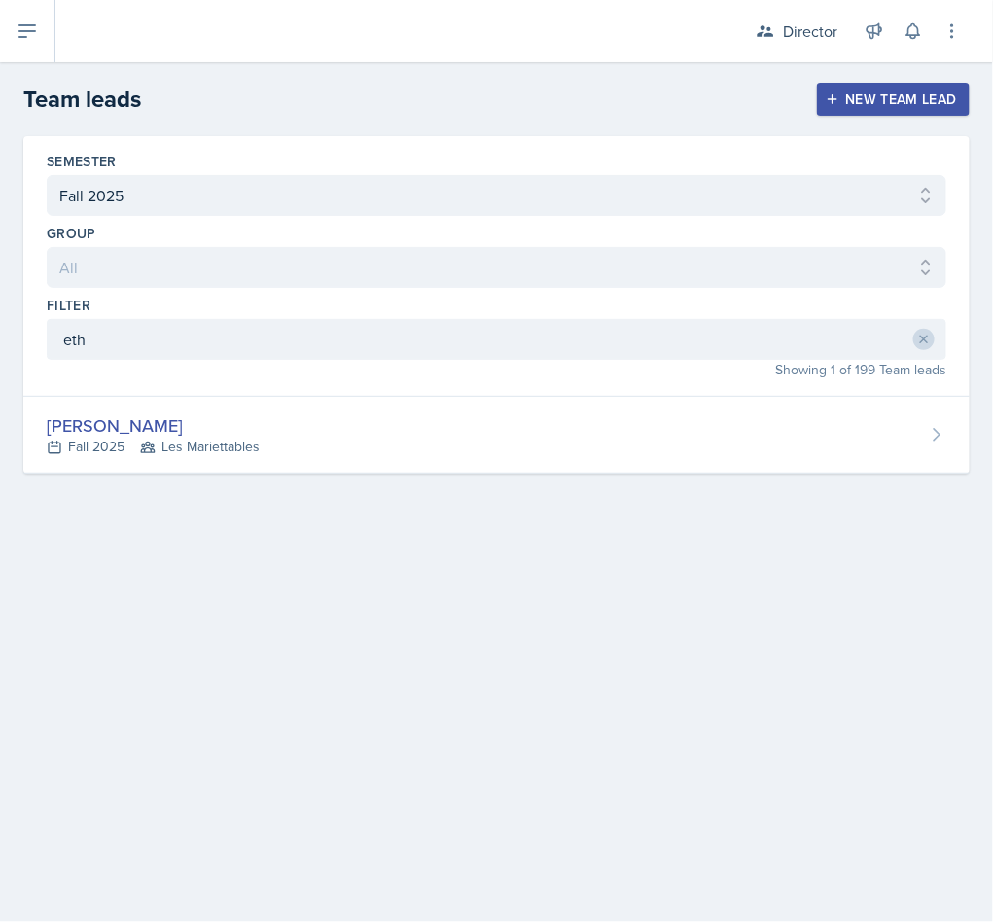
click at [118, 441] on div "Fall 2025 Les Mariettables" at bounding box center [153, 447] width 213 height 20
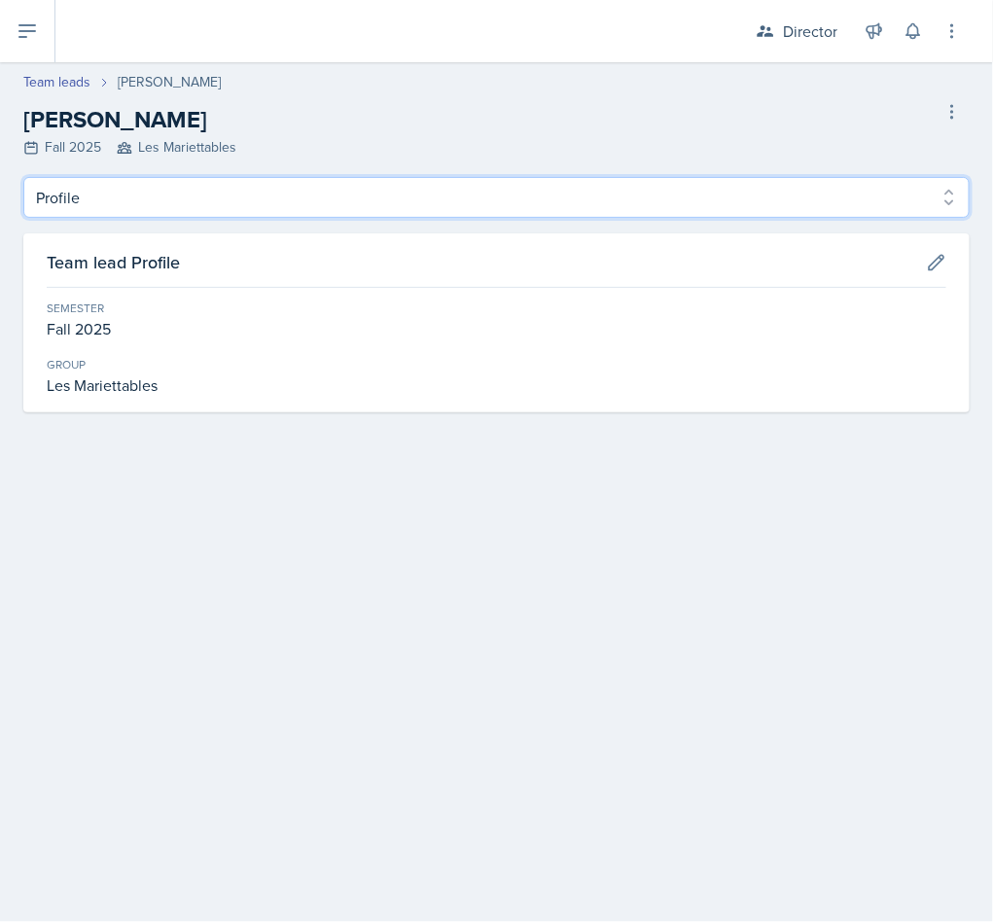
click at [103, 210] on select "Profile Observation Forms" at bounding box center [496, 197] width 947 height 41
select select "Observation Forms"
click at [23, 177] on select "Profile Observation Forms" at bounding box center [496, 197] width 947 height 41
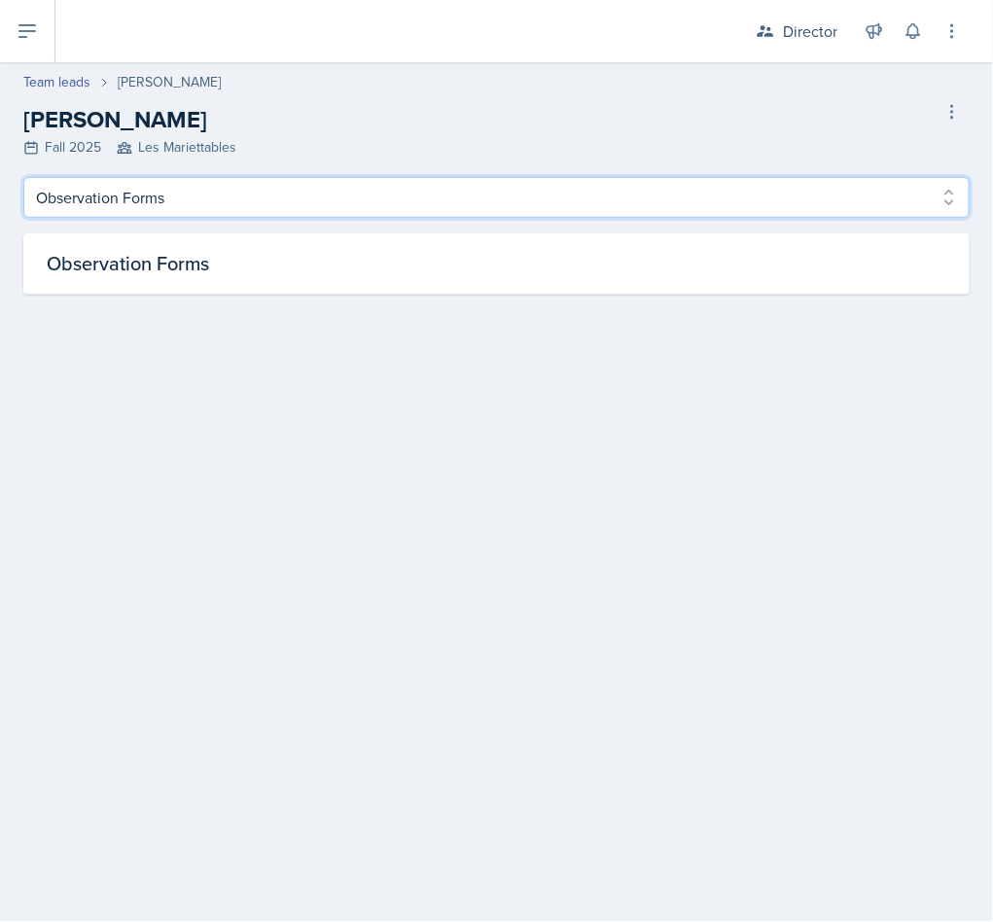
click at [71, 196] on select "Profile Observation Forms" at bounding box center [496, 197] width 947 height 41
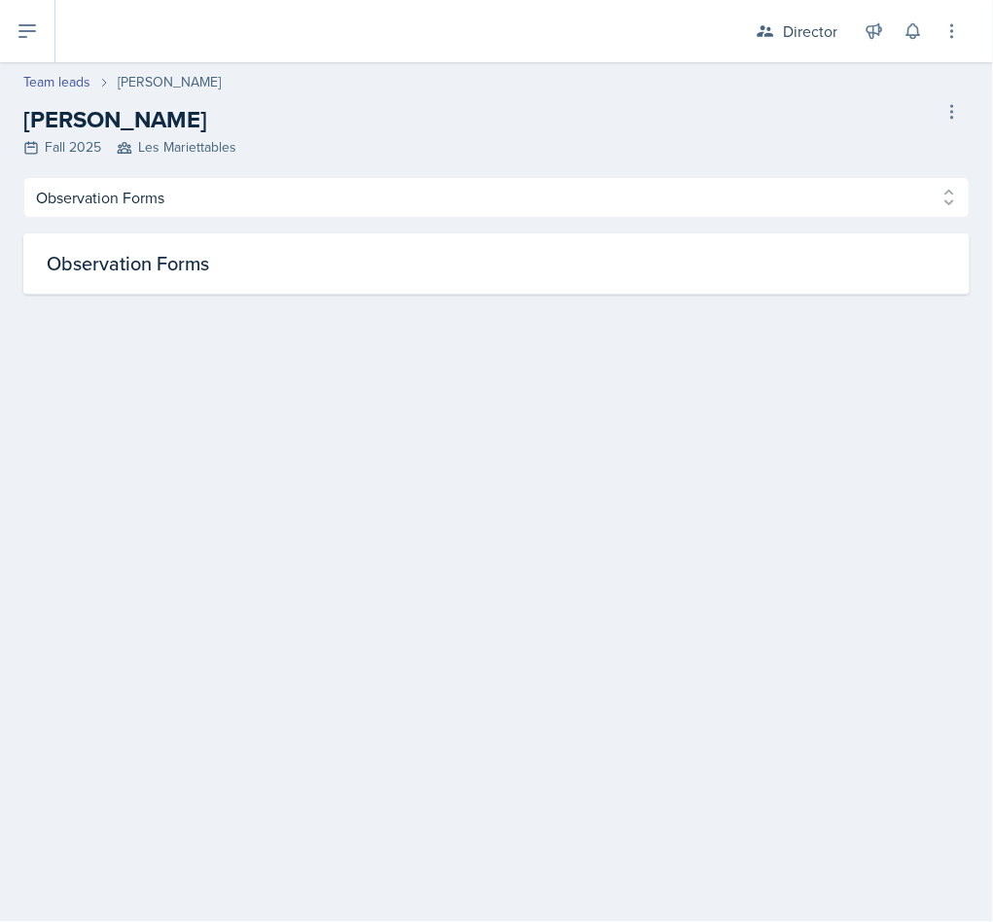
click at [158, 439] on main "Team leads Ethan Macdonald Ethan Macdonald Fall 2025 Les Mariettables Delete Te…" at bounding box center [496, 492] width 993 height 860
click at [38, 90] on link "Team leads" at bounding box center [56, 82] width 67 height 20
select select "2bed604d-1099-4043-b1bc-2365e8740244"
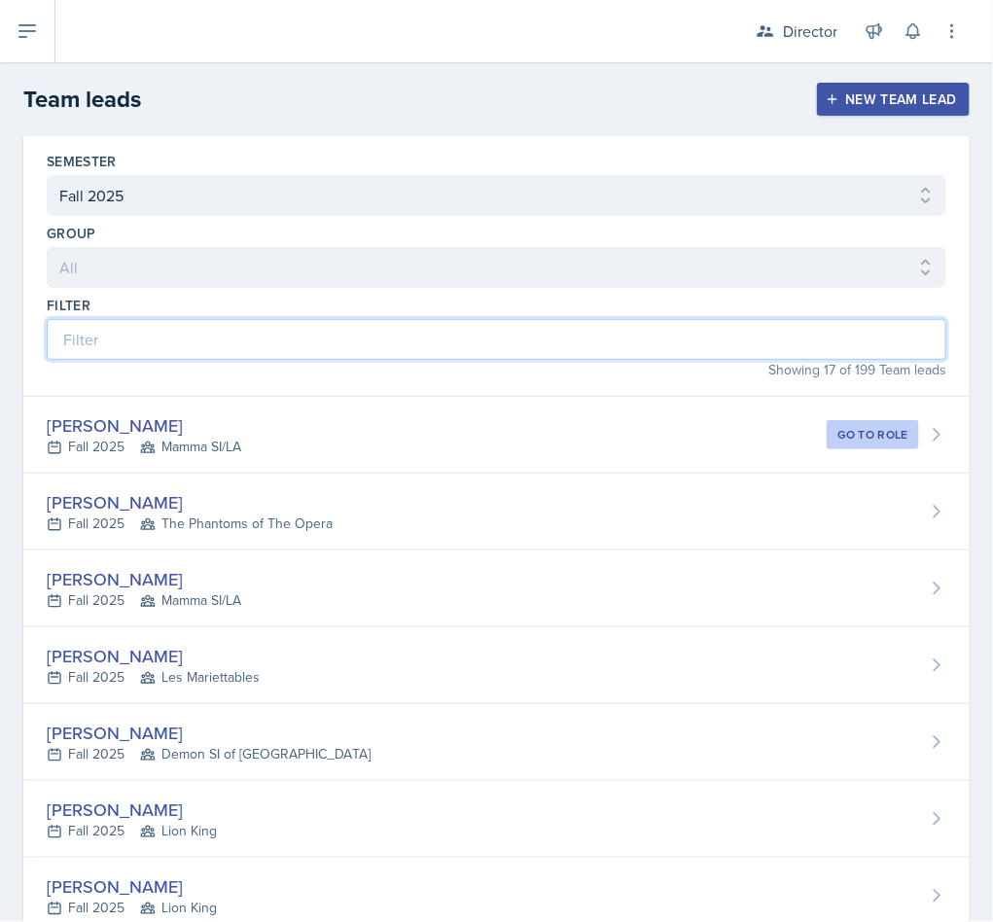
click at [128, 336] on input at bounding box center [497, 339] width 900 height 41
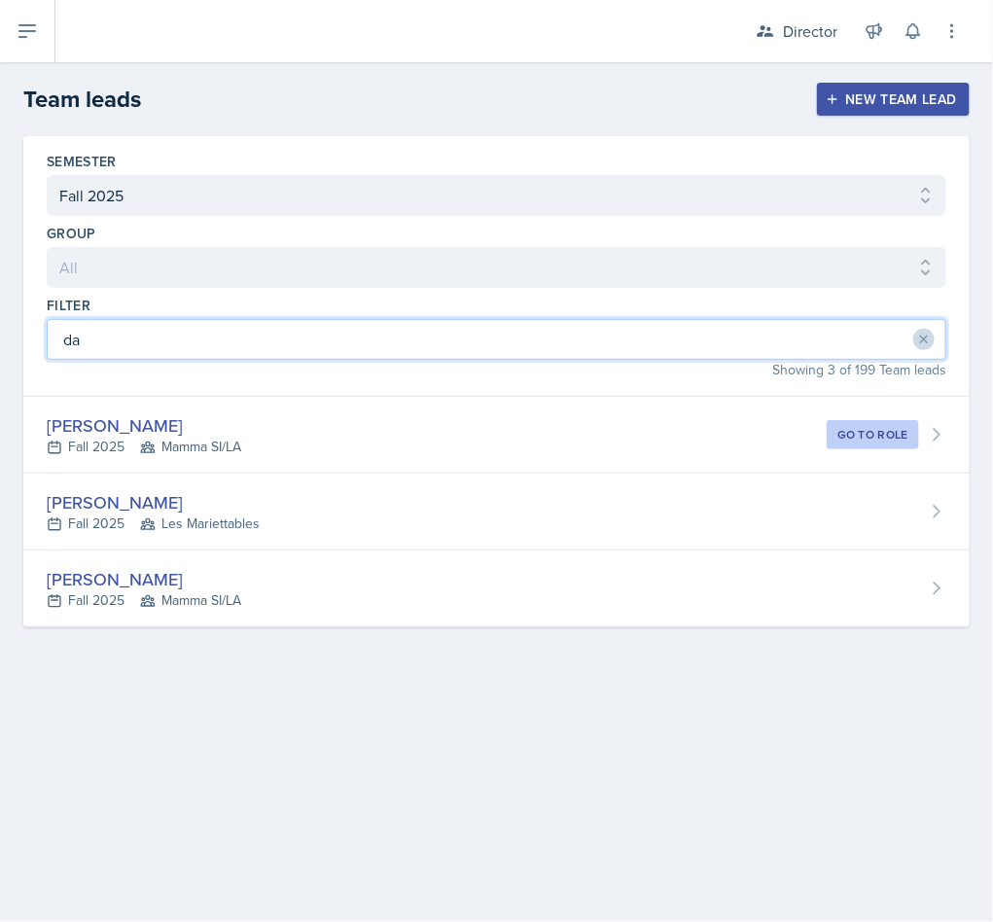
type input "dav"
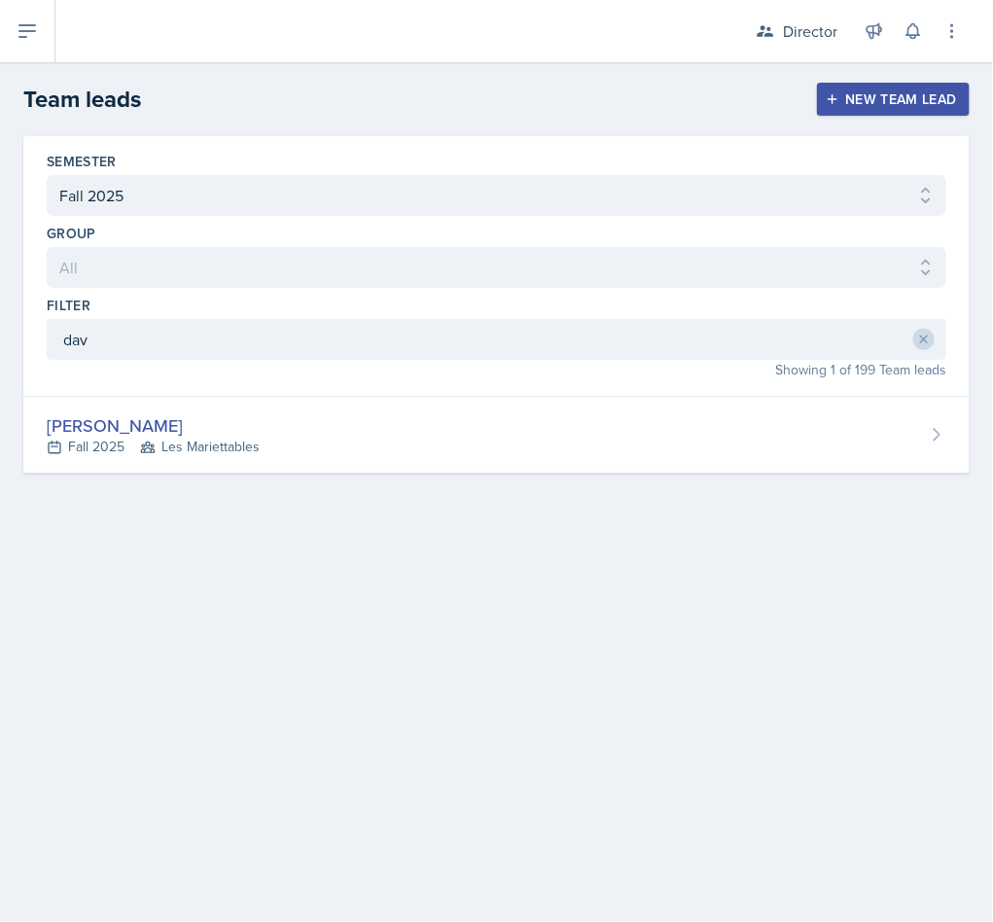
click at [134, 439] on div "[PERSON_NAME]" at bounding box center [153, 426] width 213 height 26
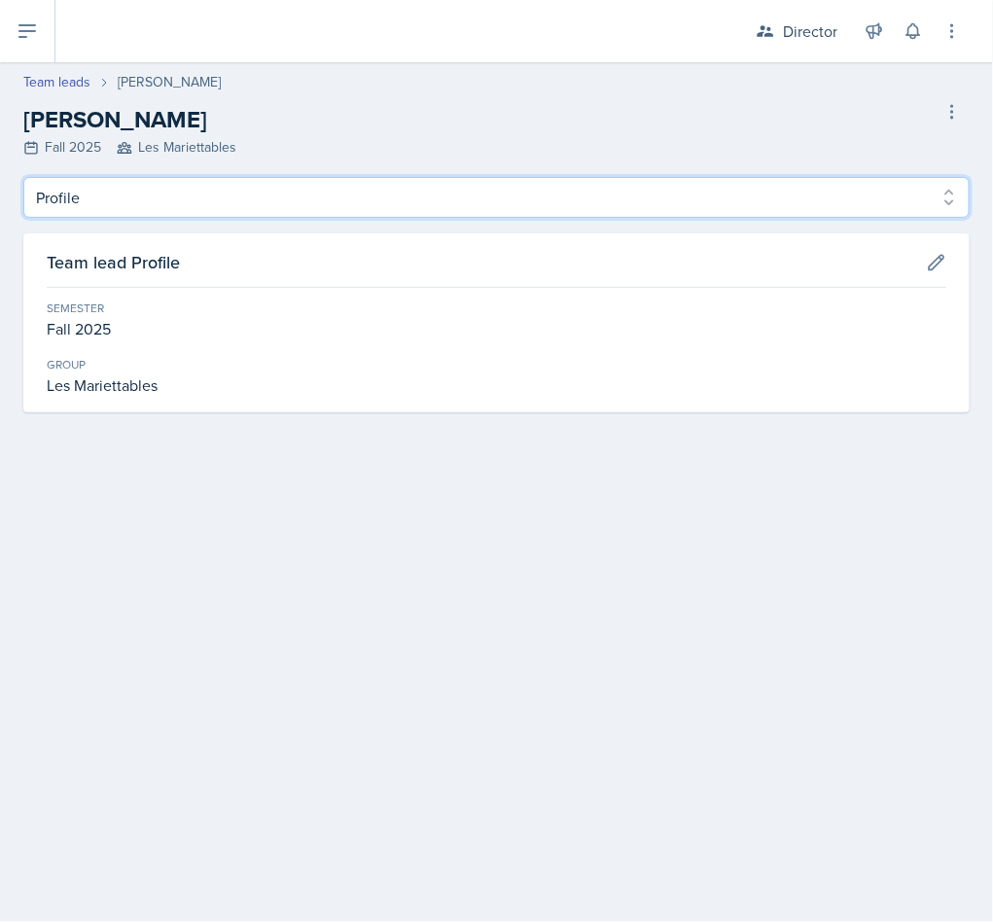
click at [62, 205] on select "Profile Observation Forms" at bounding box center [496, 197] width 947 height 41
select select "Observation Forms"
click at [23, 177] on select "Profile Observation Forms" at bounding box center [496, 197] width 947 height 41
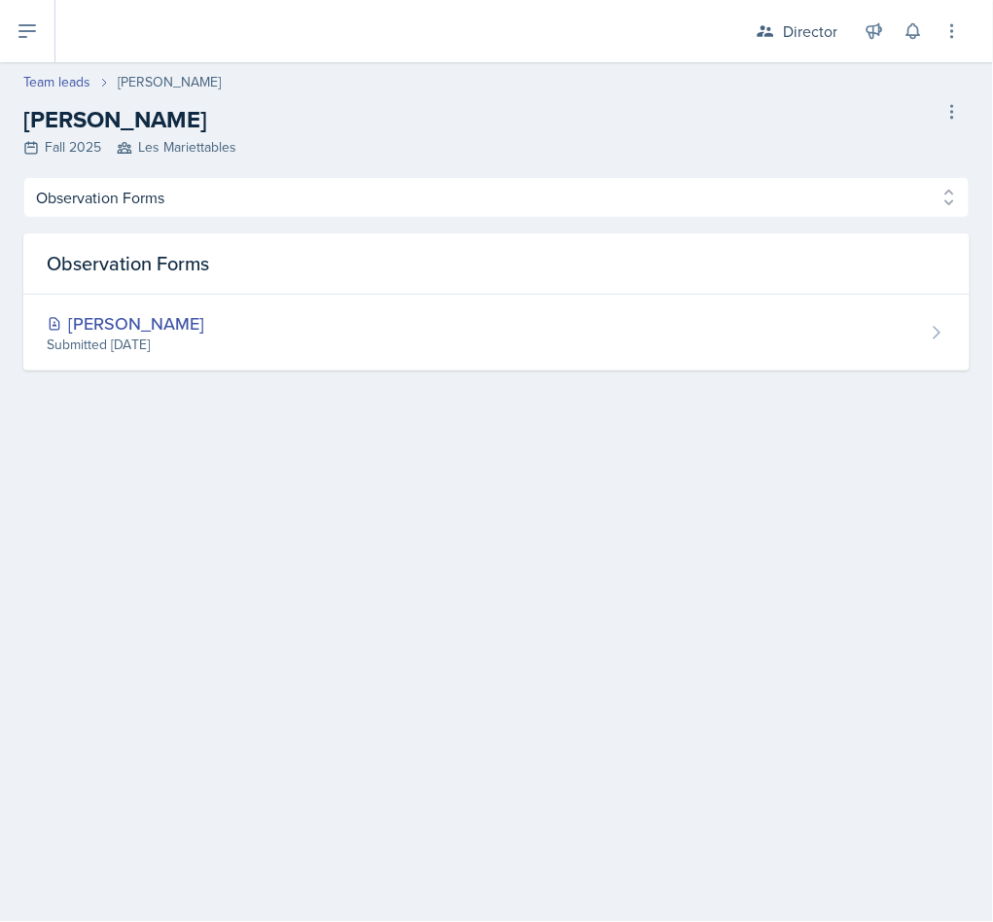
click at [80, 328] on div "[PERSON_NAME]" at bounding box center [126, 323] width 158 height 26
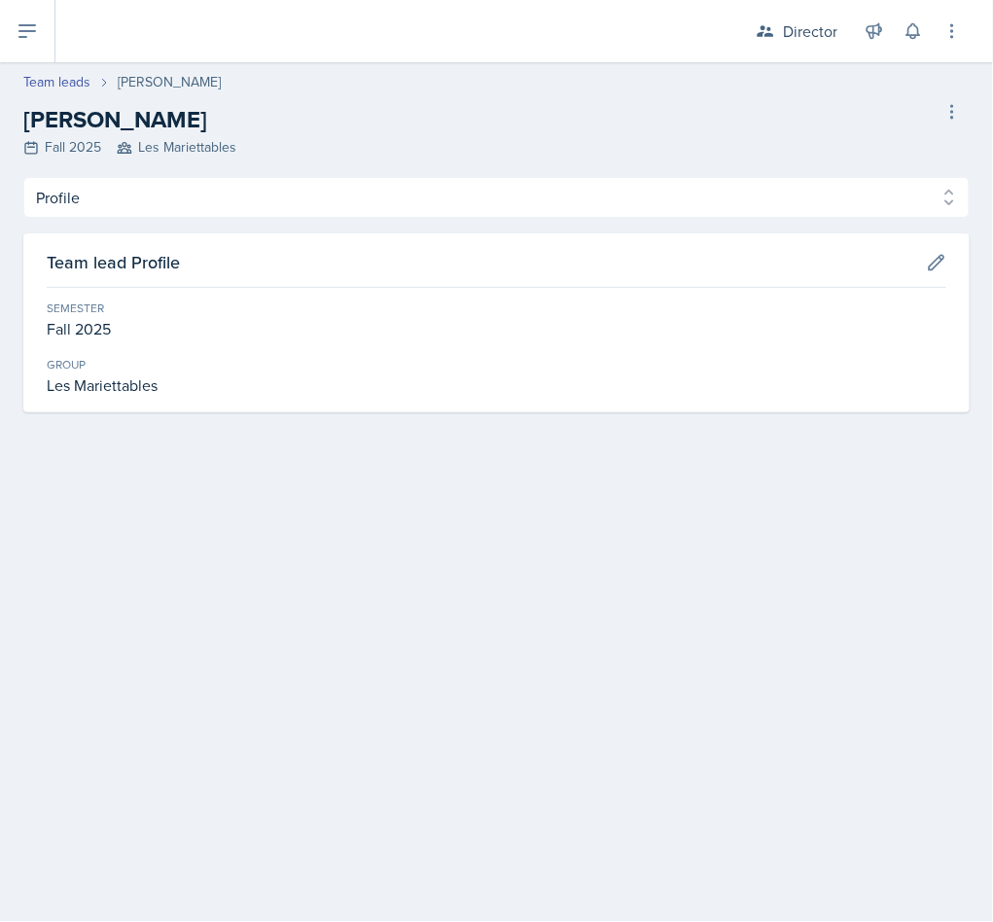
click at [44, 80] on link "Team leads" at bounding box center [56, 82] width 67 height 20
select select "2bed604d-1099-4043-b1bc-2365e8740244"
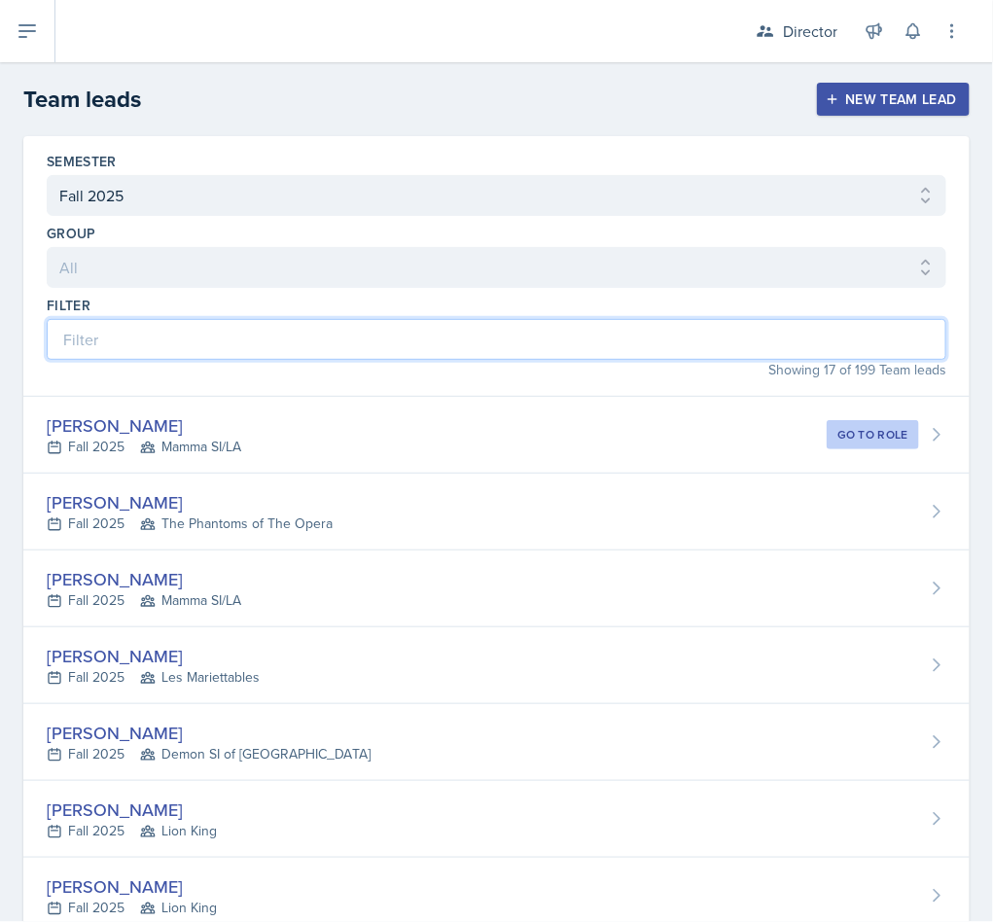
click at [378, 350] on input at bounding box center [497, 339] width 900 height 41
type input "s"
click at [696, 344] on input at bounding box center [497, 339] width 900 height 41
type input "kri"
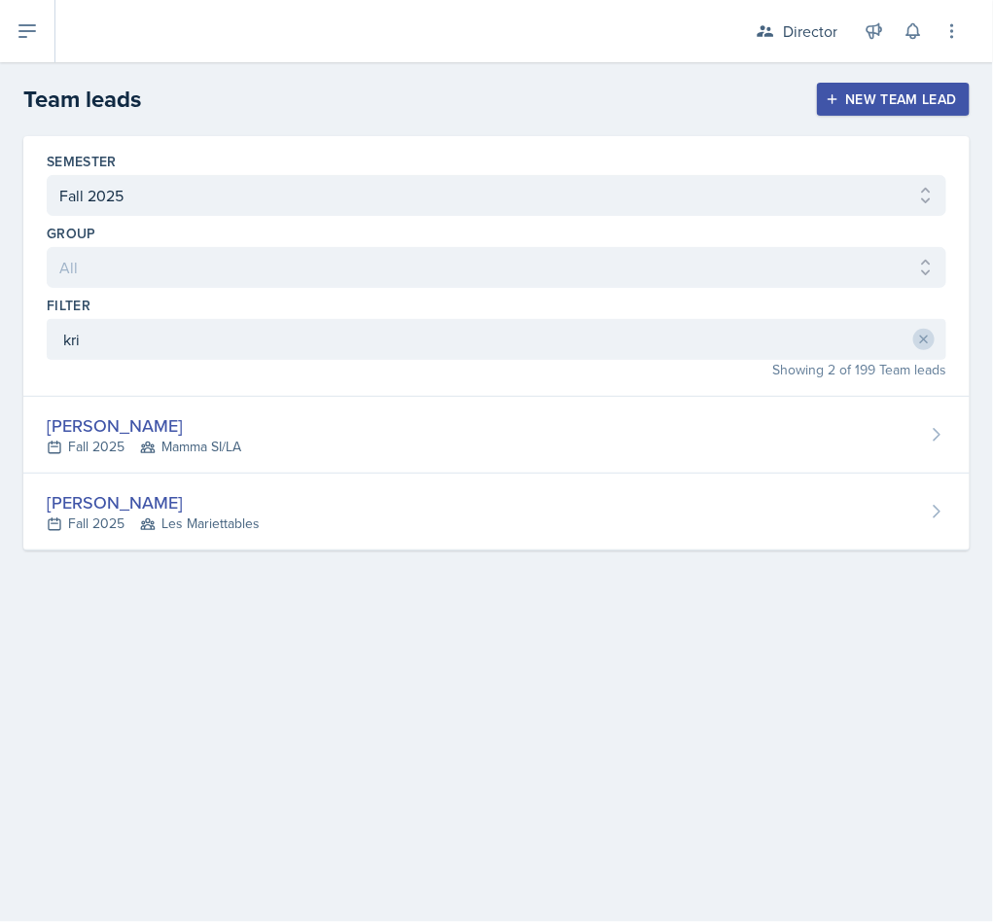
click at [62, 528] on div "Fall 2025 Les Mariettables" at bounding box center [153, 524] width 213 height 20
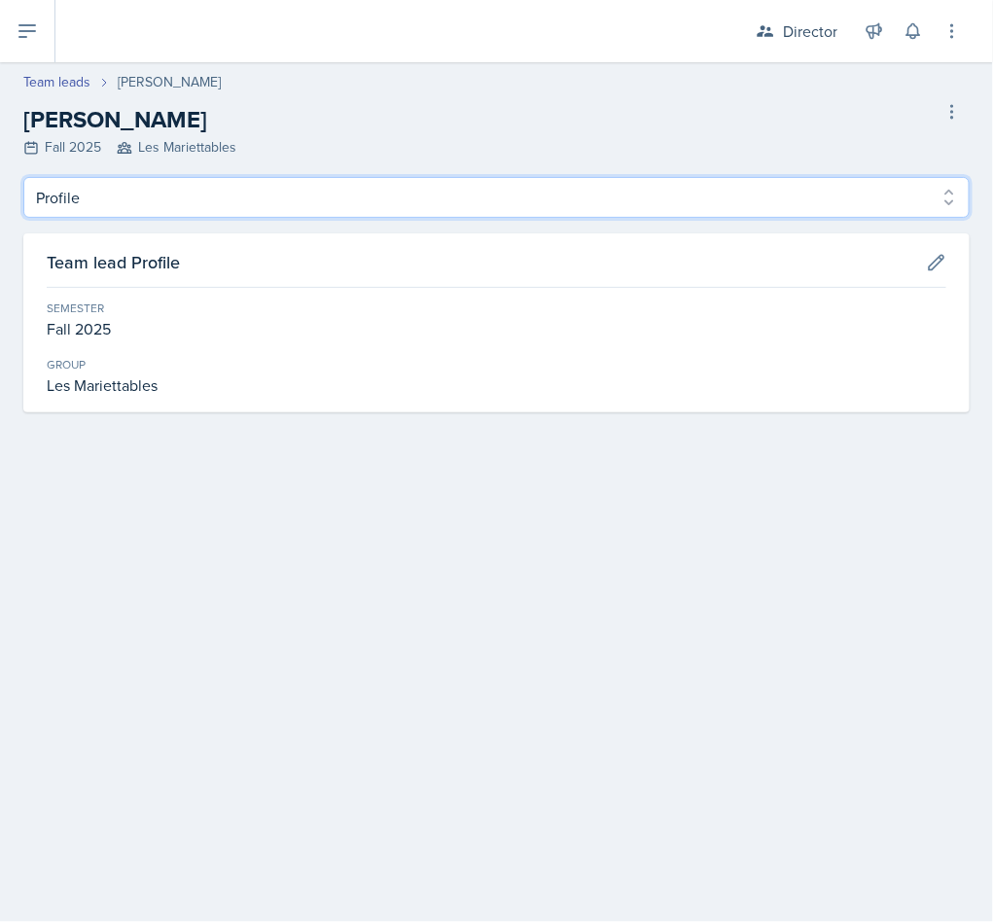
click at [67, 191] on select "Profile Observation Forms" at bounding box center [496, 197] width 947 height 41
select select "Observation Forms"
click at [23, 177] on select "Profile Observation Forms" at bounding box center [496, 197] width 947 height 41
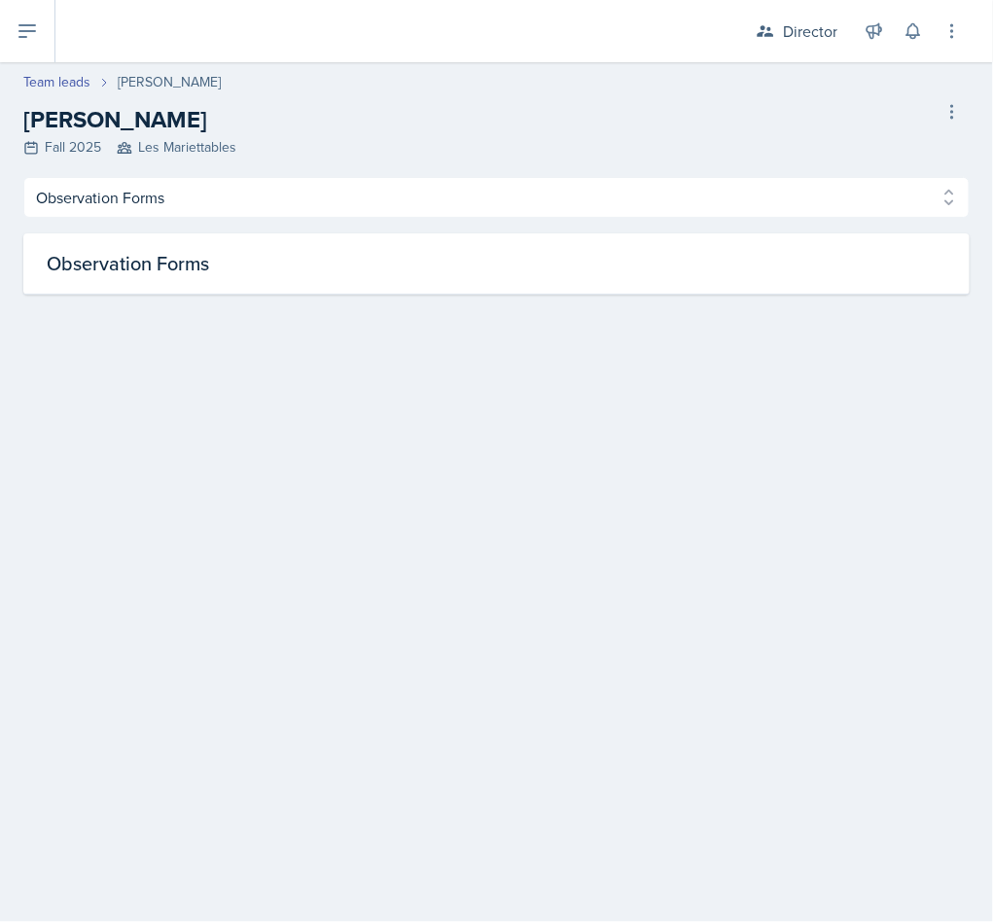
click at [33, 88] on link "Team leads" at bounding box center [56, 82] width 67 height 20
select select "2bed604d-1099-4043-b1bc-2365e8740244"
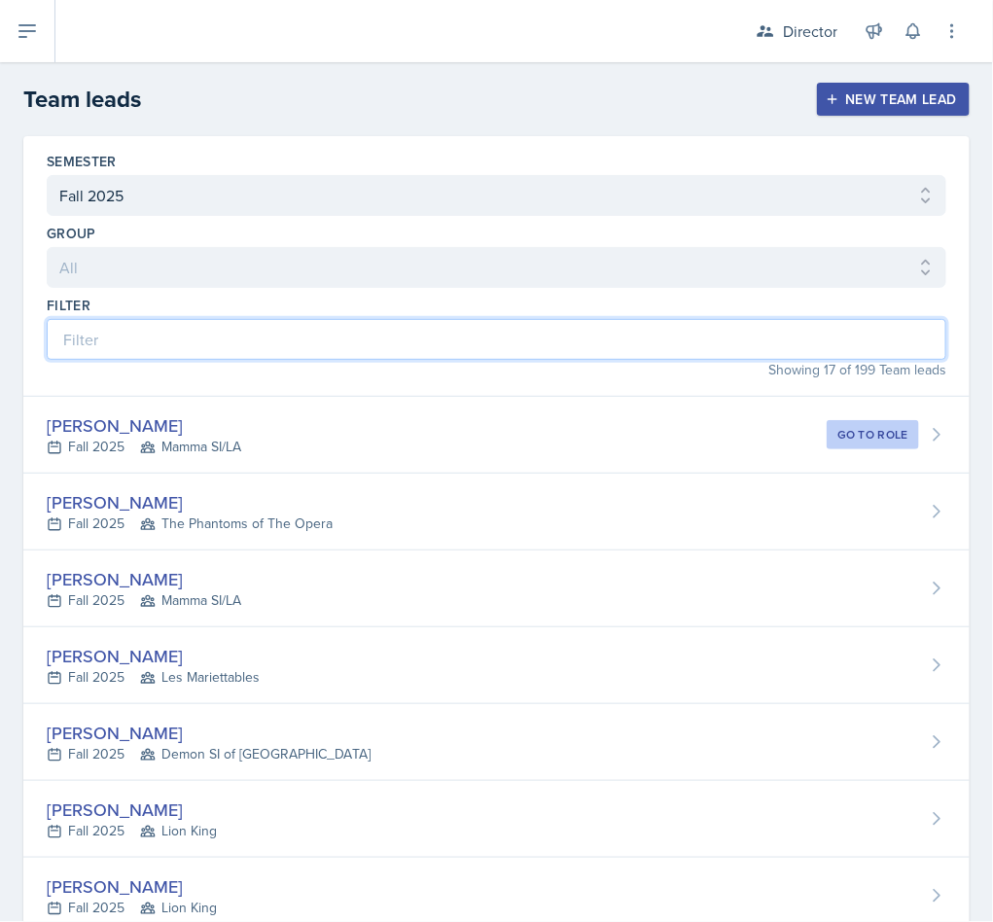
click at [128, 347] on input at bounding box center [497, 339] width 900 height 41
